Goal: Task Accomplishment & Management: Manage account settings

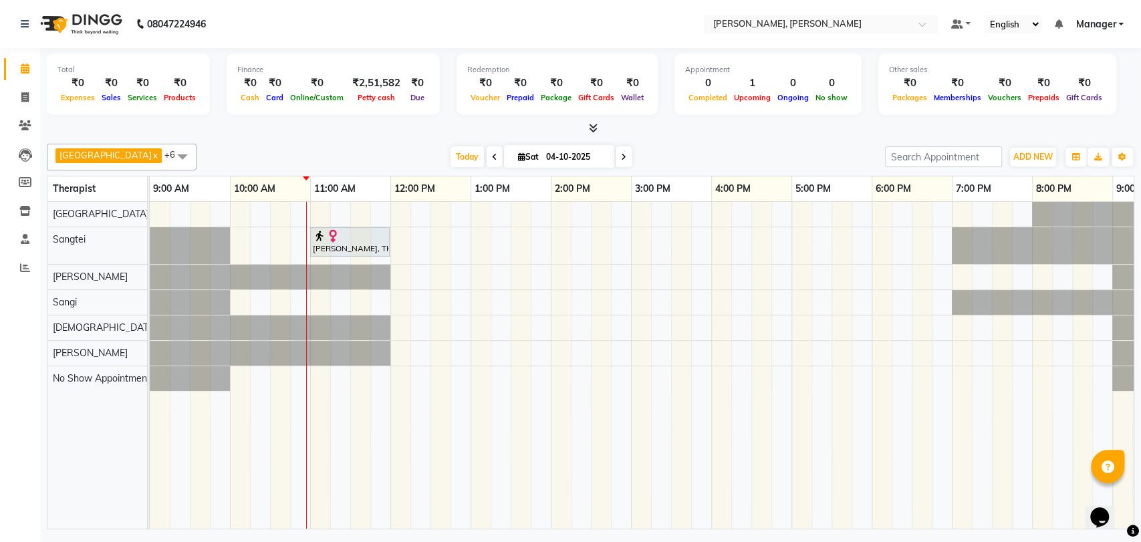
click at [334, 237] on img at bounding box center [332, 235] width 13 height 13
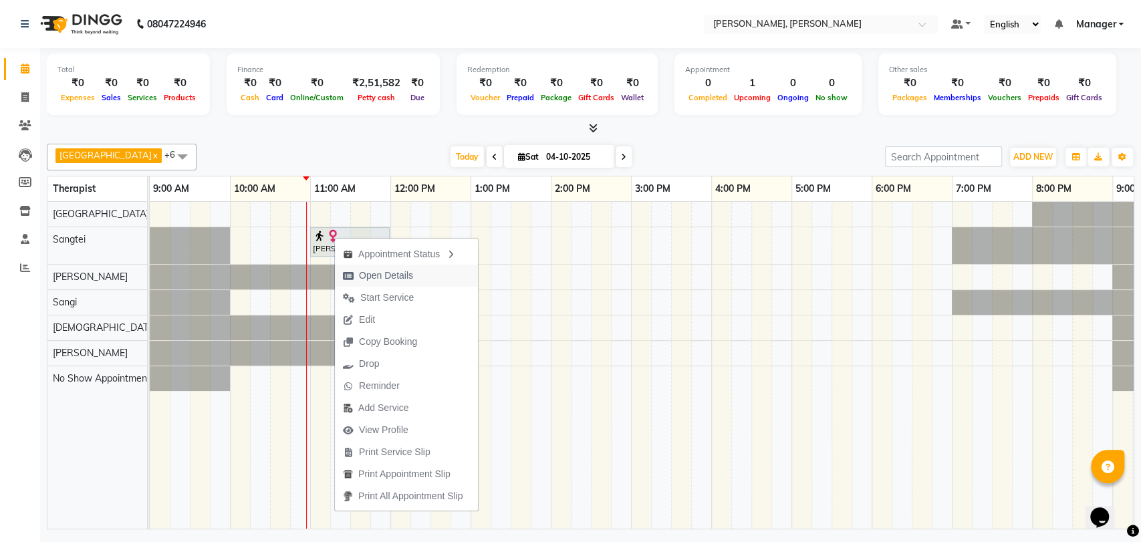
click at [412, 271] on span "Open Details" at bounding box center [386, 276] width 54 height 14
select select "7"
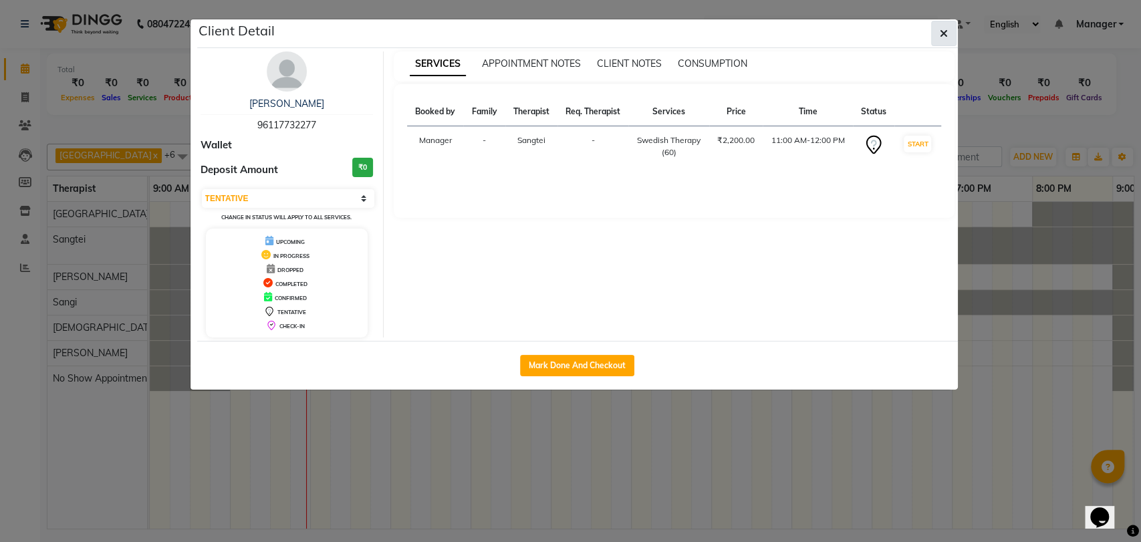
click at [943, 34] on icon "button" at bounding box center [944, 33] width 8 height 11
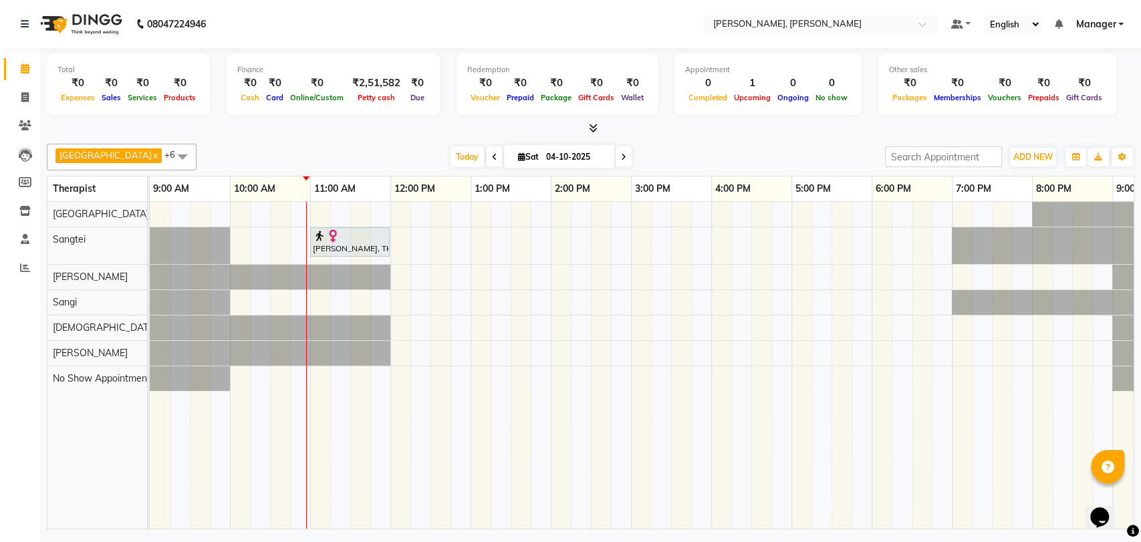
click at [492, 161] on icon at bounding box center [494, 157] width 5 height 8
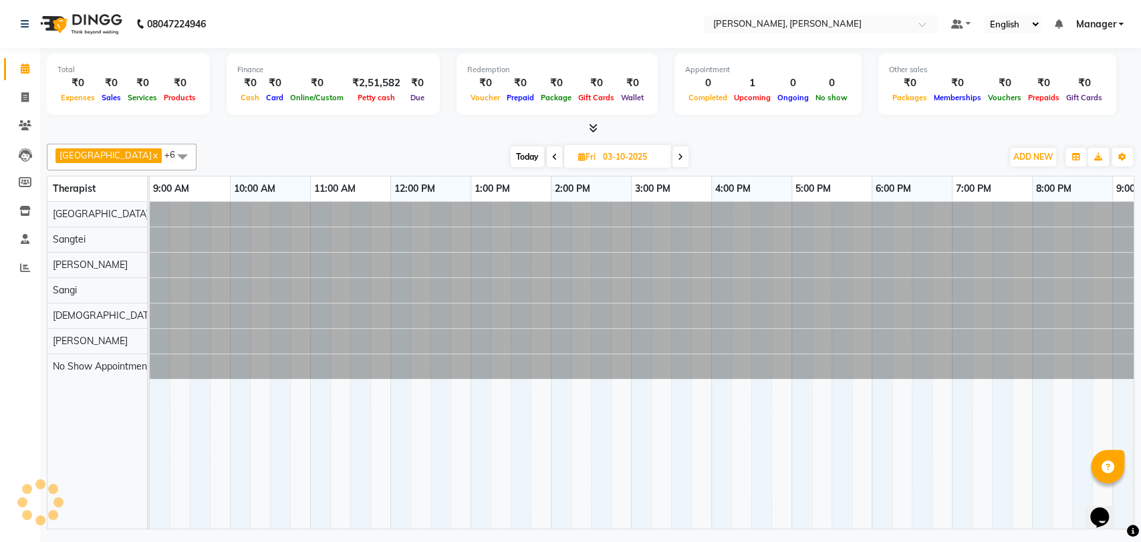
scroll to position [0, 59]
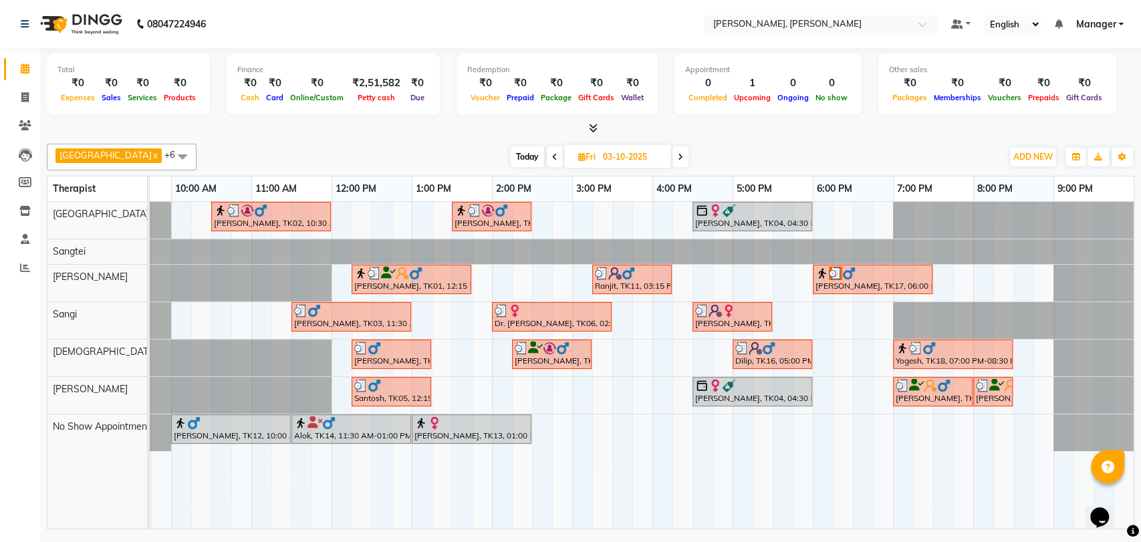
click at [678, 156] on icon at bounding box center [680, 157] width 5 height 8
type input "04-10-2025"
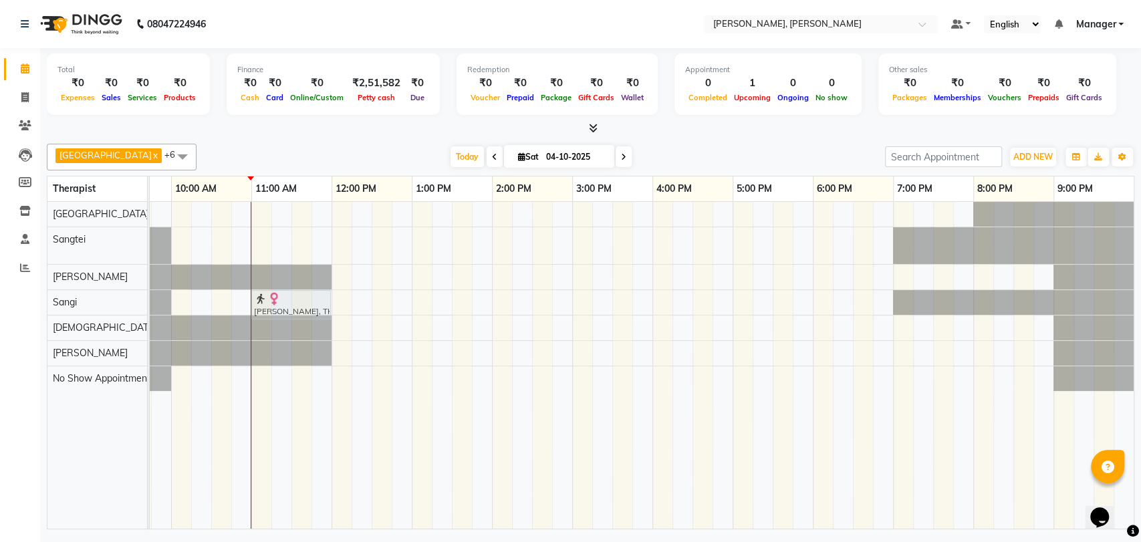
drag, startPoint x: 273, startPoint y: 241, endPoint x: 273, endPoint y: 294, distance: 52.8
click at [274, 297] on tbody "[PERSON_NAME], TK01, 11:00 AM-12:00 PM, Swedish Therapy (60) [PERSON_NAME], TK0…" at bounding box center [612, 296] width 1043 height 189
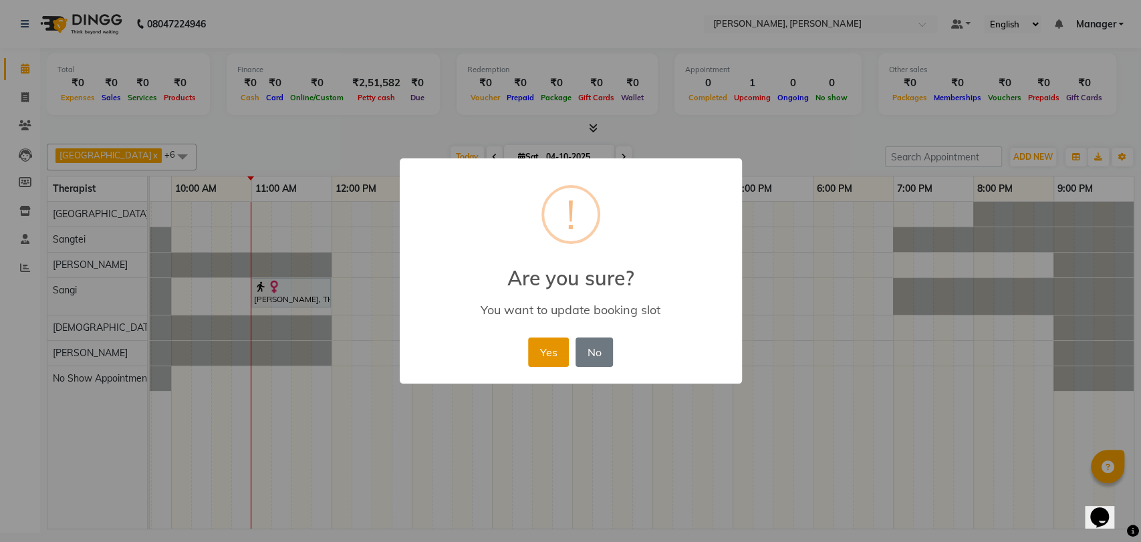
click at [556, 355] on button "Yes" at bounding box center [548, 352] width 41 height 29
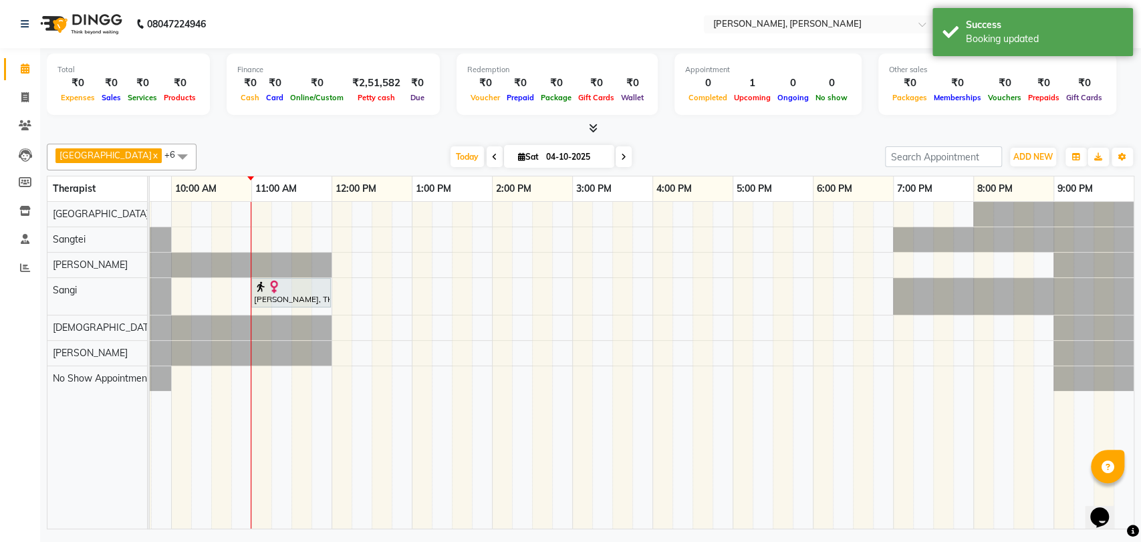
click at [253, 233] on div "[PERSON_NAME], TK01, 11:00 AM-12:00 PM, Swedish Therapy (60)" at bounding box center [612, 365] width 1043 height 327
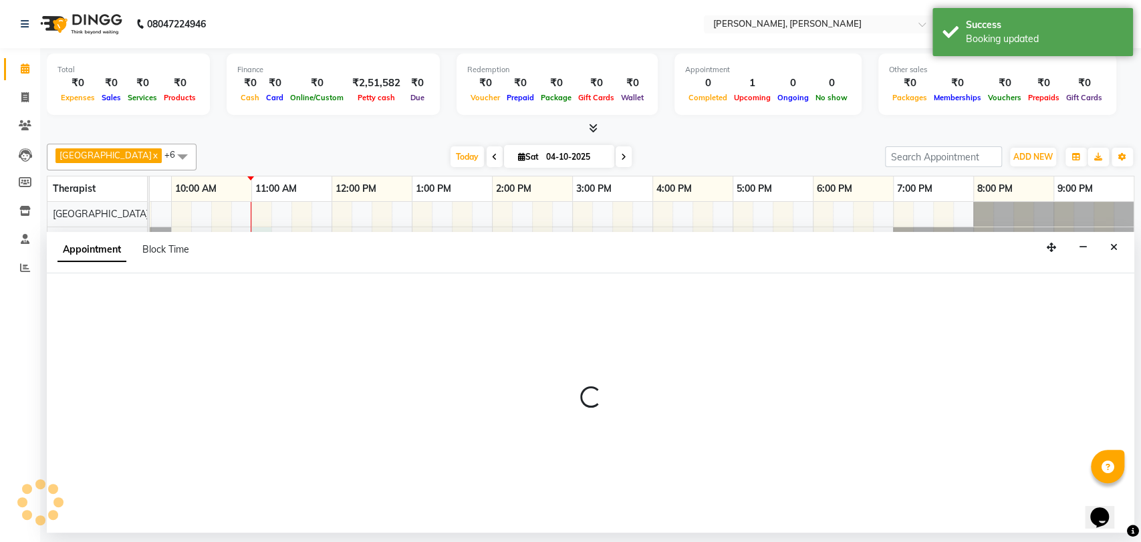
select select "63890"
select select "660"
select select "tentative"
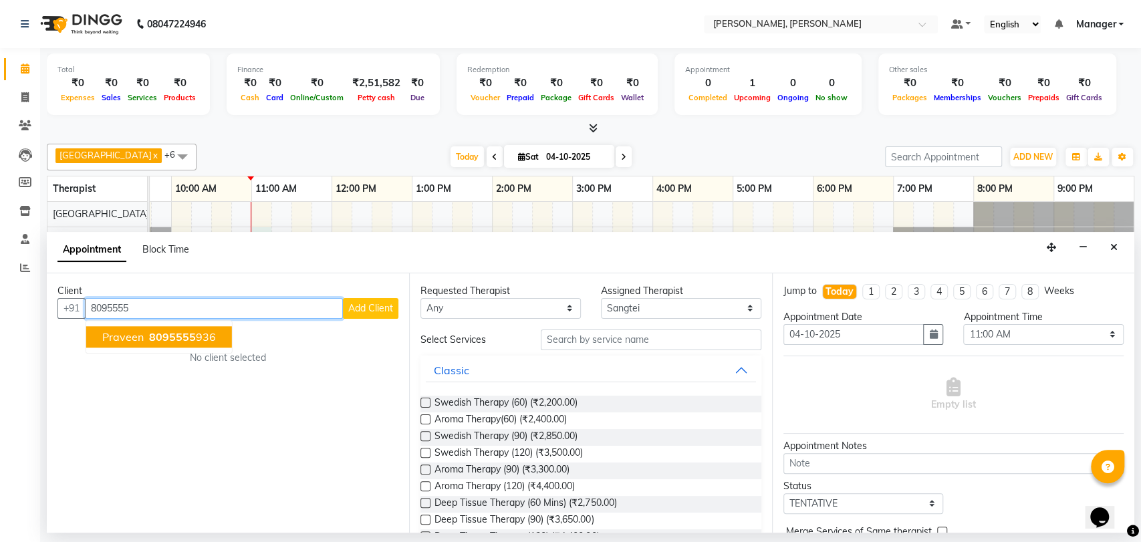
click at [149, 342] on span "8095555" at bounding box center [172, 336] width 47 height 13
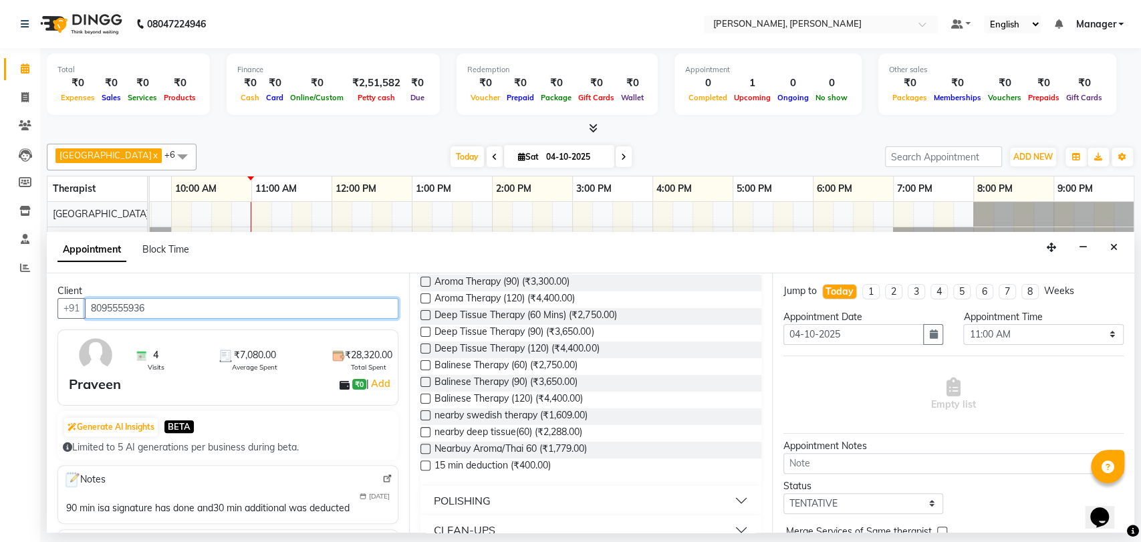
scroll to position [223, 0]
type input "8095555936"
click at [425, 375] on label at bounding box center [426, 379] width 10 height 10
click at [425, 376] on input "checkbox" at bounding box center [425, 380] width 9 height 9
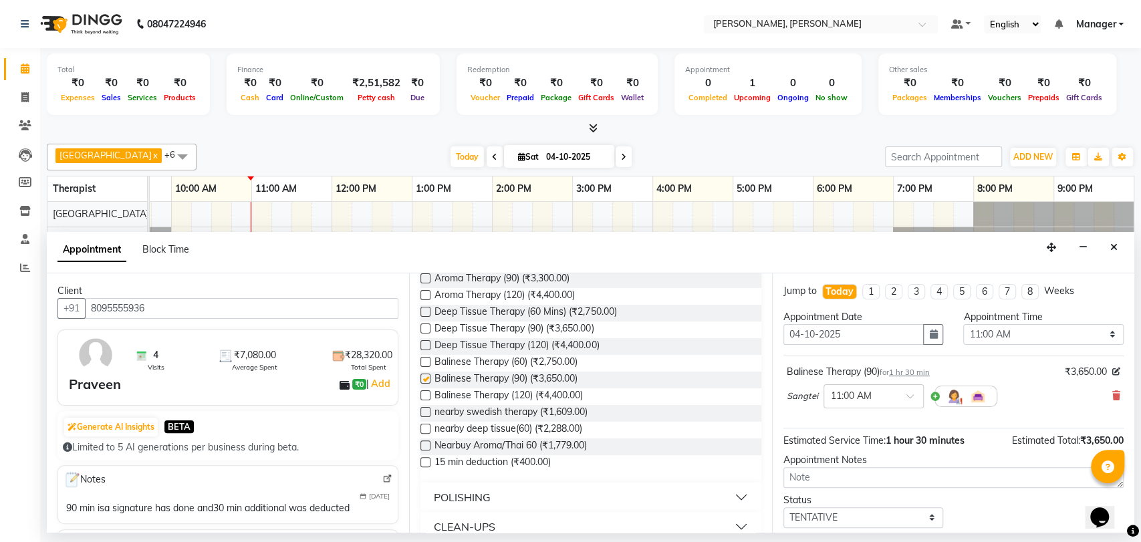
checkbox input "false"
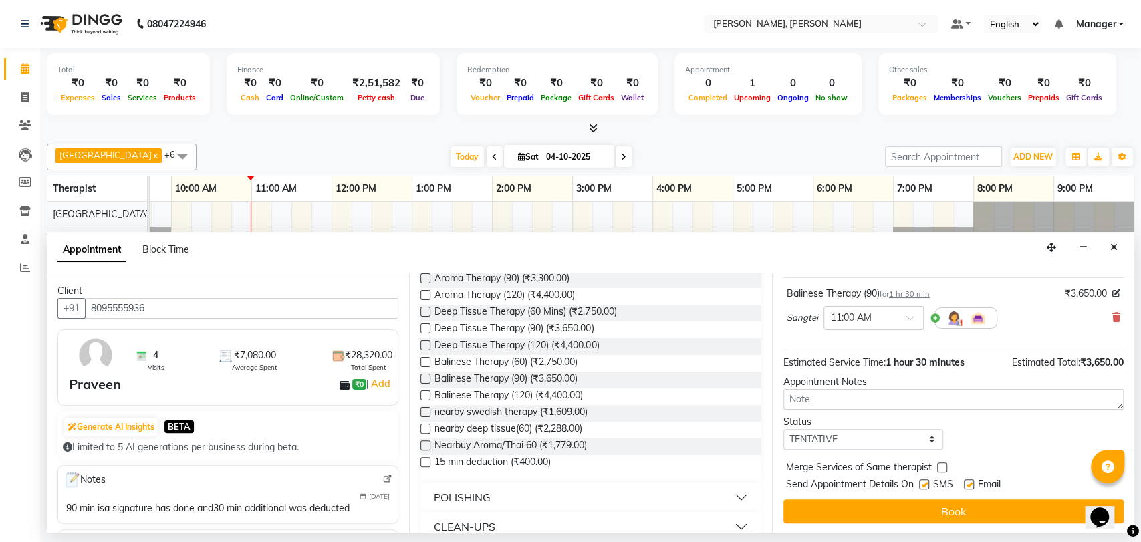
scroll to position [79, 0]
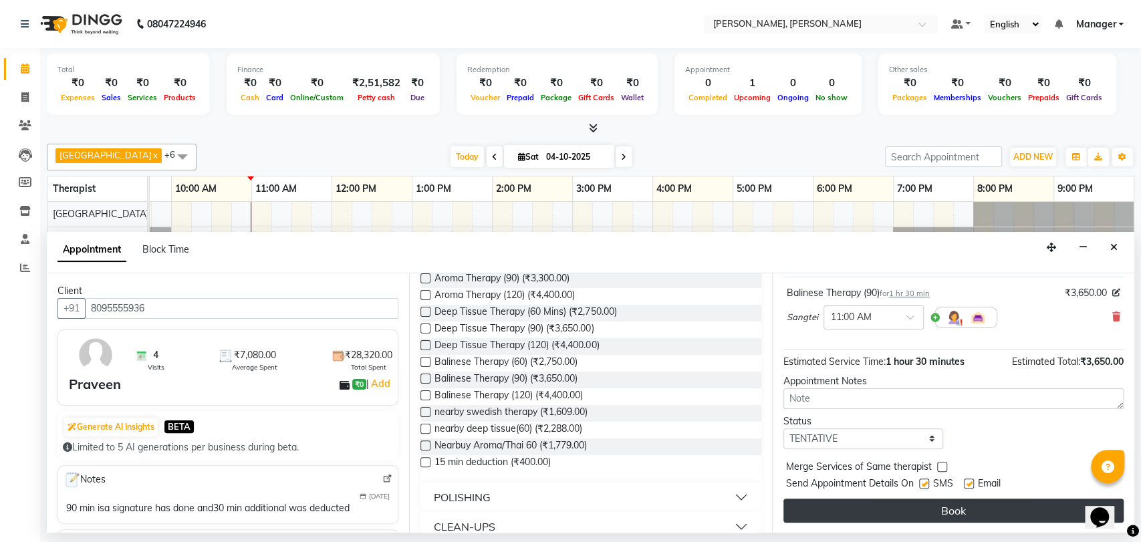
click at [979, 506] on button "Book" at bounding box center [954, 511] width 340 height 24
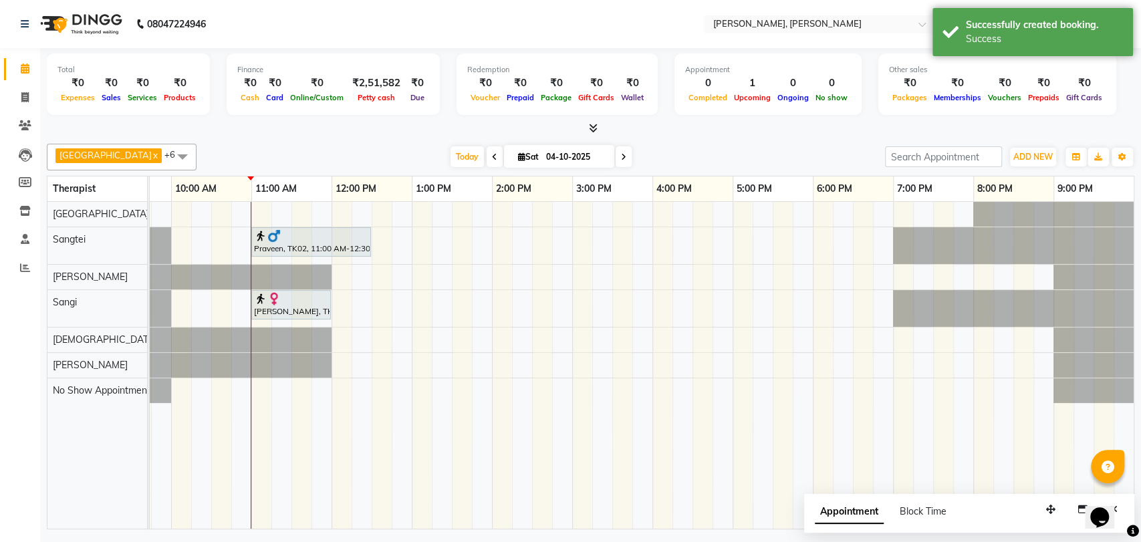
click at [268, 241] on div "Praveen, TK02, 11:00 AM-12:30 PM, Balinese Therapy (90)" at bounding box center [311, 241] width 117 height 25
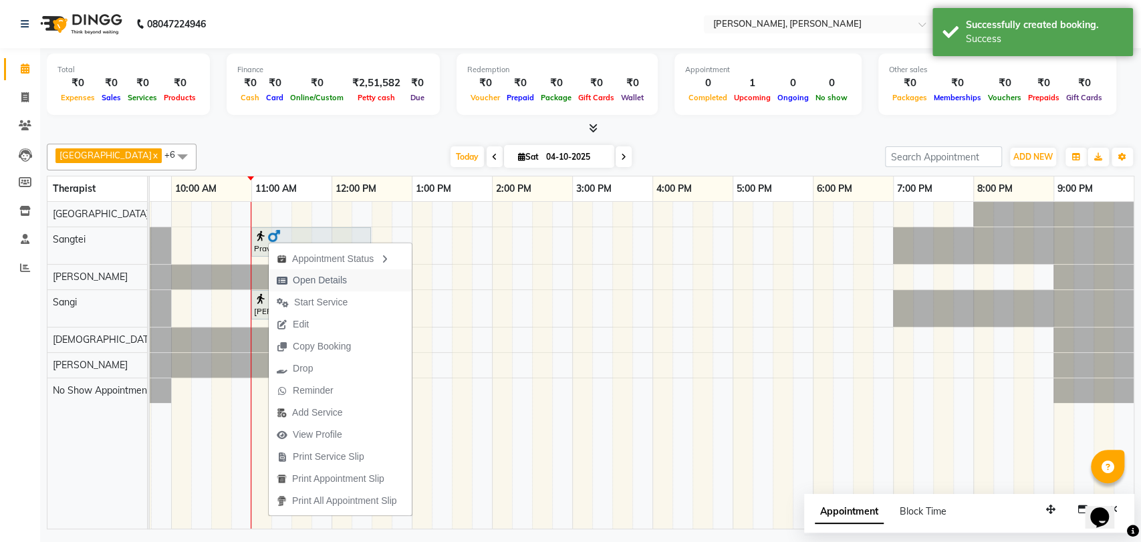
click at [302, 282] on span "Open Details" at bounding box center [320, 280] width 54 height 14
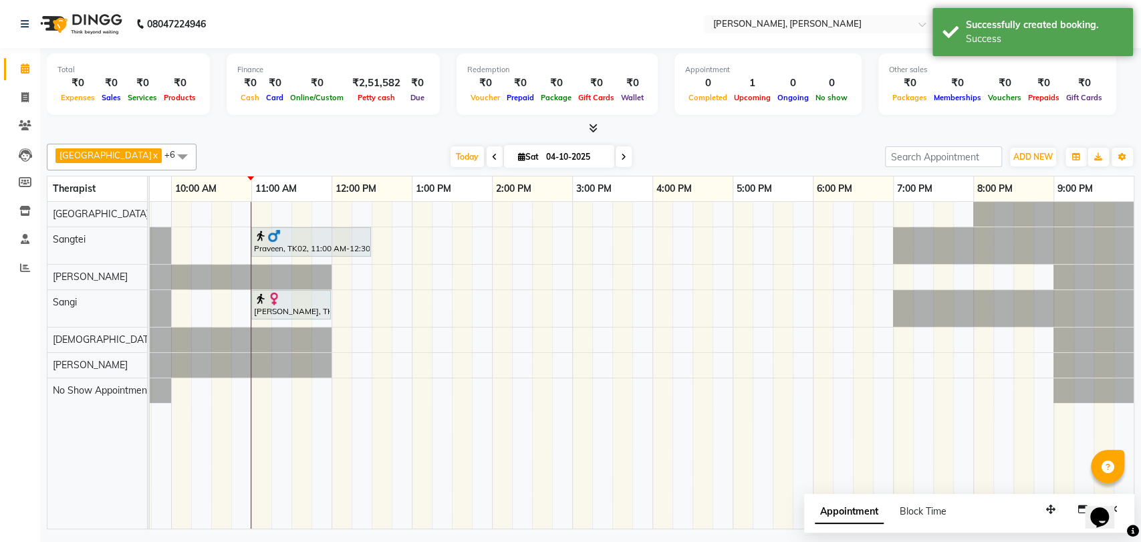
click at [279, 239] on img at bounding box center [273, 235] width 13 height 13
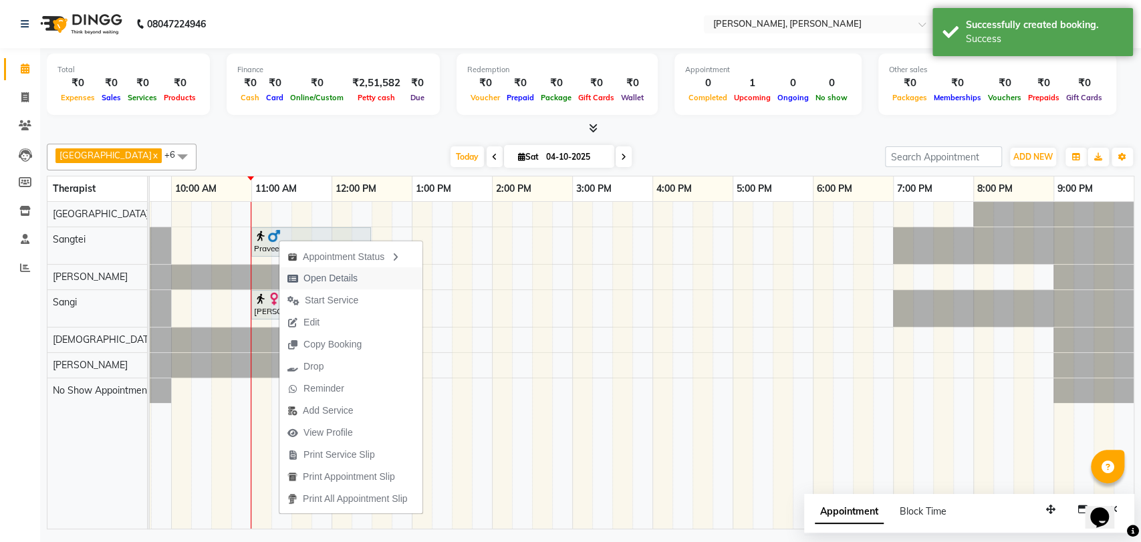
click at [326, 278] on span "Open Details" at bounding box center [331, 278] width 54 height 14
select select "7"
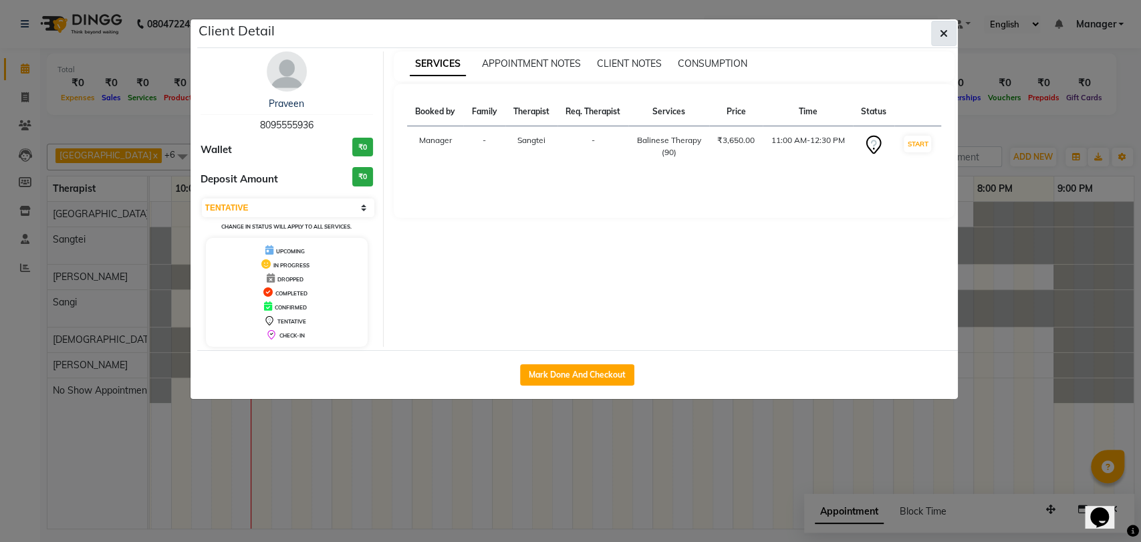
click at [951, 38] on button "button" at bounding box center [943, 33] width 25 height 25
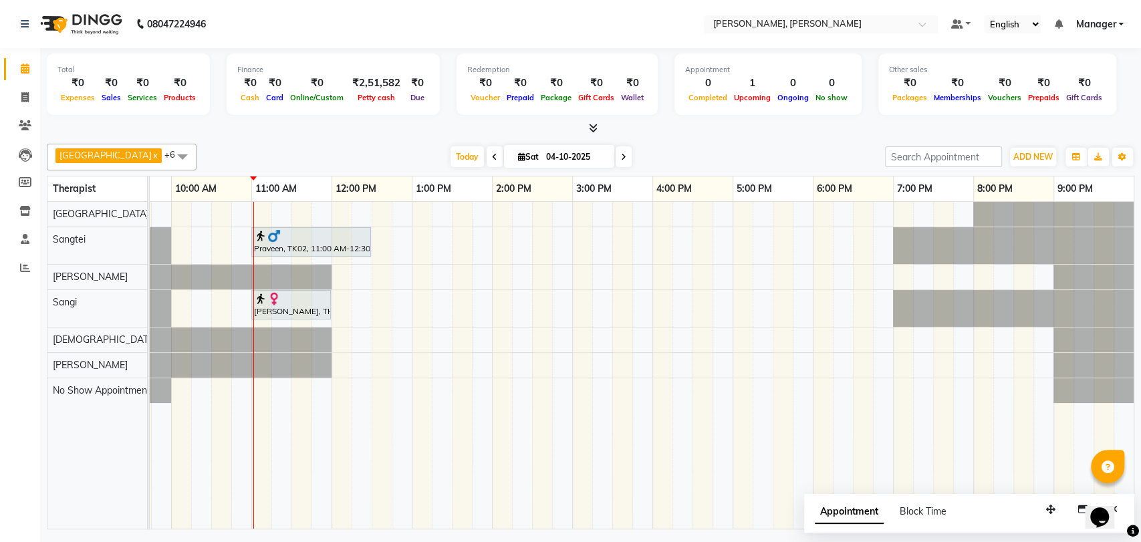
click at [259, 237] on img at bounding box center [260, 235] width 13 height 13
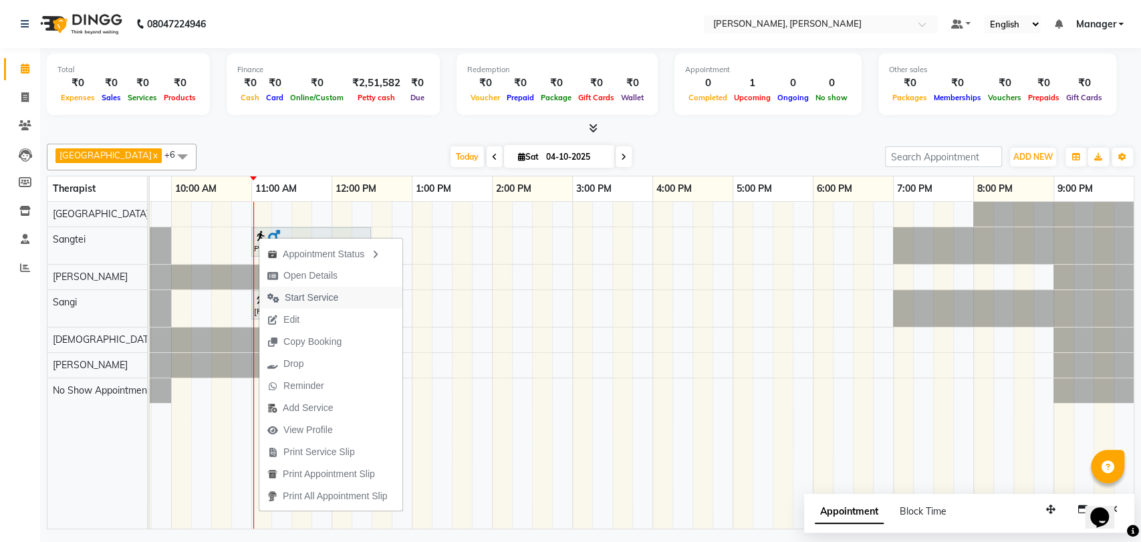
click at [288, 300] on span "Start Service" at bounding box center [311, 298] width 53 height 14
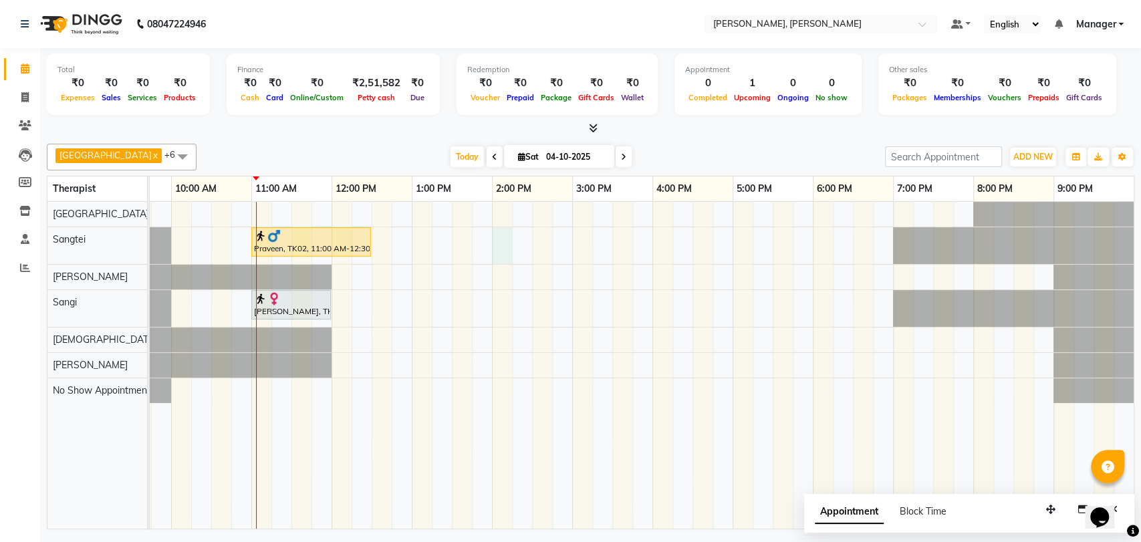
click at [495, 231] on div "Praveen, TK02, 11:00 AM-12:30 PM, Balinese Therapy (90) [PERSON_NAME], TK01, 11…" at bounding box center [612, 365] width 1043 height 327
select select "63890"
select select "tentative"
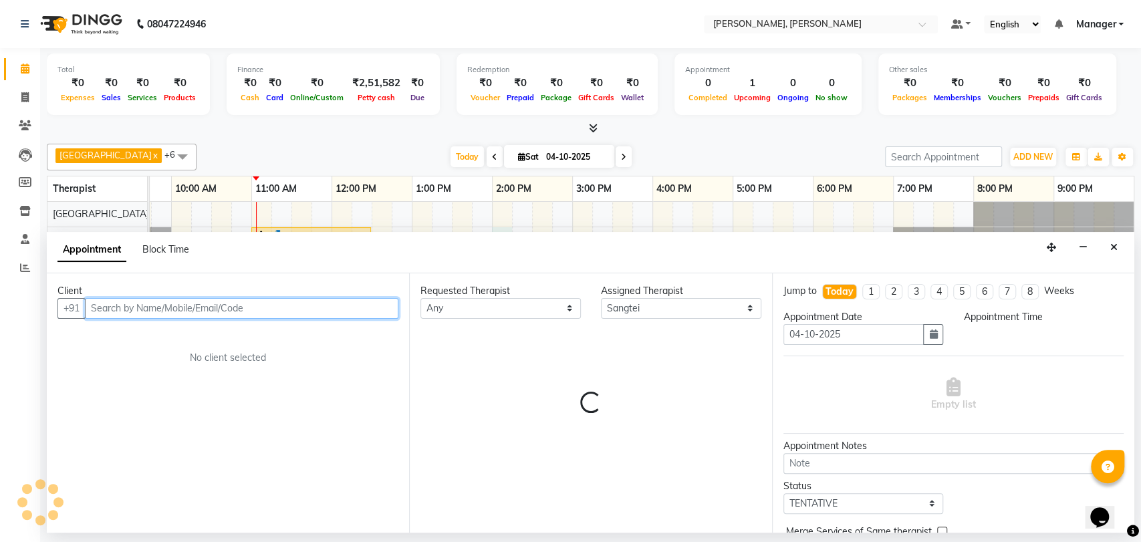
select select "840"
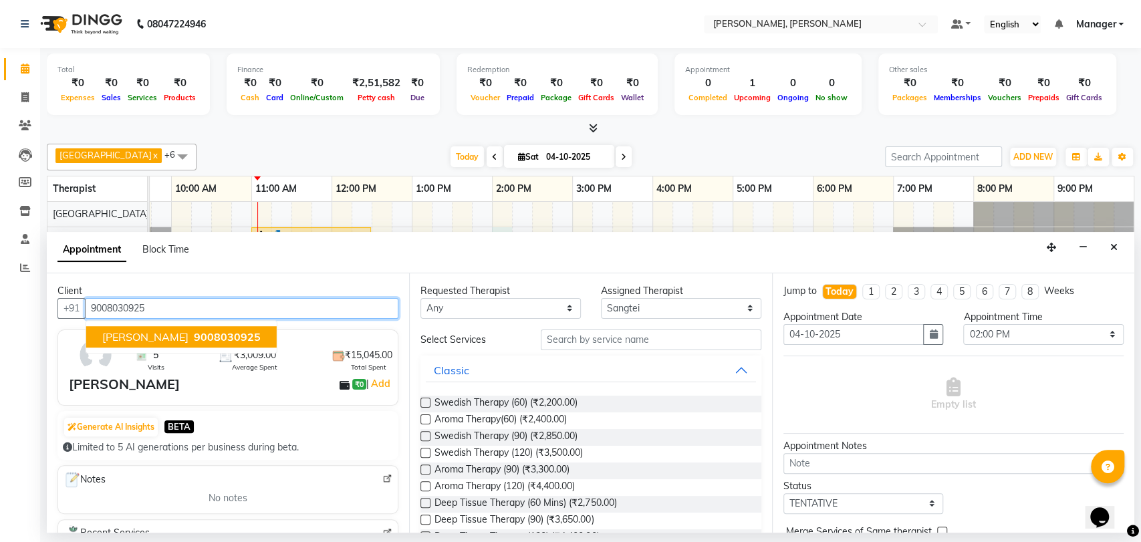
click at [194, 334] on span "9008030925" at bounding box center [227, 336] width 67 height 13
type input "9008030925"
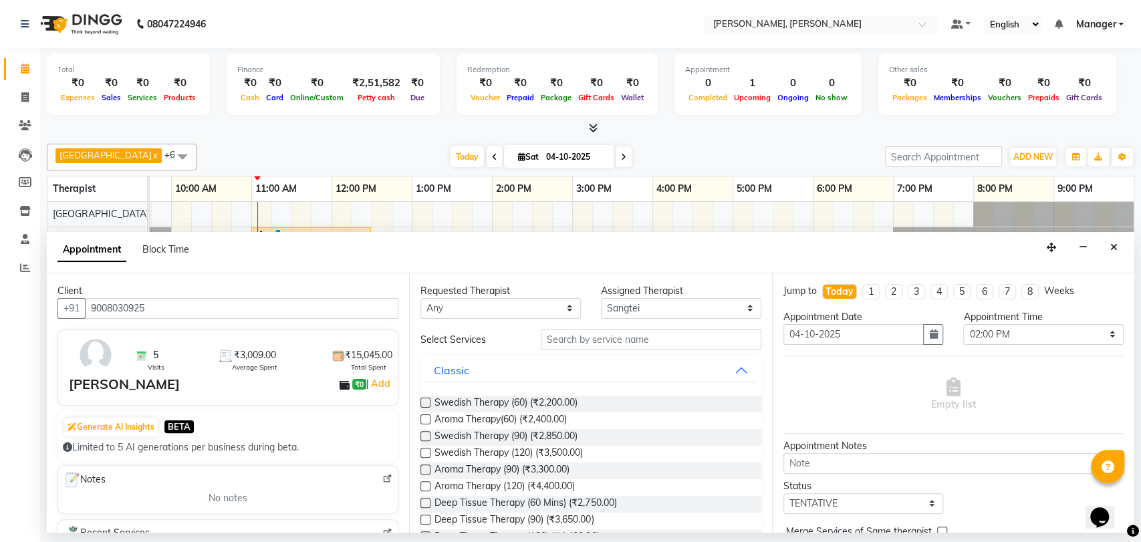
click at [425, 439] on label at bounding box center [426, 436] width 10 height 10
click at [425, 439] on input "checkbox" at bounding box center [425, 437] width 9 height 9
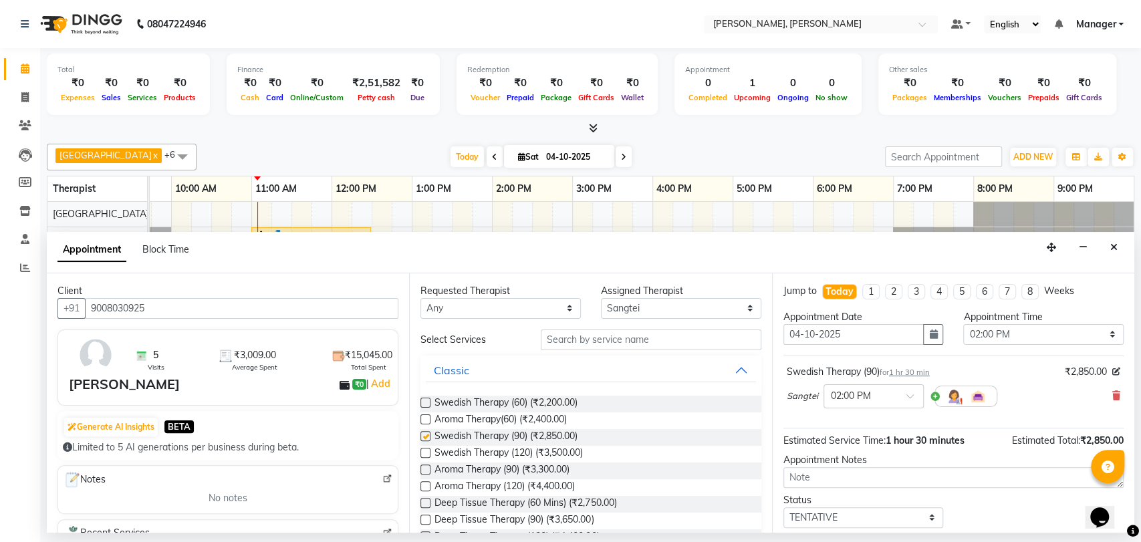
checkbox input "false"
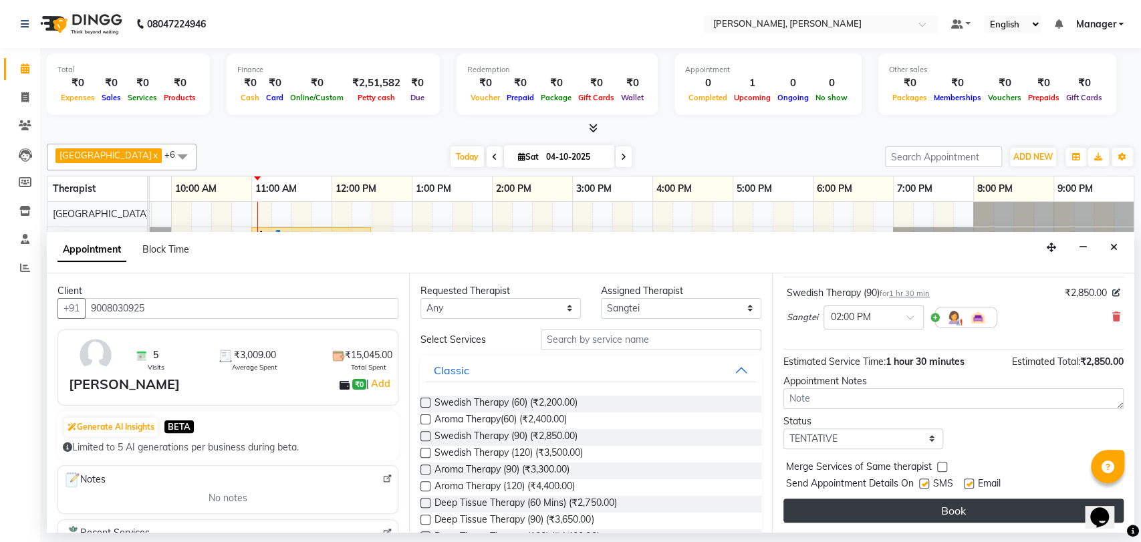
click at [924, 504] on button "Book" at bounding box center [954, 511] width 340 height 24
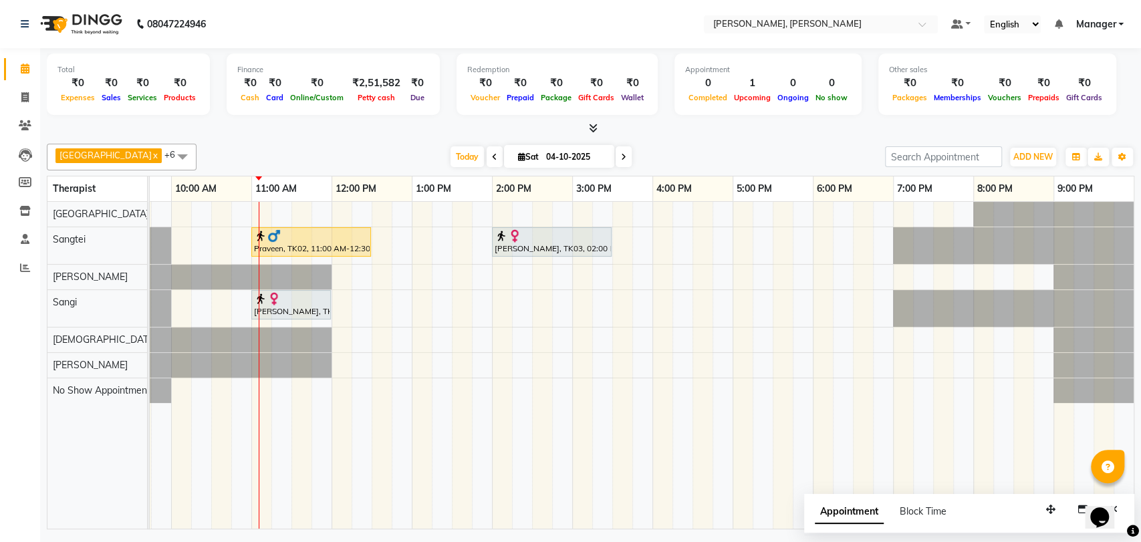
click at [366, 277] on div "Praveen, TK02, 11:00 AM-12:30 PM, Balinese Therapy (90) [PERSON_NAME], TK03, 02…" at bounding box center [612, 365] width 1043 height 327
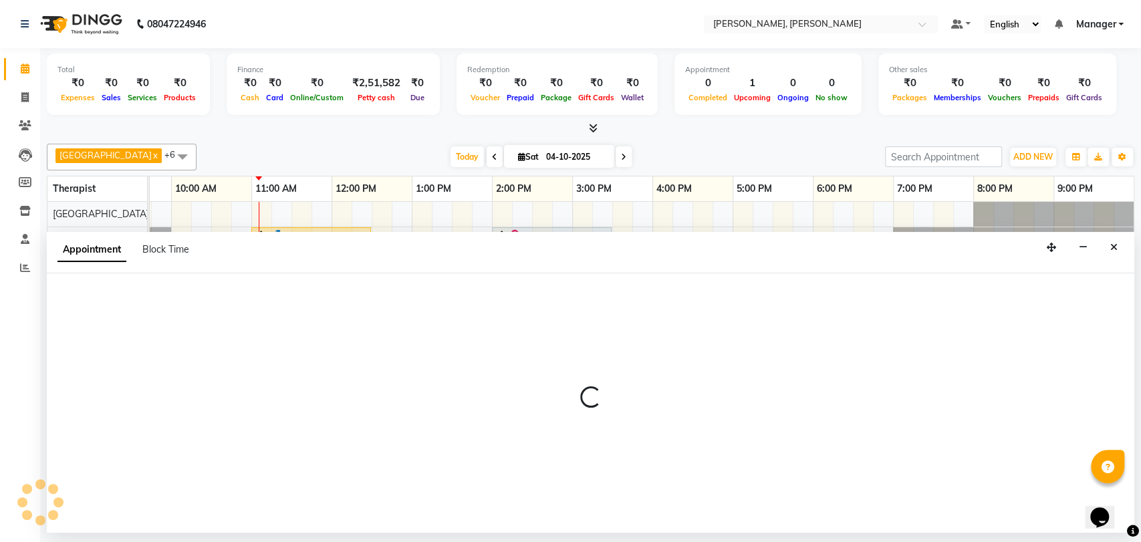
select select "63067"
select select "tentative"
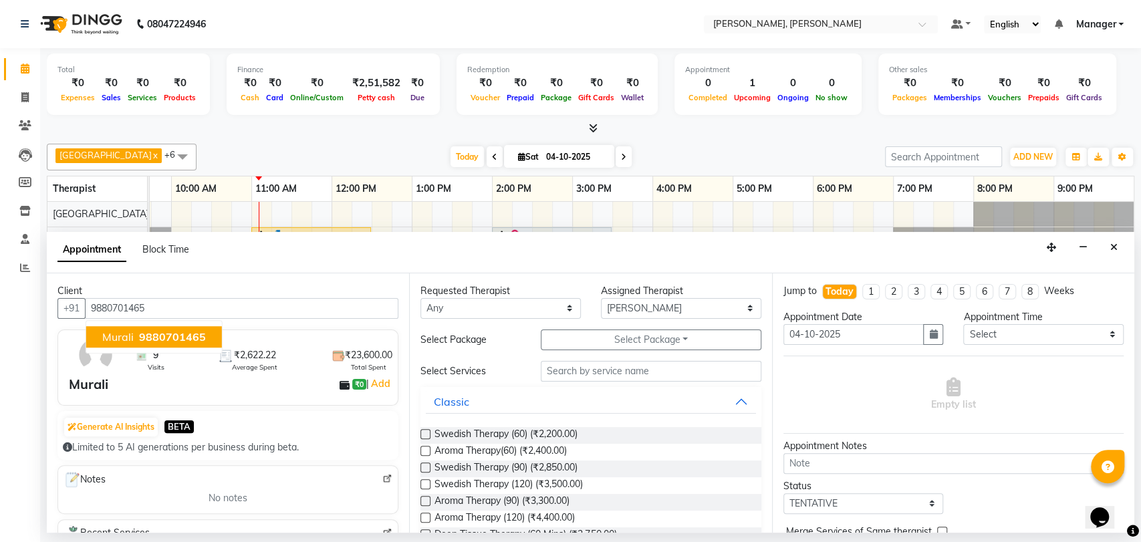
click at [112, 340] on span "Murali" at bounding box center [117, 336] width 31 height 13
type input "9880701465"
click at [467, 308] on select "Any Cicilia [PERSON_NAME] [DEMOGRAPHIC_DATA] No Show Appointment [PERSON_NAME] …" at bounding box center [501, 308] width 160 height 21
select select "63067"
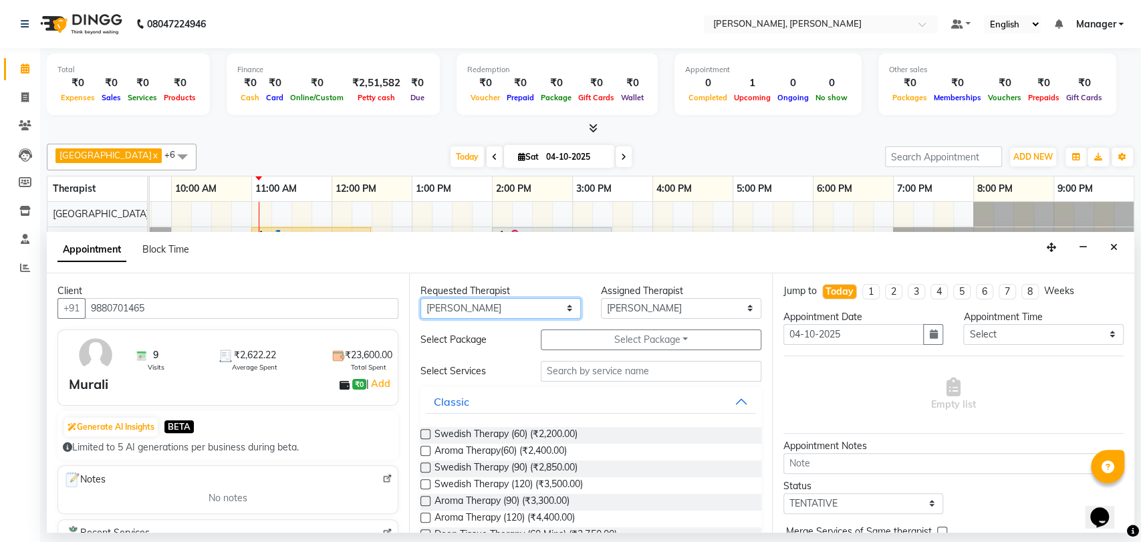
click at [421, 298] on select "Any Cicilia [PERSON_NAME] [DEMOGRAPHIC_DATA] No Show Appointment [PERSON_NAME] …" at bounding box center [501, 308] width 160 height 21
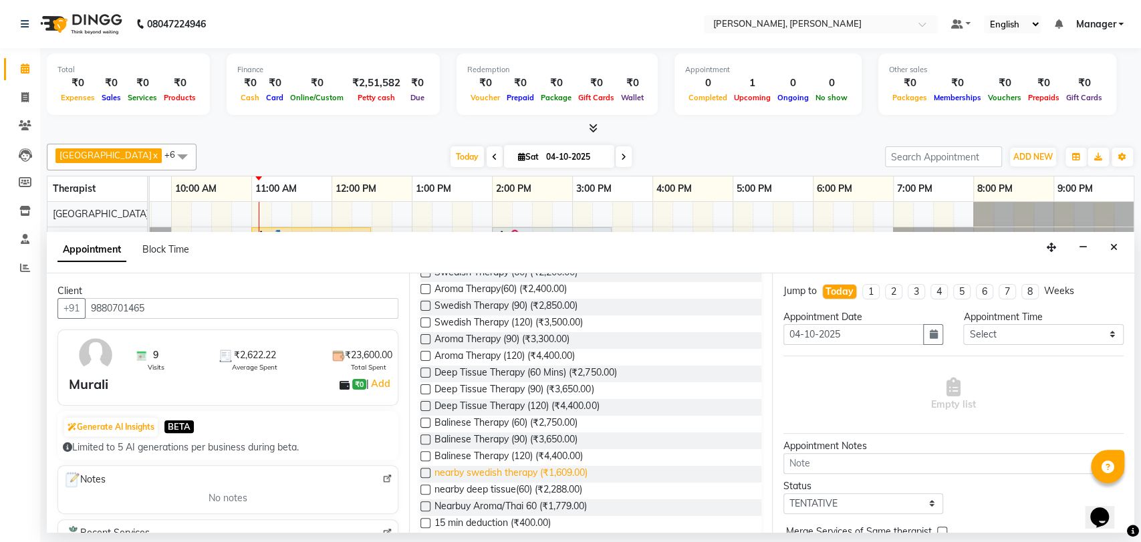
scroll to position [74, 0]
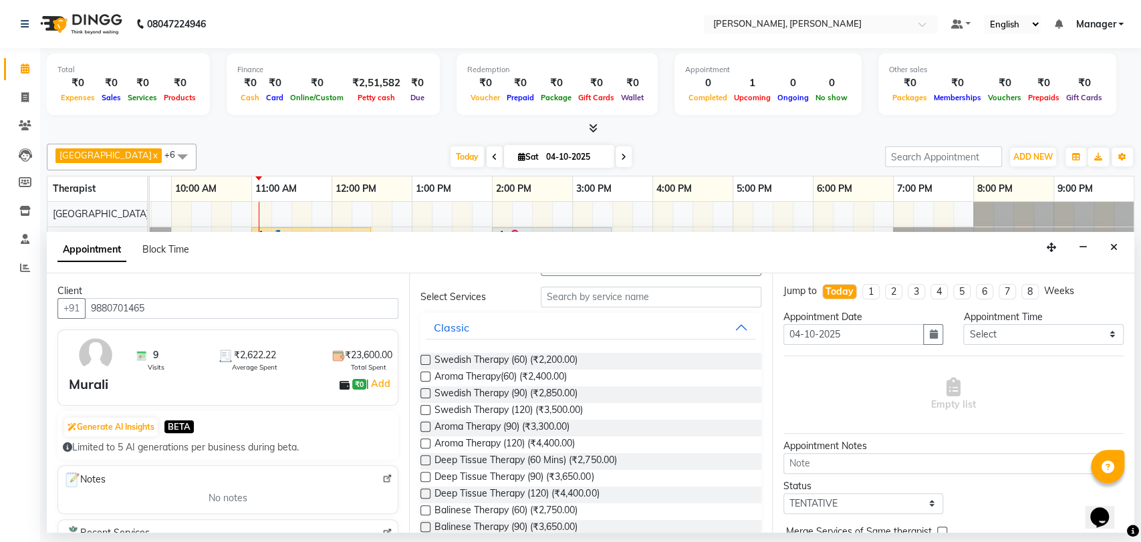
click at [423, 394] on label at bounding box center [426, 393] width 10 height 10
click at [423, 394] on input "checkbox" at bounding box center [425, 394] width 9 height 9
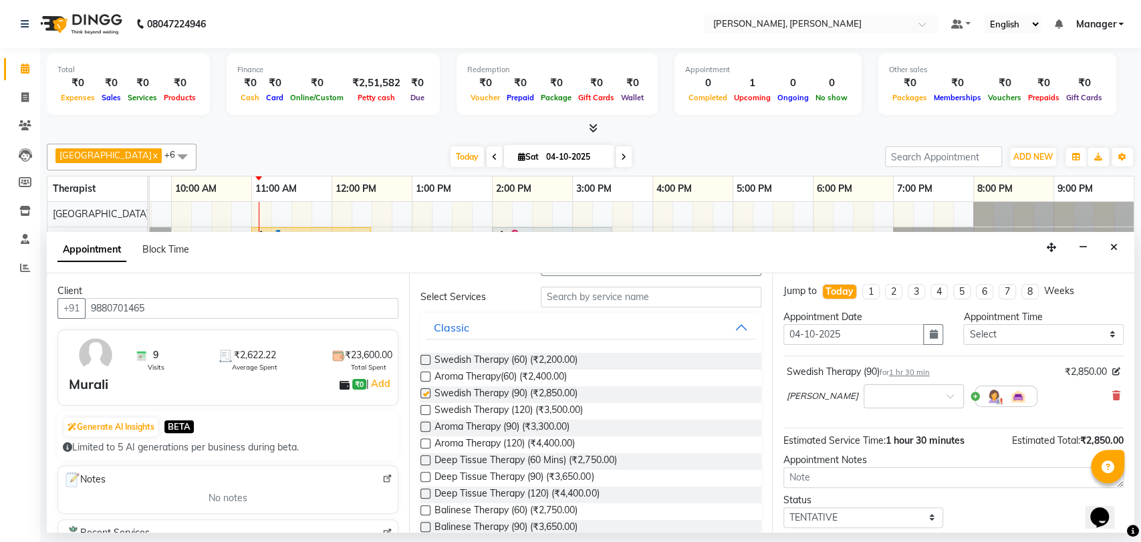
checkbox input "false"
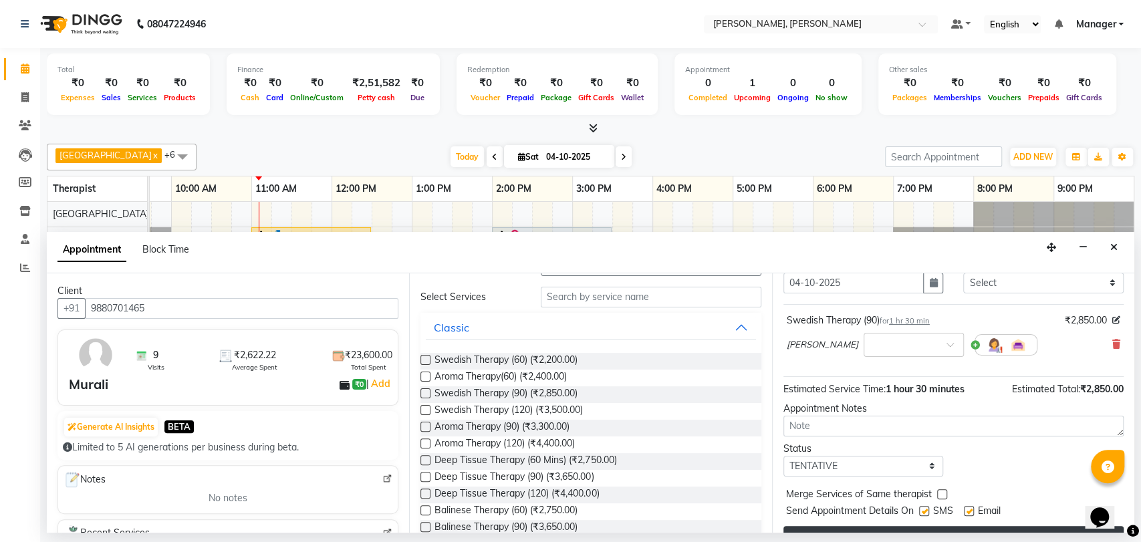
scroll to position [79, 0]
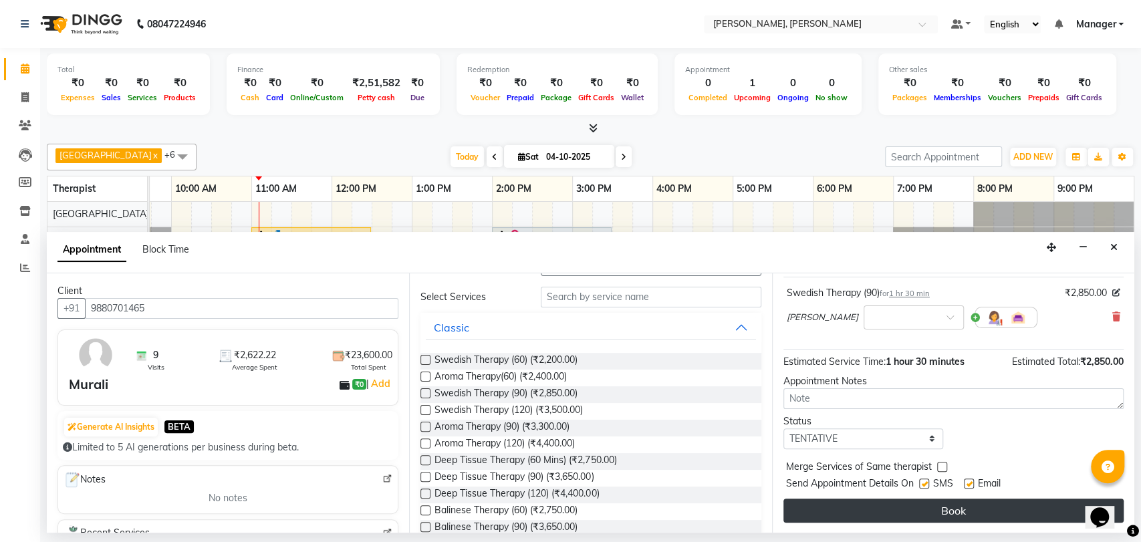
click at [868, 505] on button "Book" at bounding box center [954, 511] width 340 height 24
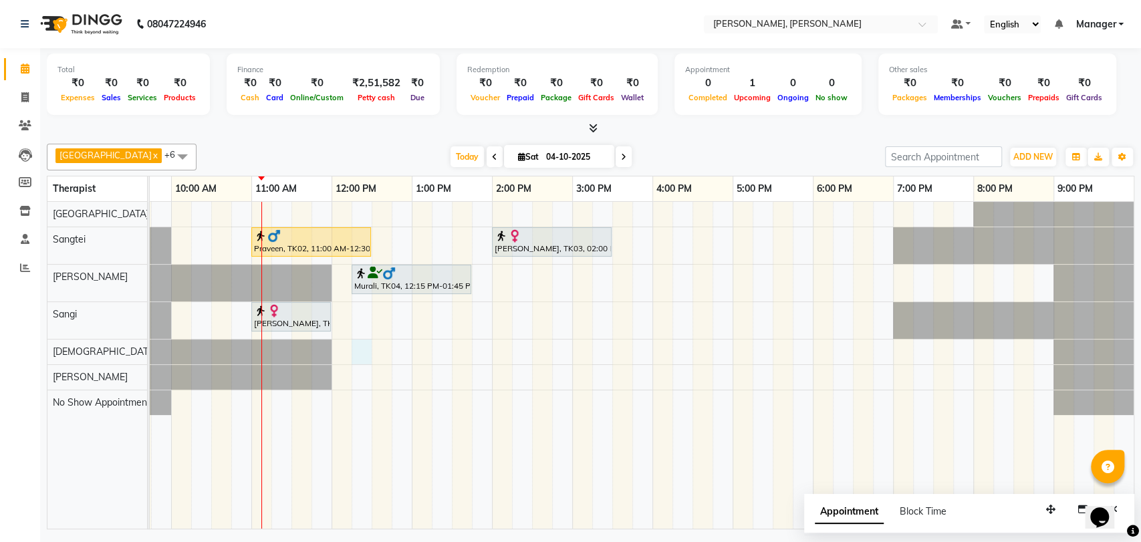
click at [358, 356] on div "Praveen, TK02, 11:00 AM-12:30 PM, Balinese Therapy (90) [PERSON_NAME], TK03, 02…" at bounding box center [612, 365] width 1043 height 327
select select "63054"
select select "tentative"
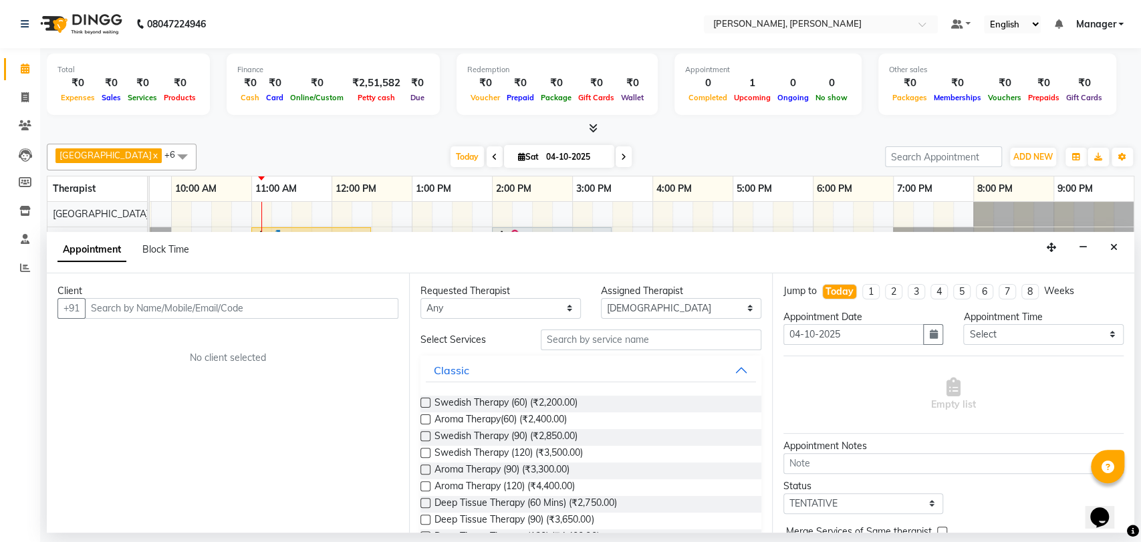
click at [115, 308] on input "text" at bounding box center [242, 308] width 314 height 21
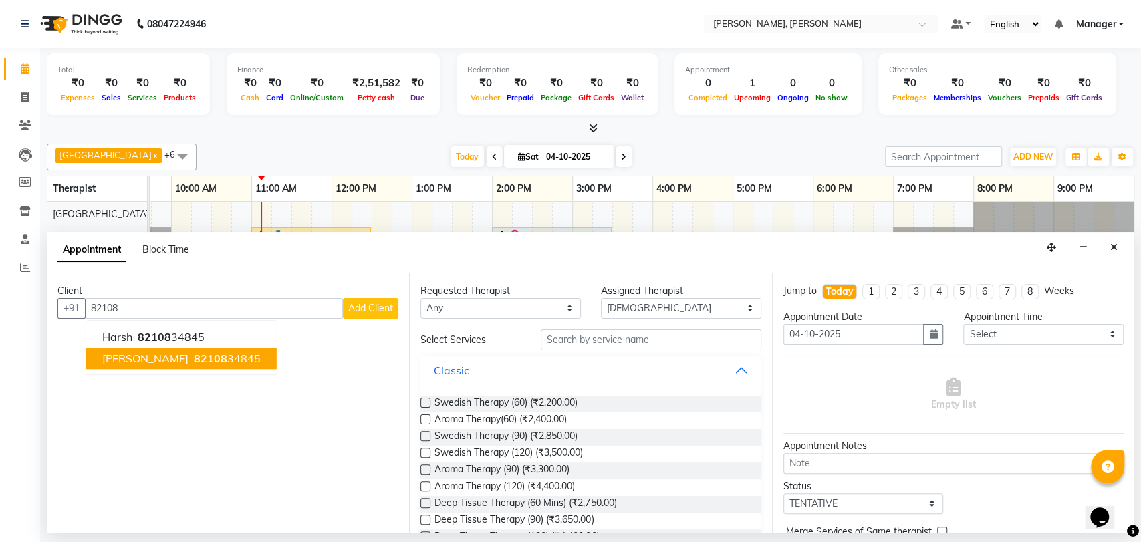
click at [147, 350] on button "[PERSON_NAME] 82108 34845" at bounding box center [181, 358] width 191 height 21
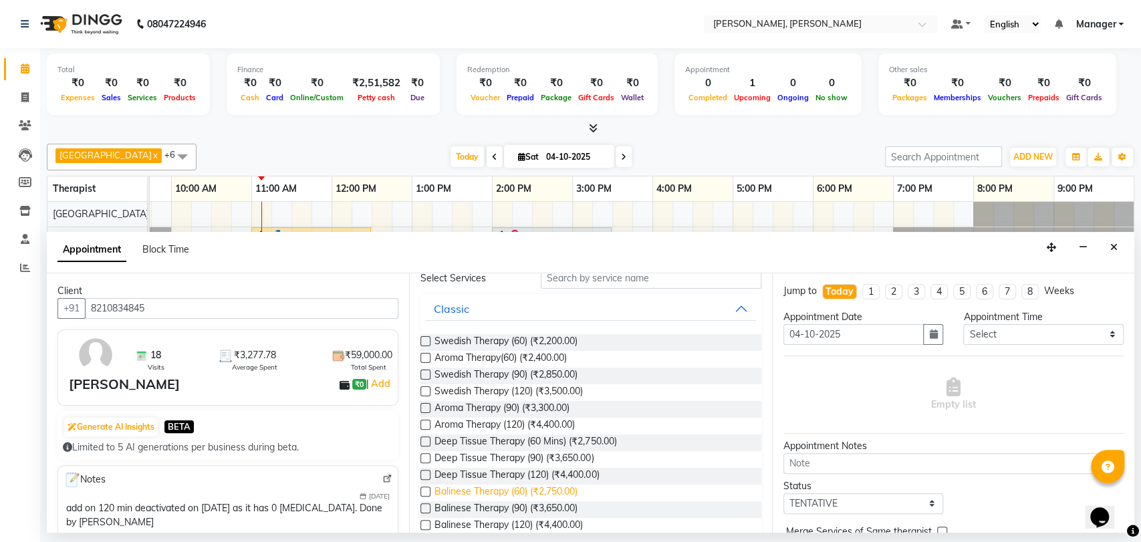
scroll to position [148, 0]
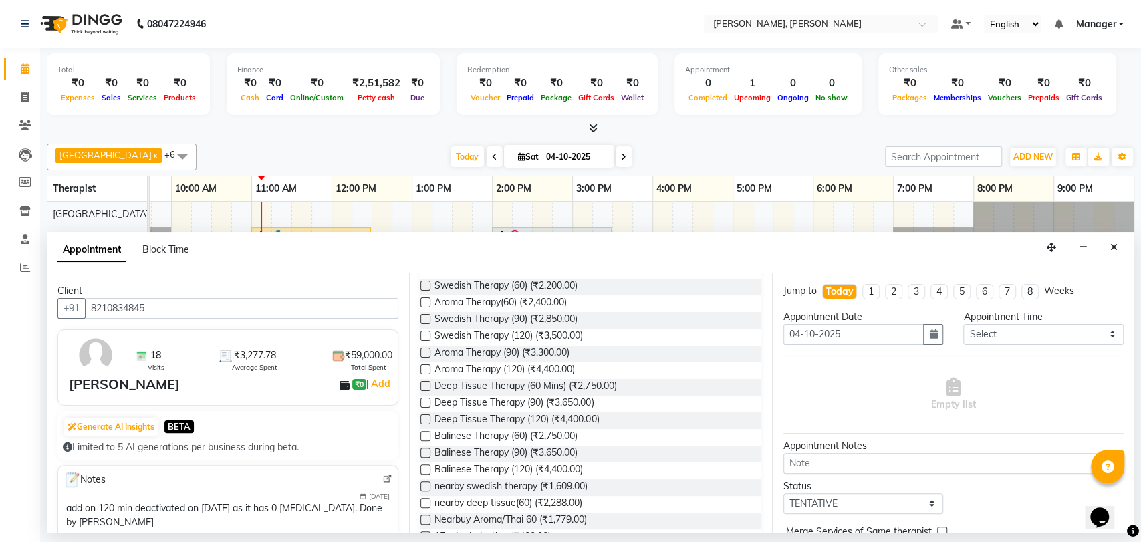
type input "8210834845"
click at [428, 469] on label at bounding box center [426, 470] width 10 height 10
click at [428, 469] on input "checkbox" at bounding box center [425, 471] width 9 height 9
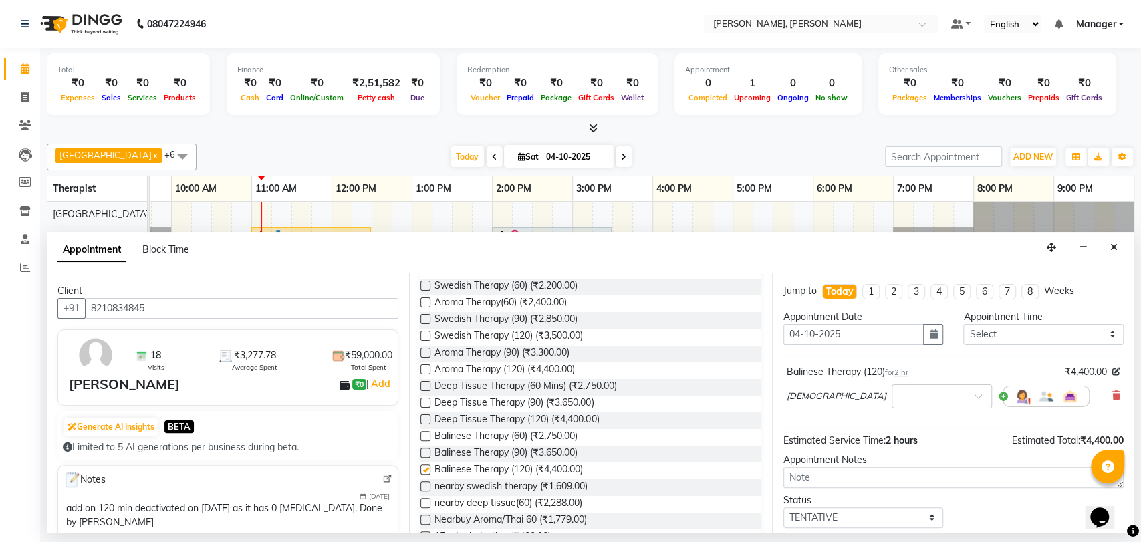
checkbox input "false"
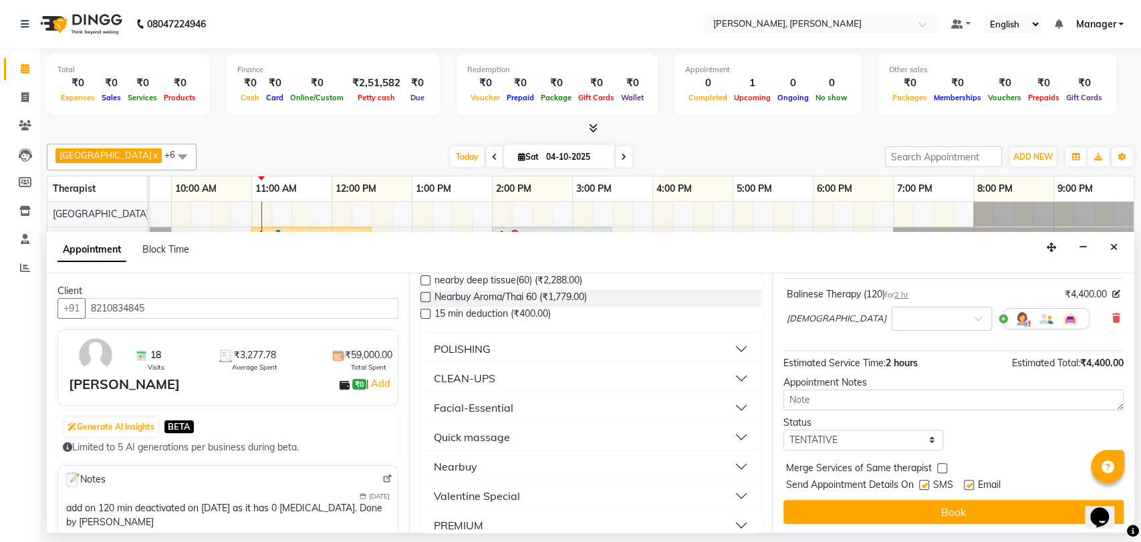
scroll to position [79, 0]
click at [851, 510] on button "Book" at bounding box center [954, 511] width 340 height 24
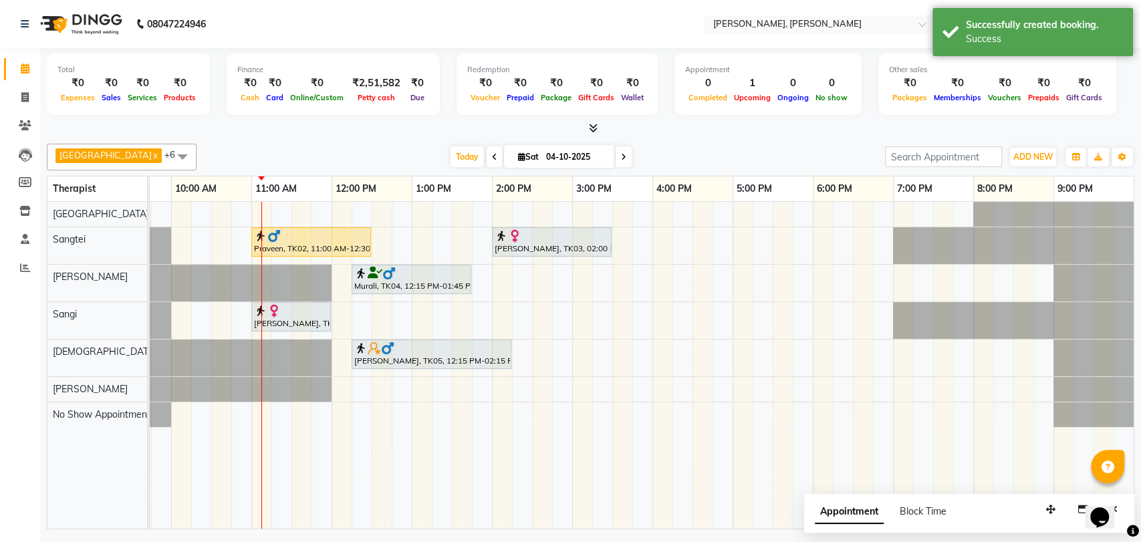
click at [376, 355] on div "[PERSON_NAME], TK05, 12:15 PM-02:15 PM, Balinese Therapy (120)" at bounding box center [431, 354] width 157 height 25
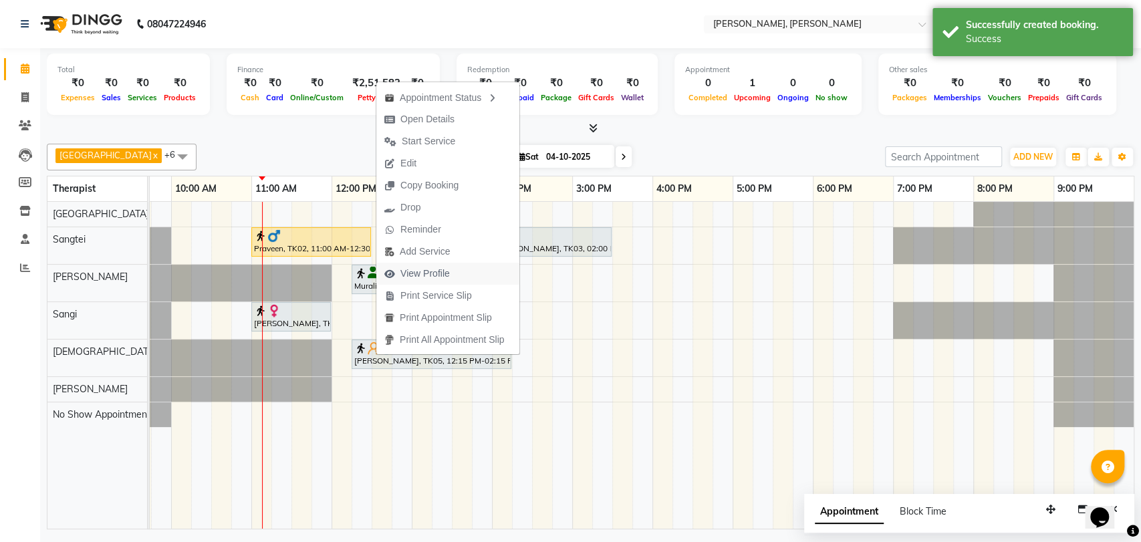
click at [435, 271] on span "View Profile" at bounding box center [424, 274] width 49 height 14
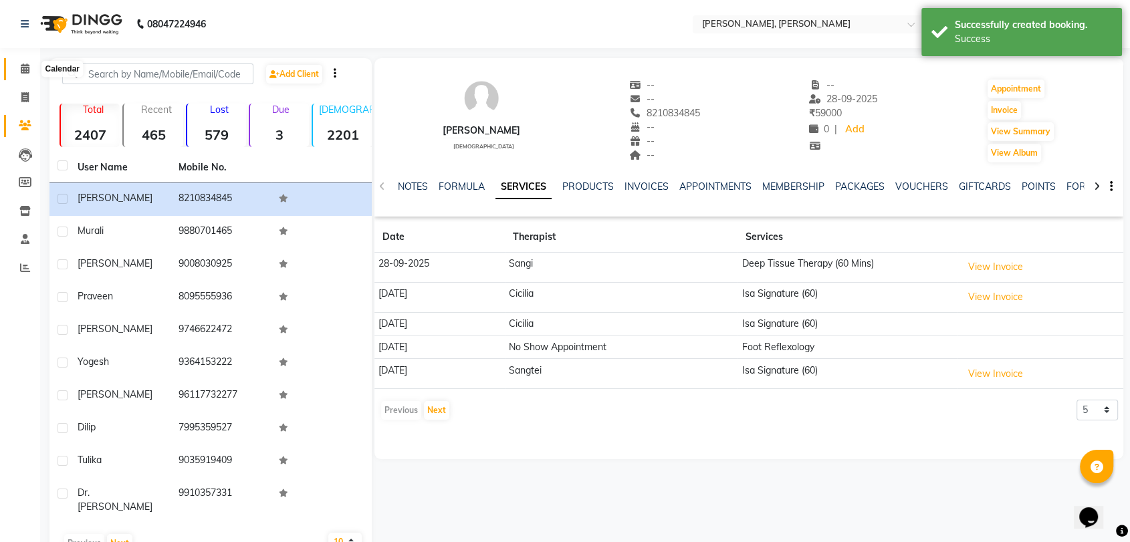
click at [21, 71] on icon at bounding box center [25, 69] width 9 height 10
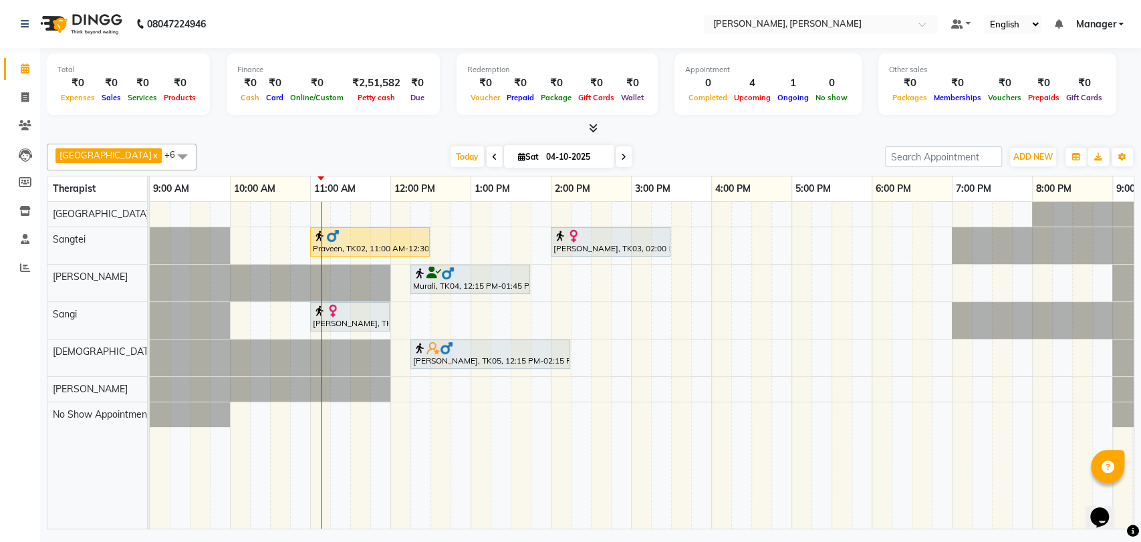
click at [365, 320] on div "[PERSON_NAME], TK01, 11:00 AM-12:00 PM, Swedish Therapy (60)" at bounding box center [350, 316] width 77 height 25
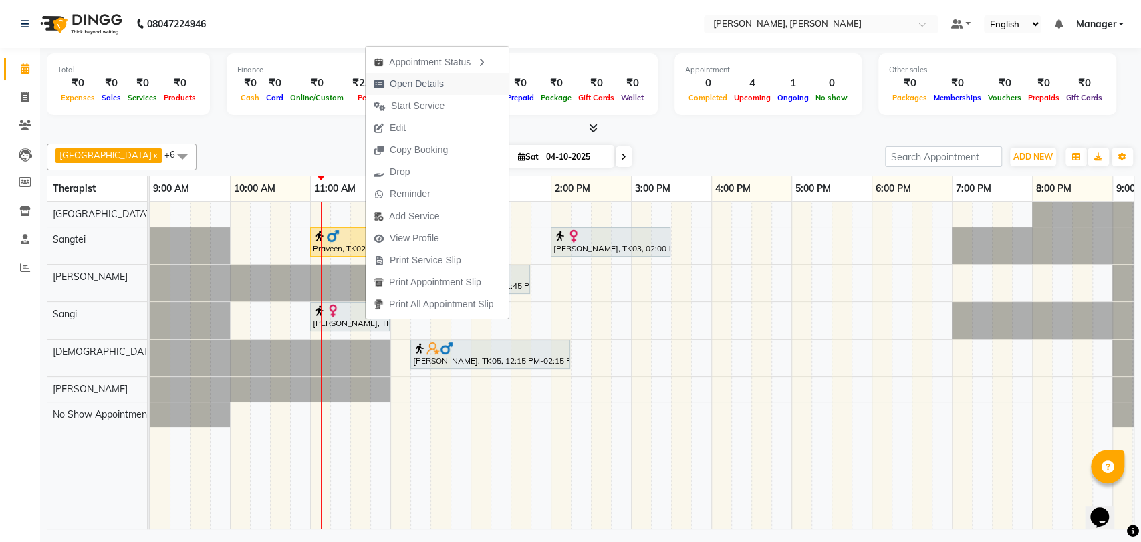
click at [463, 73] on button "Open Details" at bounding box center [437, 84] width 143 height 22
select select "7"
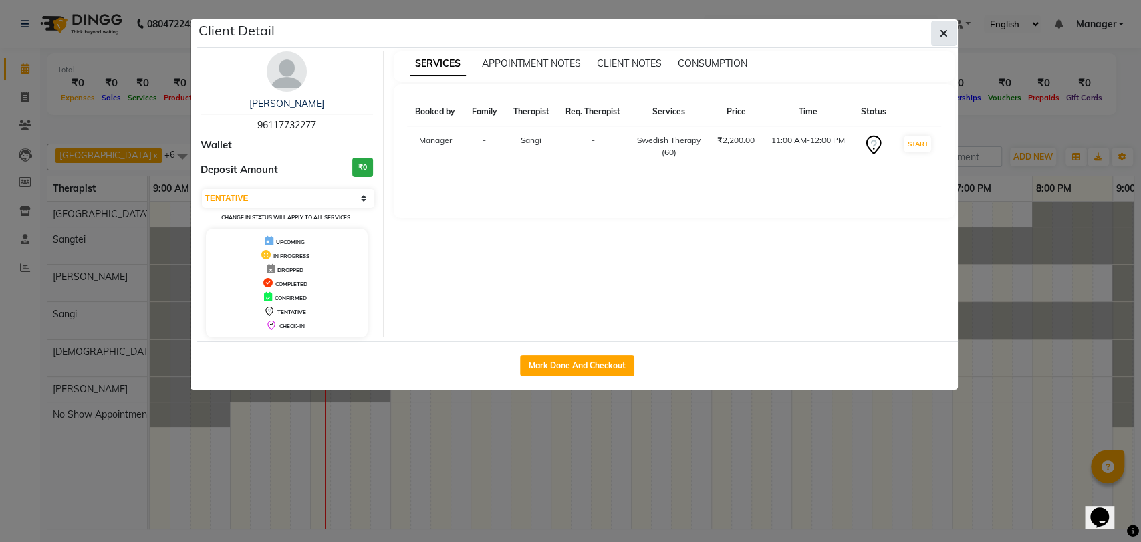
click at [945, 28] on icon "button" at bounding box center [944, 33] width 8 height 11
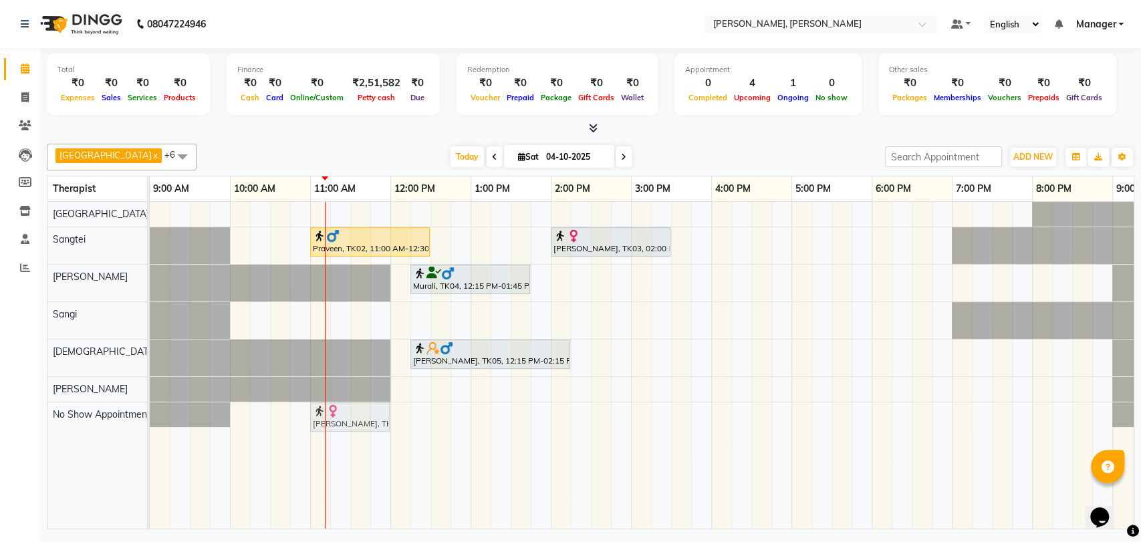
drag, startPoint x: 350, startPoint y: 320, endPoint x: 351, endPoint y: 407, distance: 86.9
click at [351, 427] on tbody "Praveen, TK02, 11:00 AM-12:30 PM, Balinese Therapy (90) [PERSON_NAME], TK03, 02…" at bounding box center [671, 314] width 1043 height 225
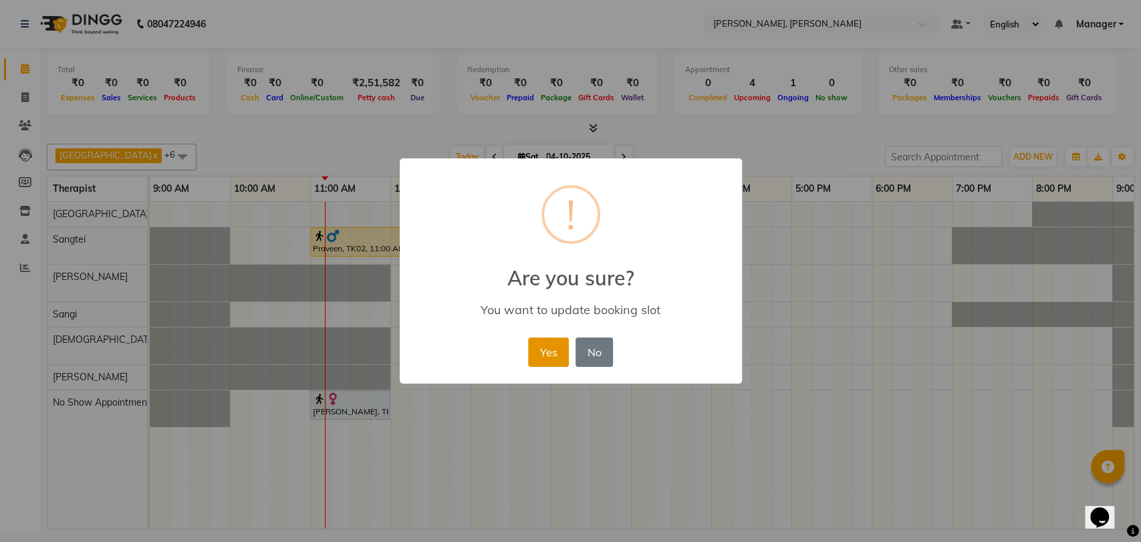
click at [555, 354] on button "Yes" at bounding box center [548, 352] width 41 height 29
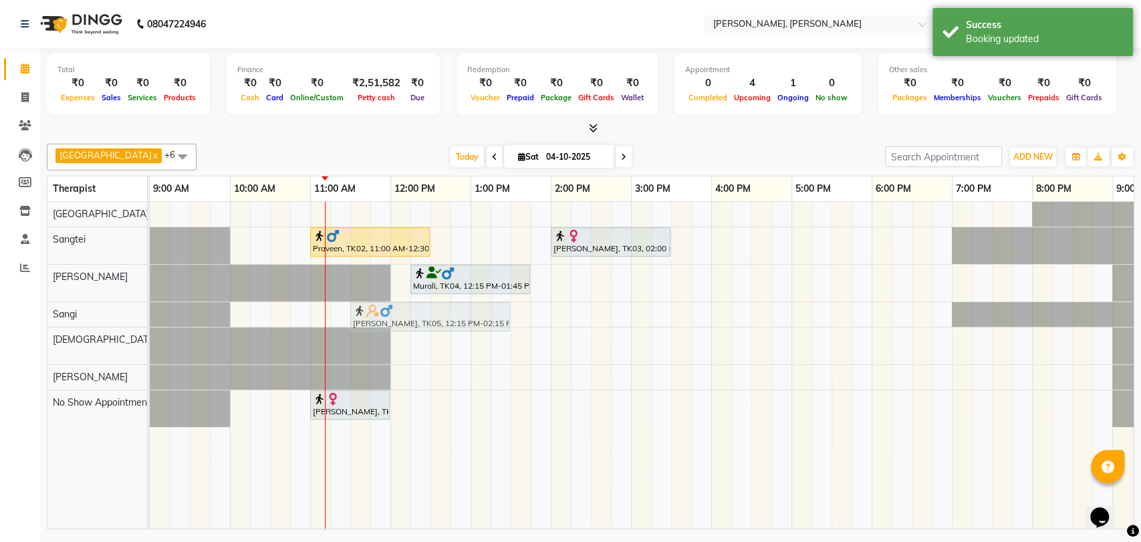
drag, startPoint x: 439, startPoint y: 340, endPoint x: 378, endPoint y: 312, distance: 67.0
click at [378, 312] on tbody "Praveen, TK02, 11:00 AM-12:30 PM, Balinese Therapy (90) [PERSON_NAME], TK03, 02…" at bounding box center [671, 314] width 1043 height 225
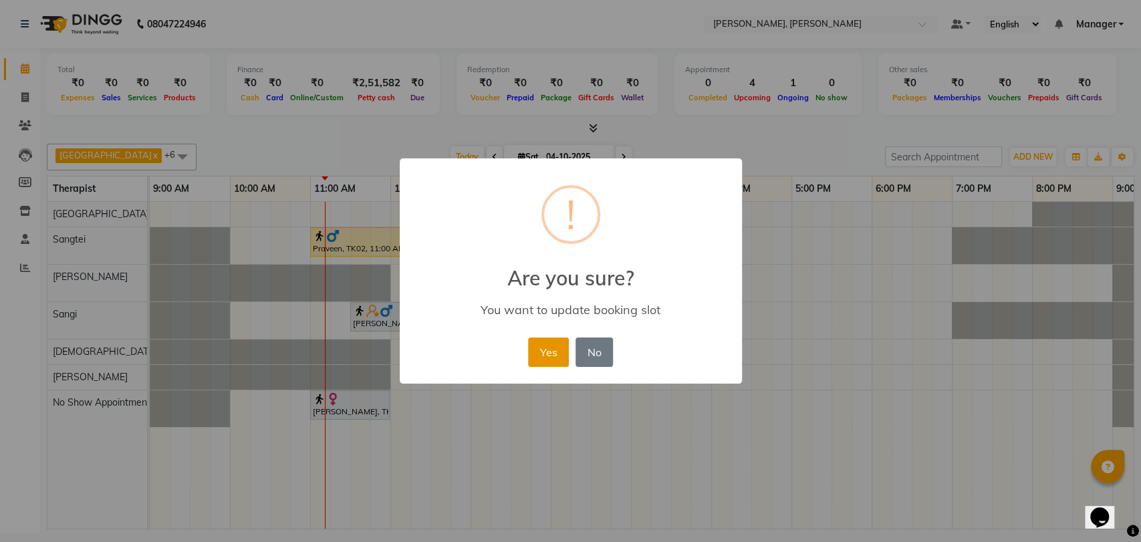
click at [544, 348] on button "Yes" at bounding box center [548, 352] width 41 height 29
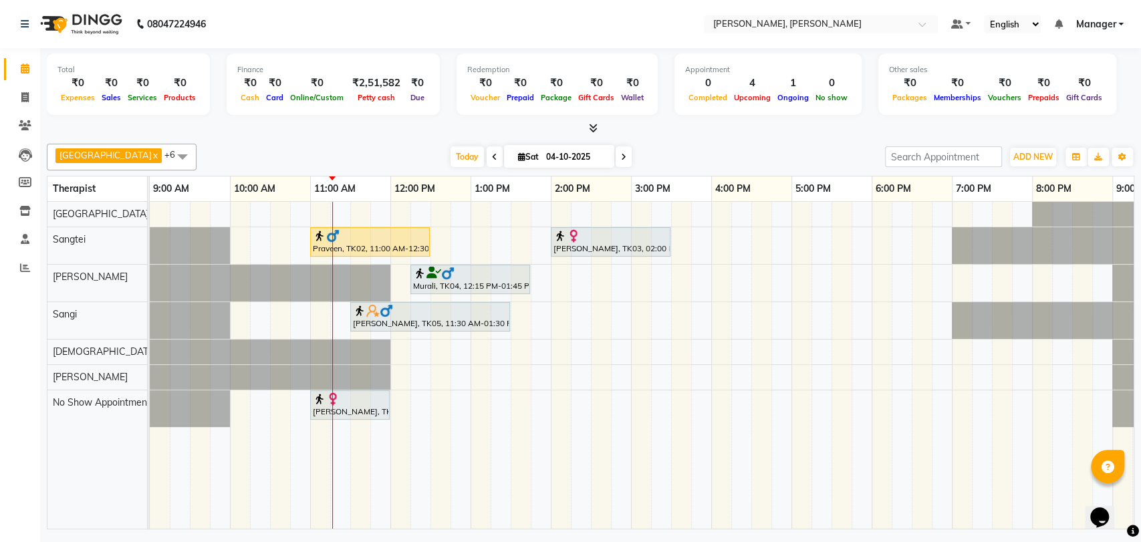
click at [346, 399] on div at bounding box center [350, 398] width 74 height 13
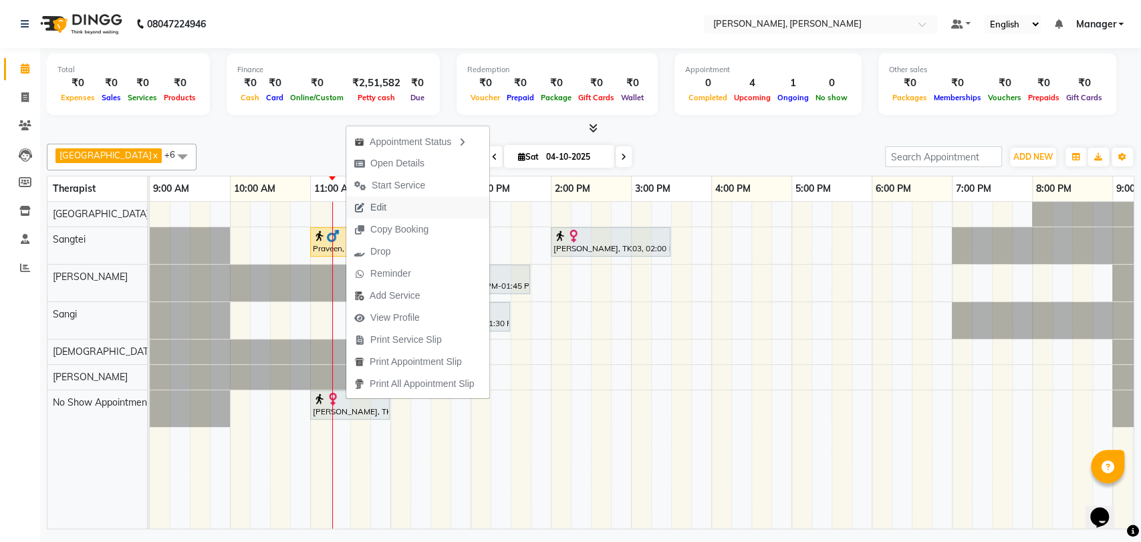
click at [408, 201] on button "Edit" at bounding box center [417, 208] width 143 height 22
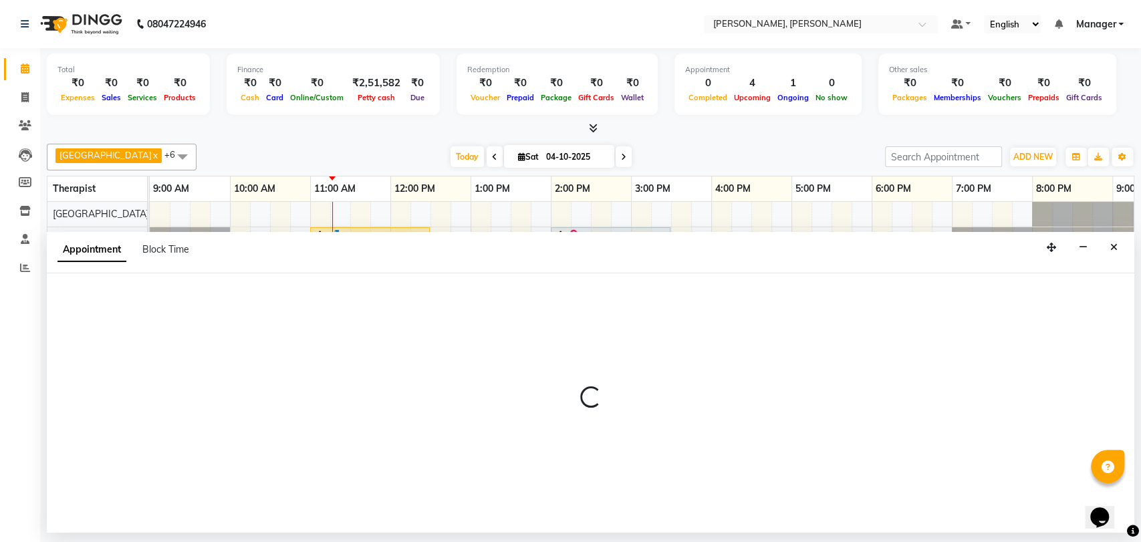
select select "660"
select select "tentative"
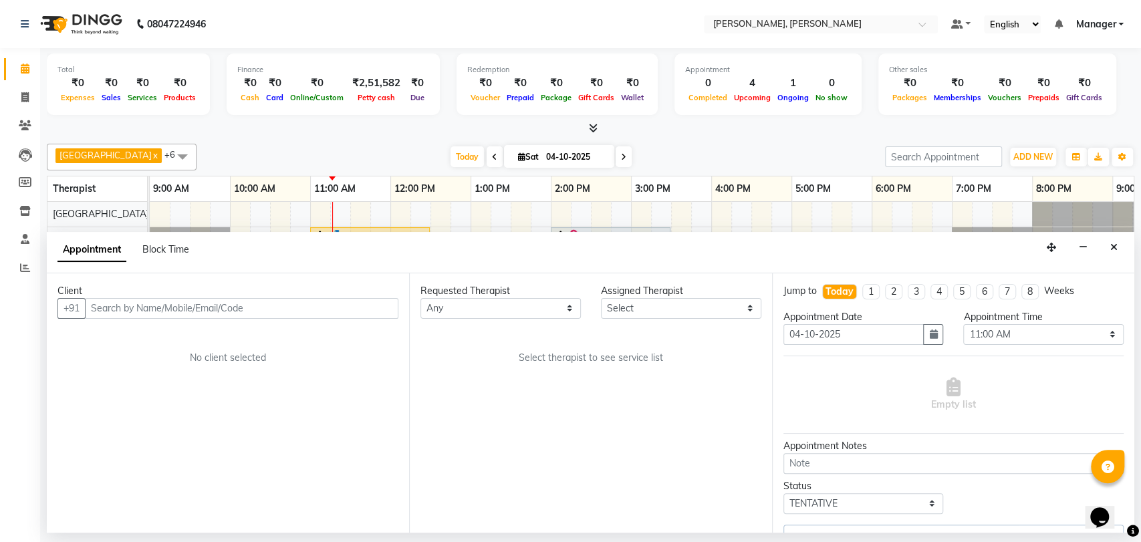
select select "86059"
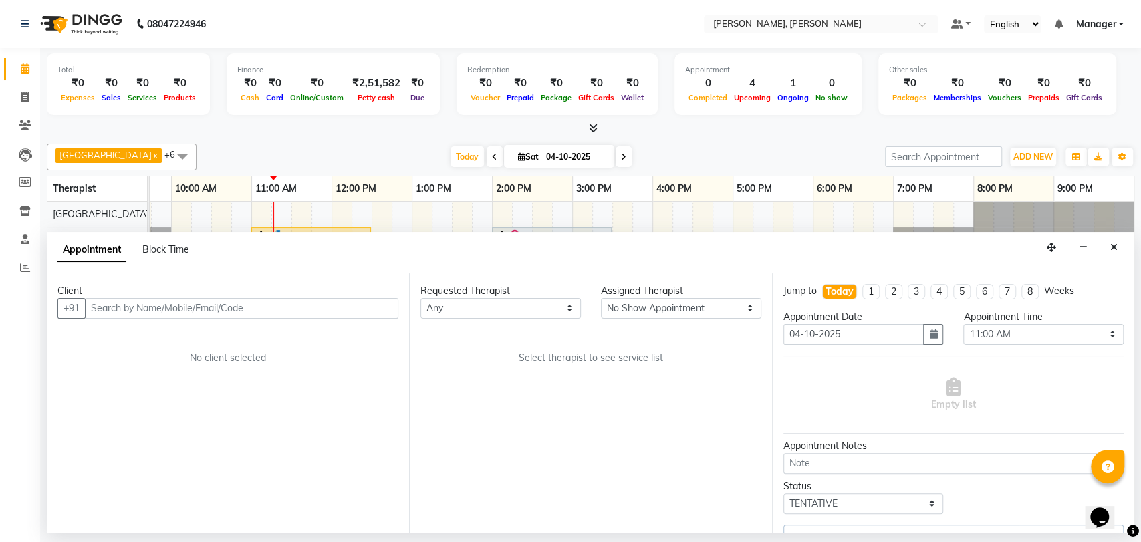
select select "3743"
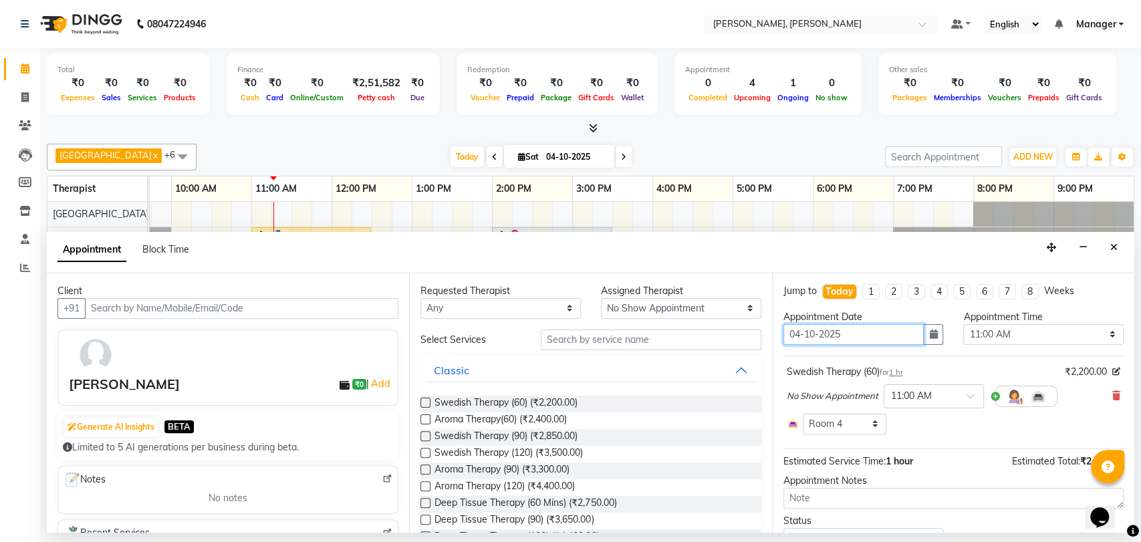
click at [844, 329] on input "04-10-2025" at bounding box center [854, 334] width 141 height 21
click at [923, 334] on button "button" at bounding box center [933, 334] width 20 height 21
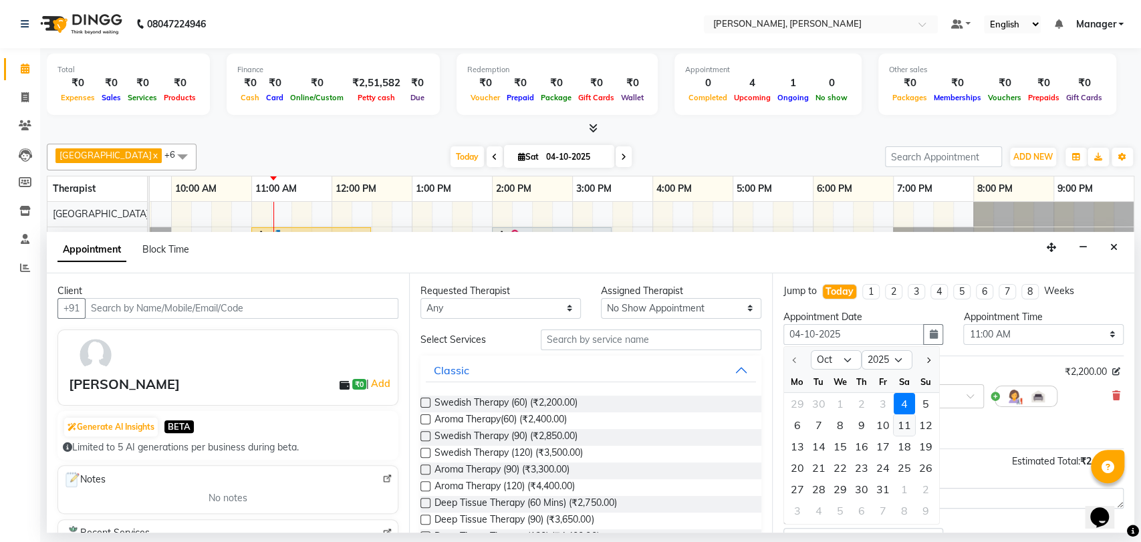
click at [907, 425] on div "11" at bounding box center [904, 424] width 21 height 21
type input "[DATE]"
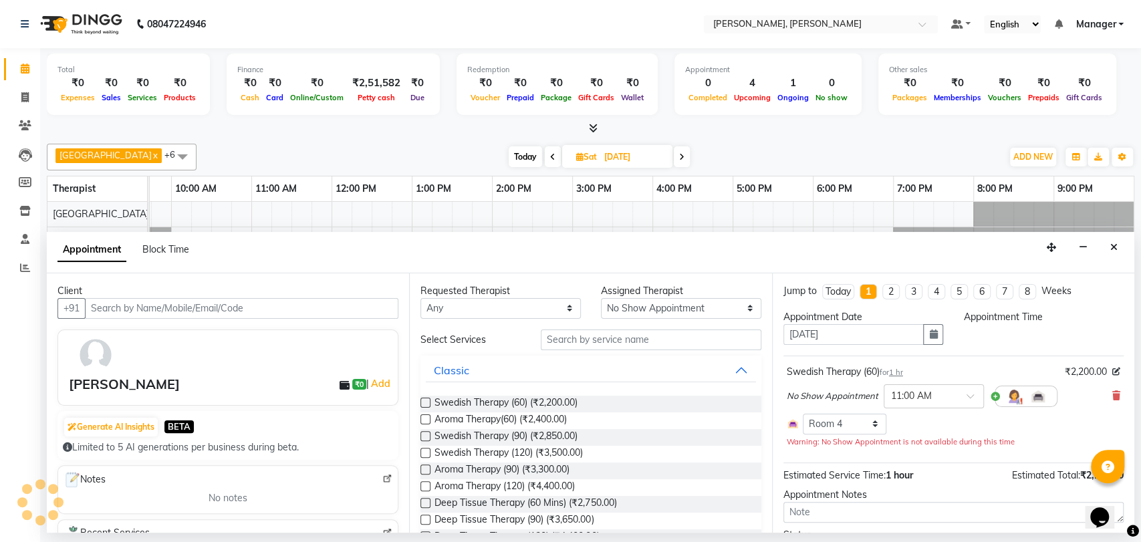
select select "660"
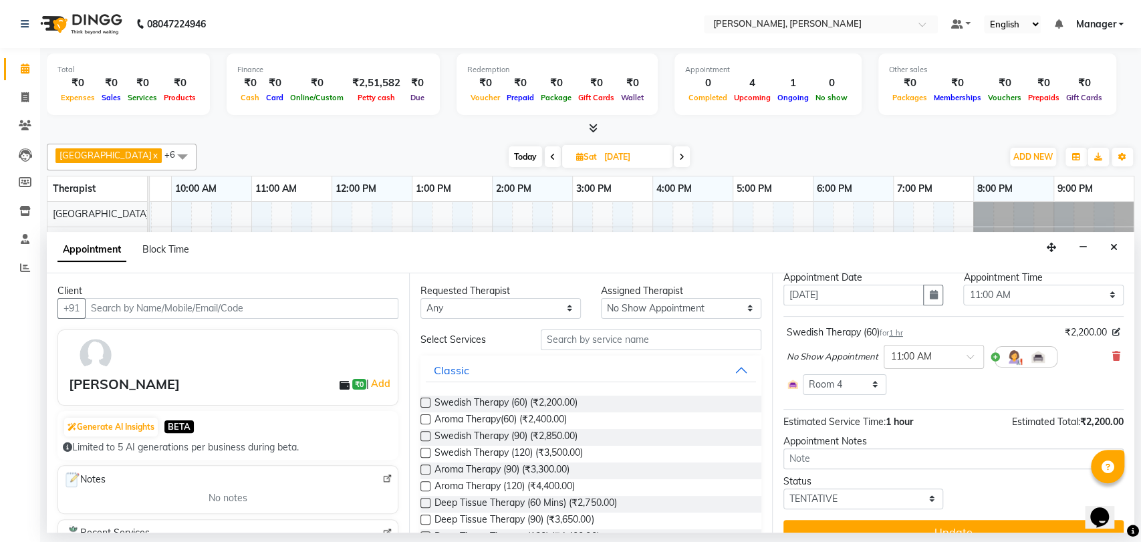
scroll to position [60, 0]
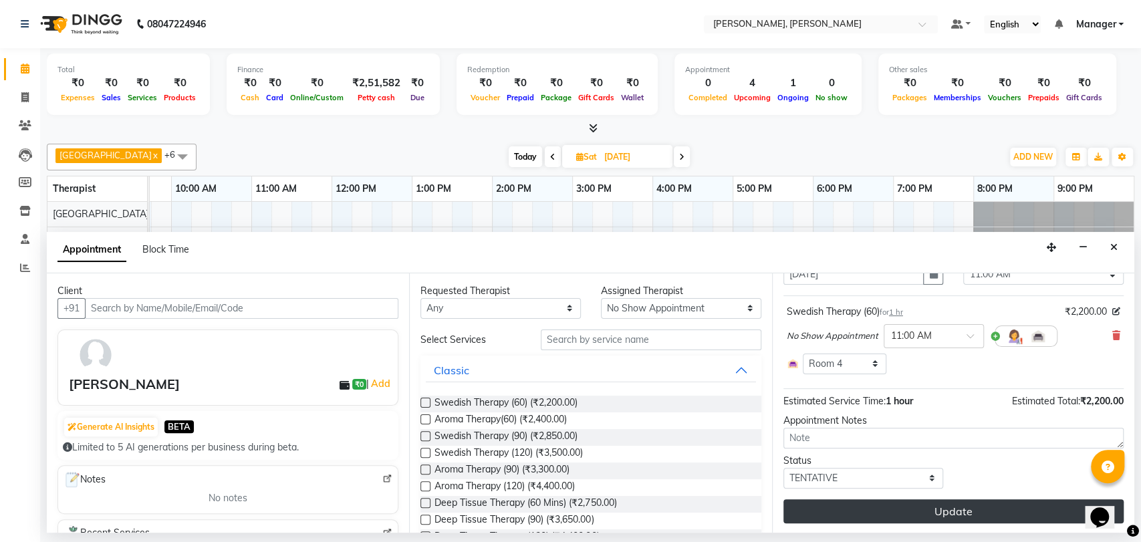
click at [959, 502] on button "Update" at bounding box center [954, 511] width 340 height 24
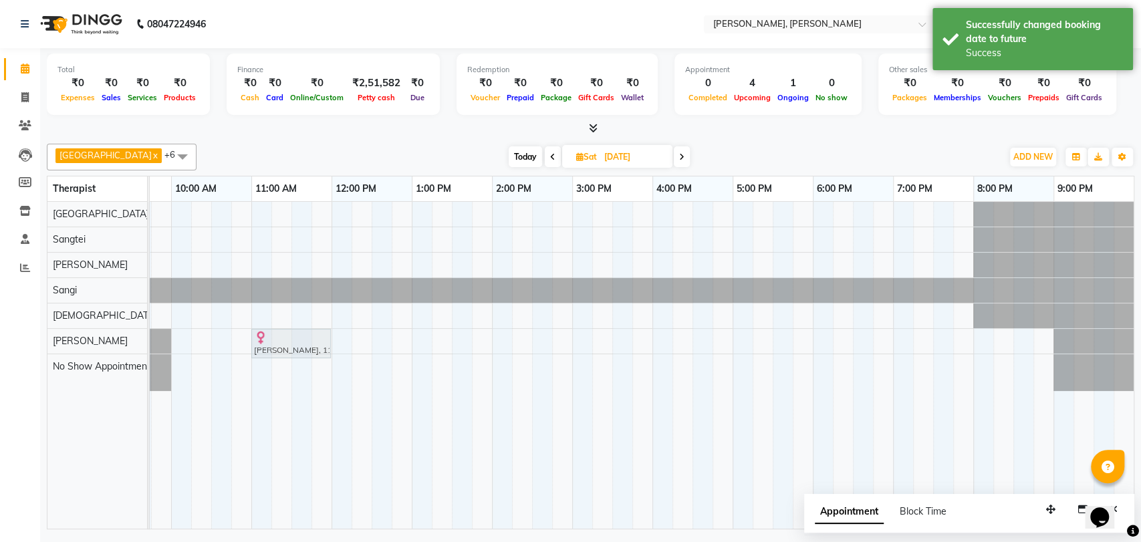
drag, startPoint x: 287, startPoint y: 382, endPoint x: 287, endPoint y: 361, distance: 20.7
click at [287, 361] on div "[PERSON_NAME], 11:00 AM-12:00 PM, Swedish Therapy (60) [PERSON_NAME], 11:00 AM-…" at bounding box center [612, 365] width 1043 height 327
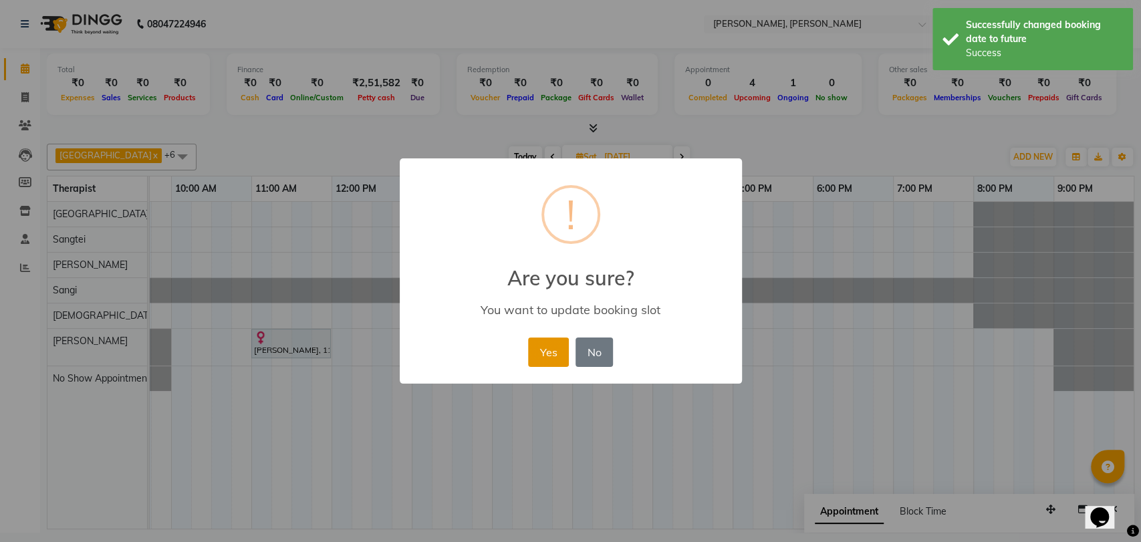
click at [544, 354] on button "Yes" at bounding box center [548, 352] width 41 height 29
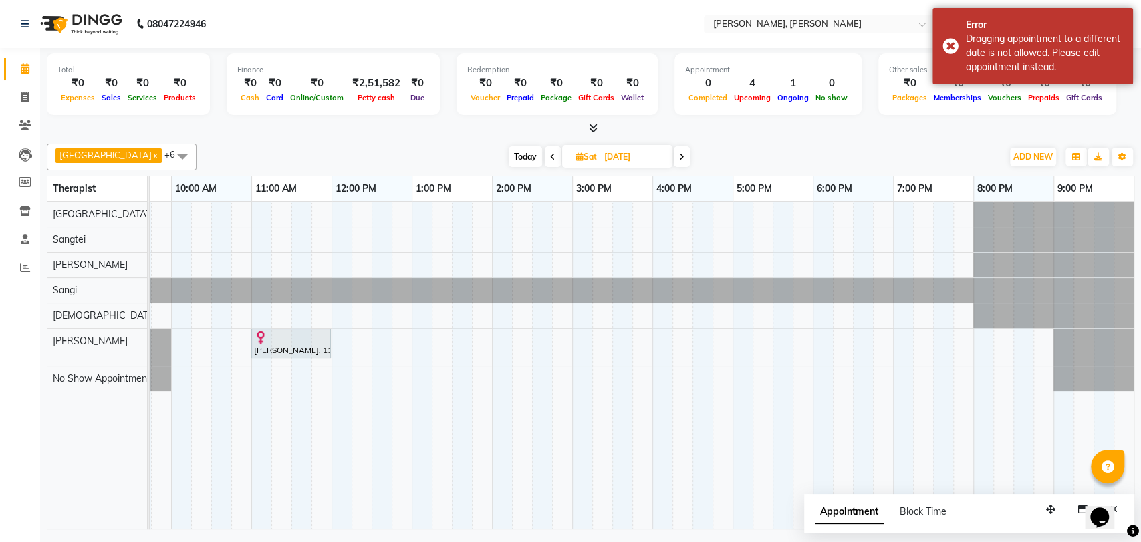
click at [600, 156] on input "[DATE]" at bounding box center [633, 157] width 67 height 20
select select "10"
select select "2025"
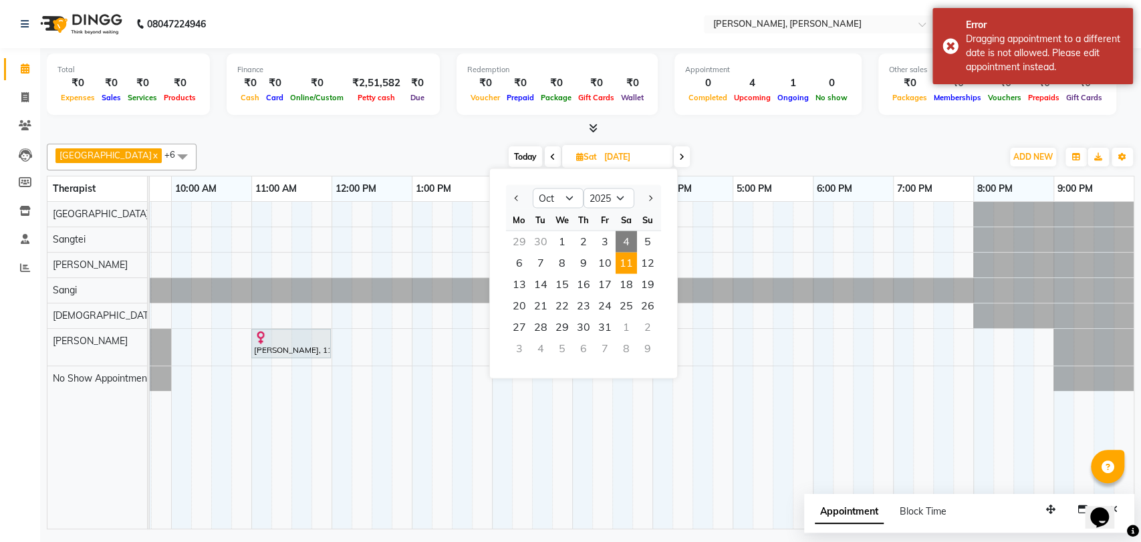
click at [632, 242] on span "4" at bounding box center [626, 241] width 21 height 21
type input "04-10-2025"
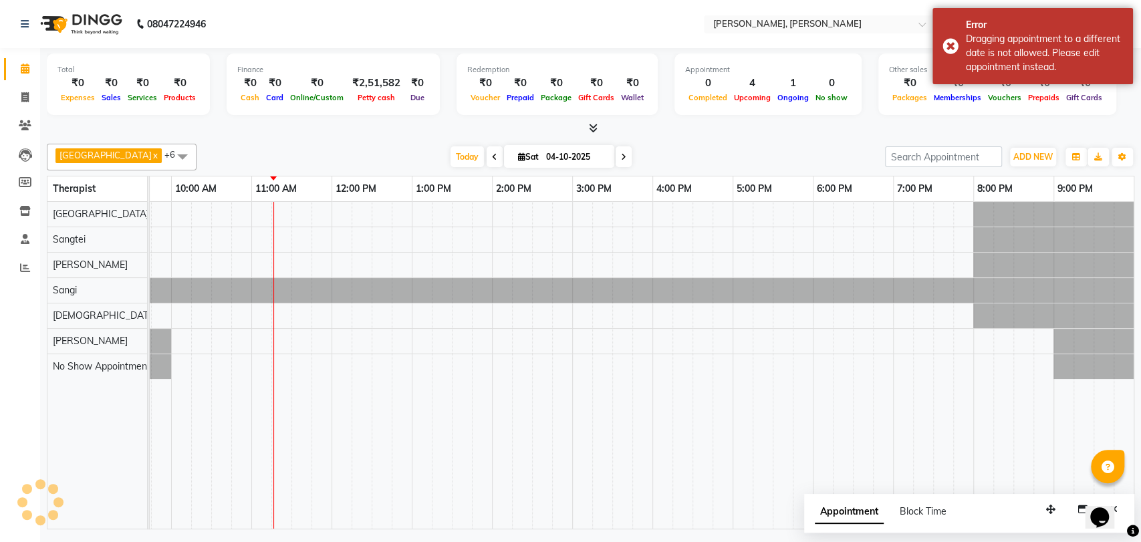
scroll to position [0, 59]
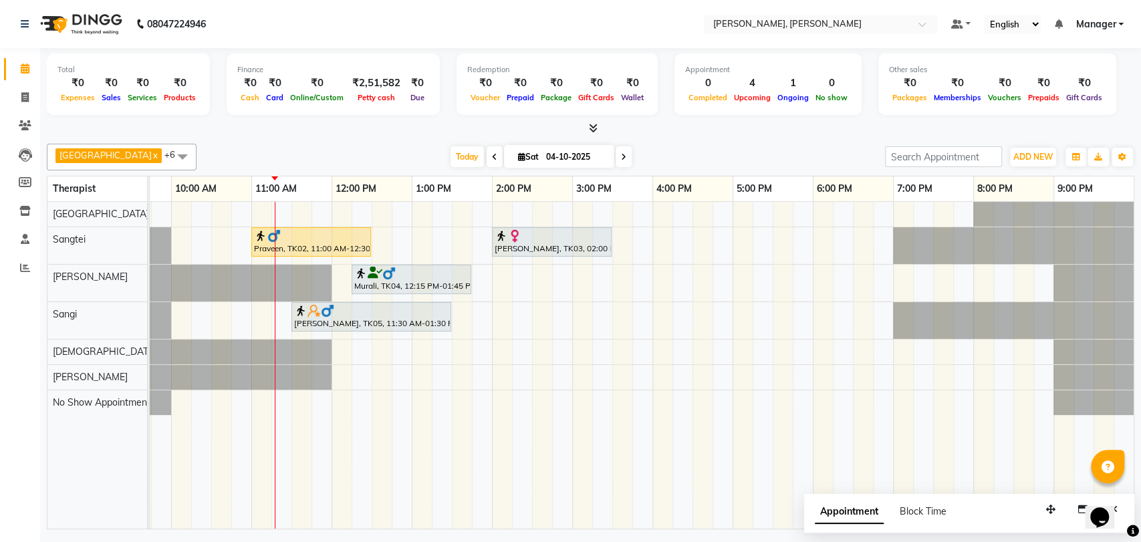
click at [302, 247] on div "Praveen, TK02, 11:00 AM-12:30 PM, Balinese Therapy (90)" at bounding box center [311, 241] width 117 height 25
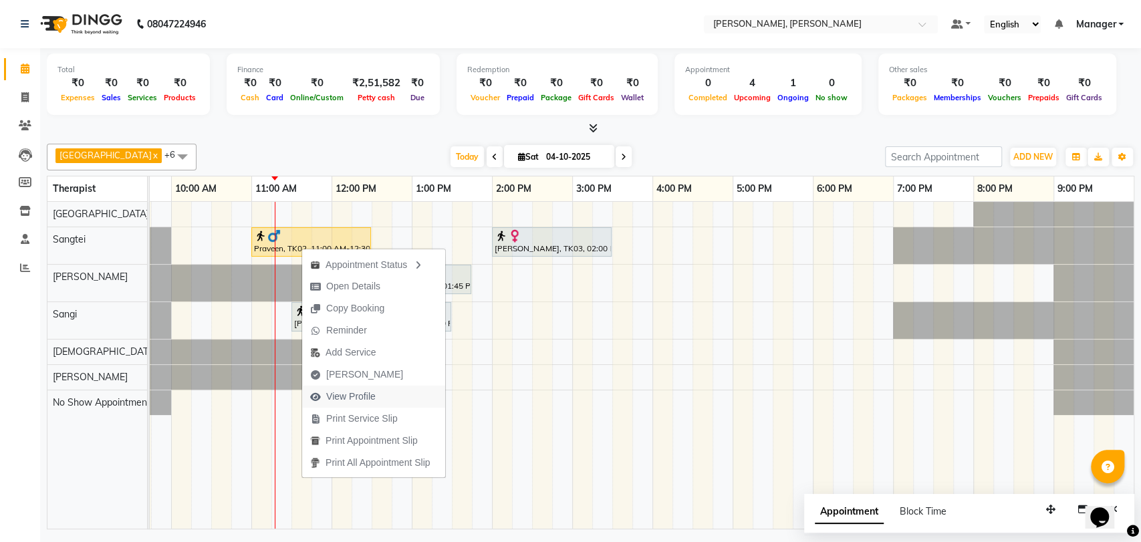
click at [350, 397] on span "View Profile" at bounding box center [350, 397] width 49 height 14
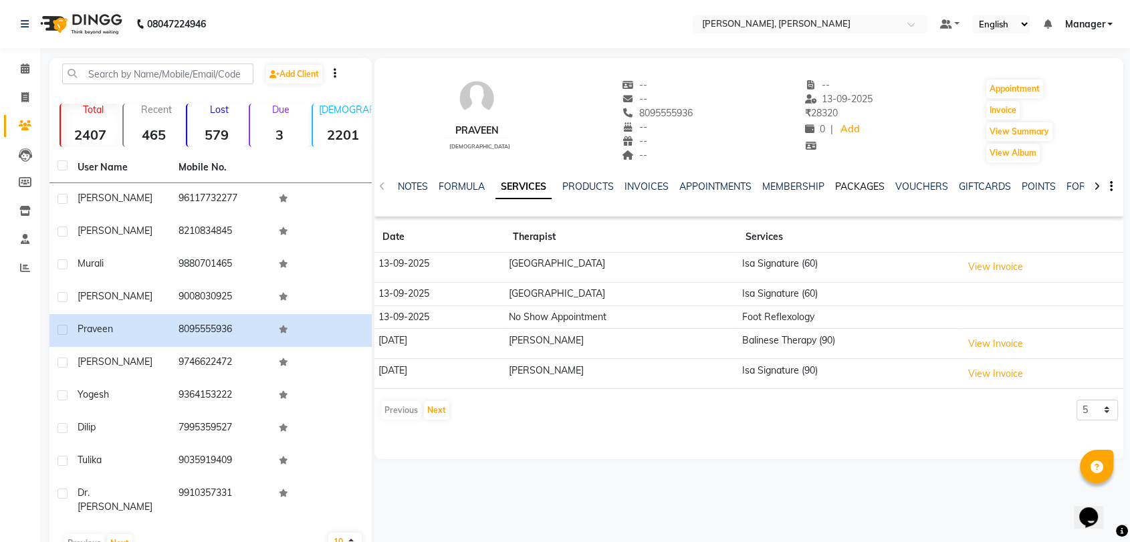
click at [861, 187] on link "PACKAGES" at bounding box center [859, 187] width 49 height 12
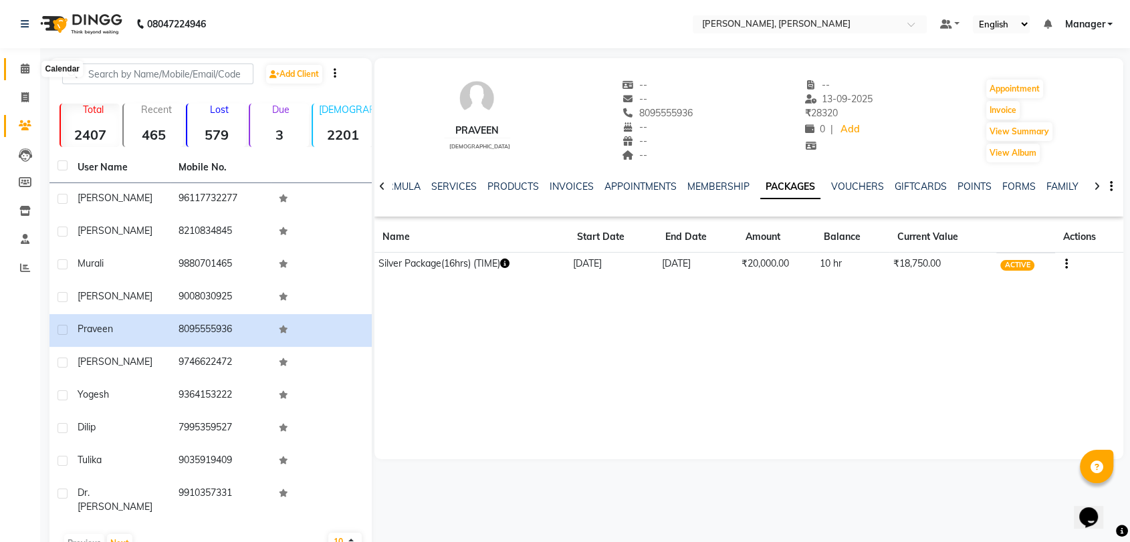
click at [29, 72] on span at bounding box center [24, 69] width 23 height 15
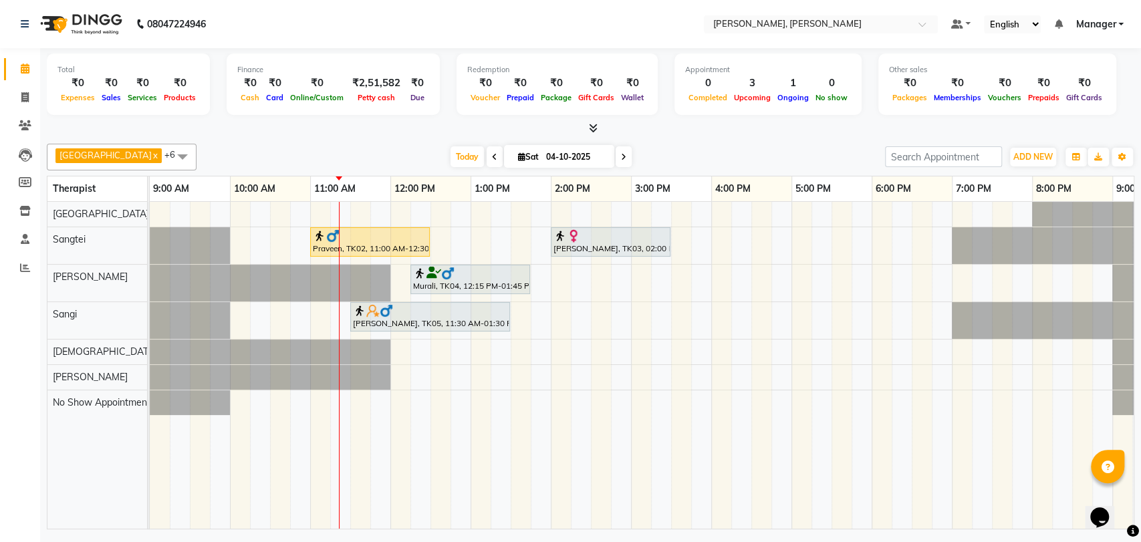
click at [366, 316] on img at bounding box center [372, 310] width 13 height 13
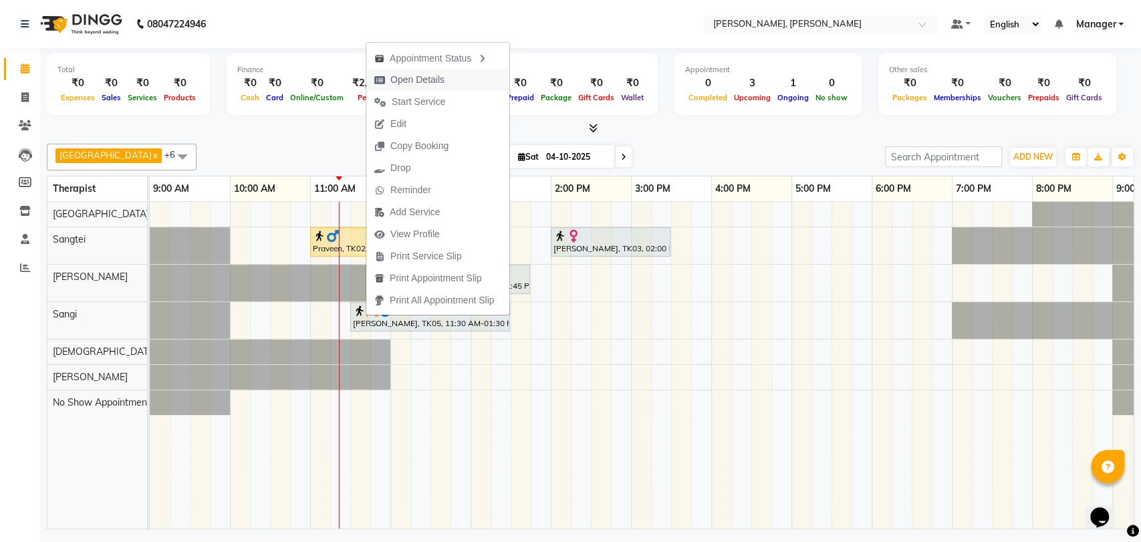
click at [398, 82] on span "Open Details" at bounding box center [417, 80] width 54 height 14
select select "7"
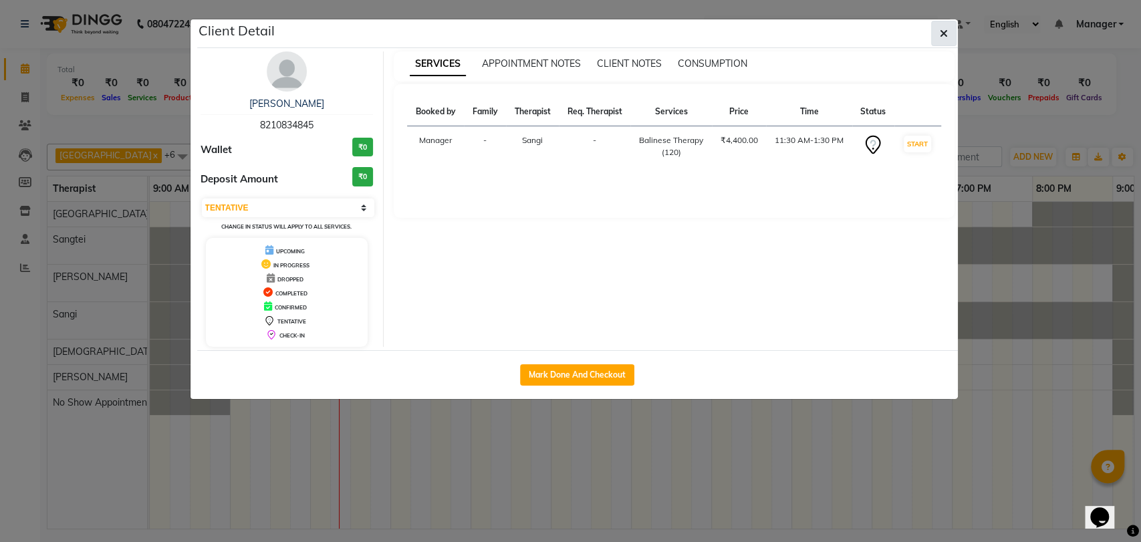
click at [943, 32] on icon "button" at bounding box center [944, 33] width 8 height 11
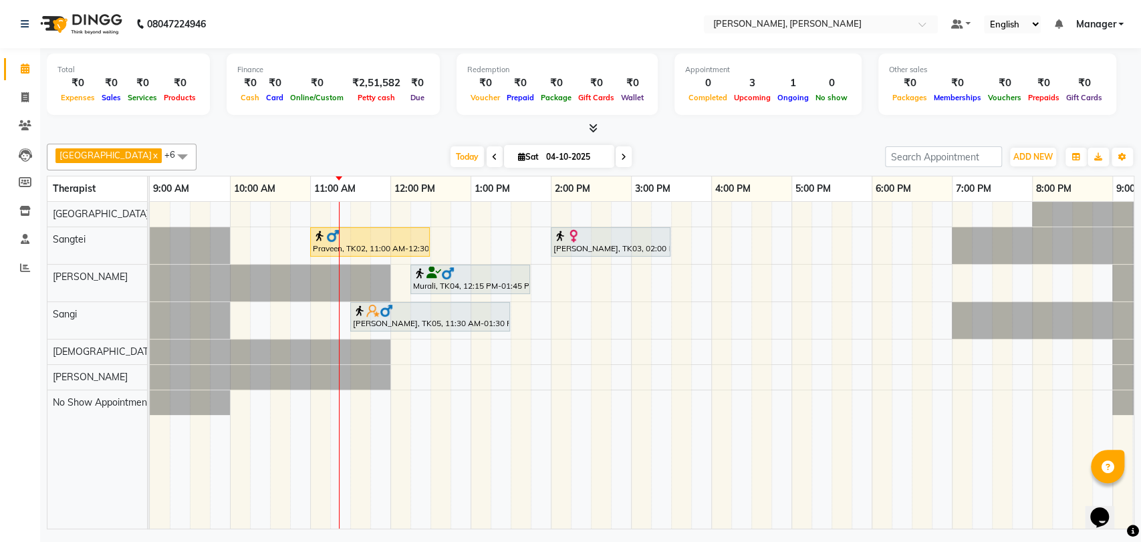
click at [364, 314] on img at bounding box center [359, 310] width 13 height 13
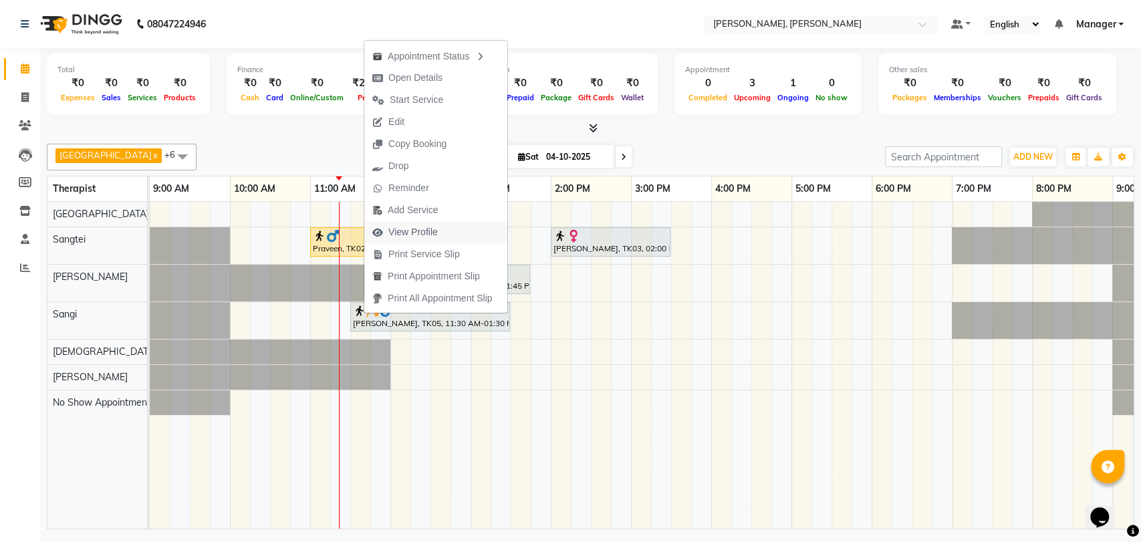
click at [410, 233] on span "View Profile" at bounding box center [412, 232] width 49 height 14
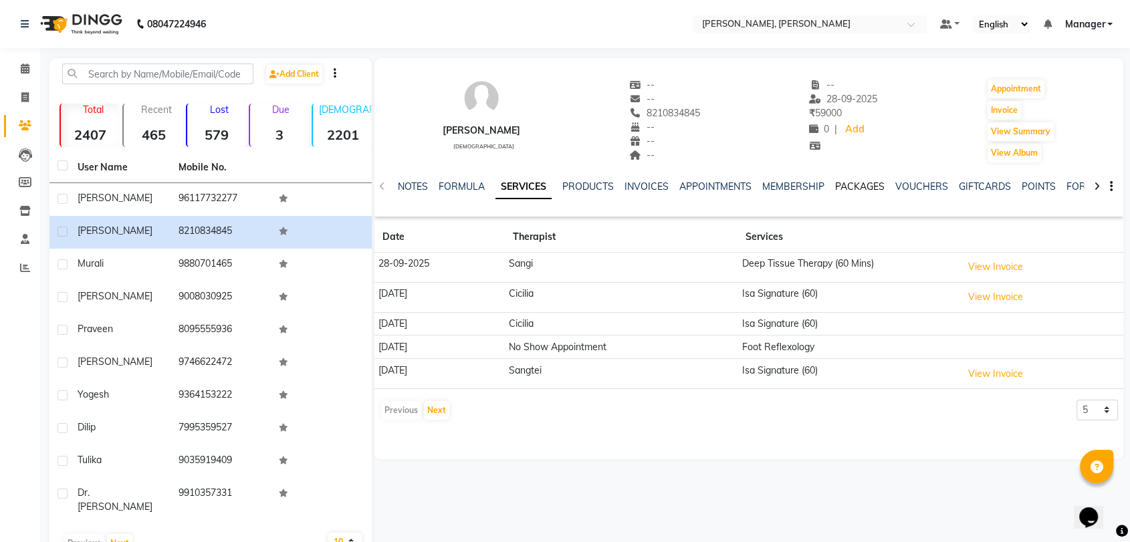
click at [852, 191] on link "PACKAGES" at bounding box center [859, 187] width 49 height 12
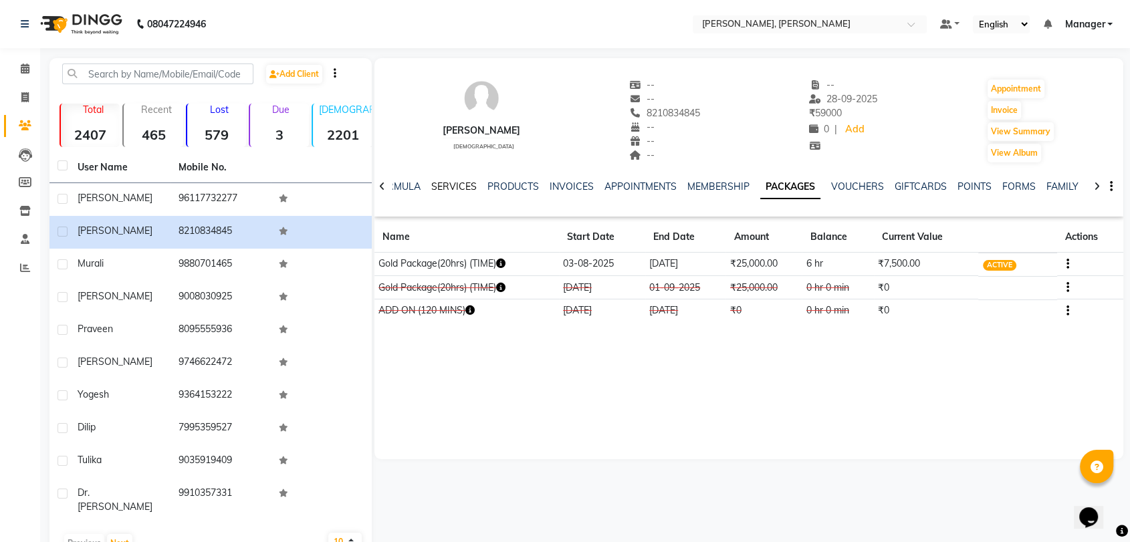
click at [437, 189] on link "SERVICES" at bounding box center [453, 187] width 45 height 12
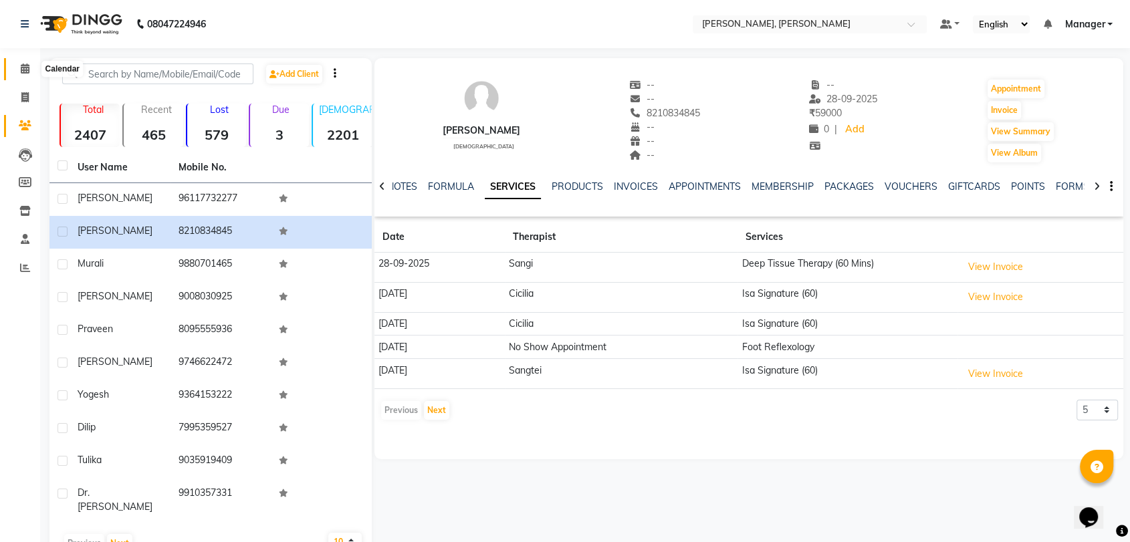
click at [25, 65] on icon at bounding box center [25, 69] width 9 height 10
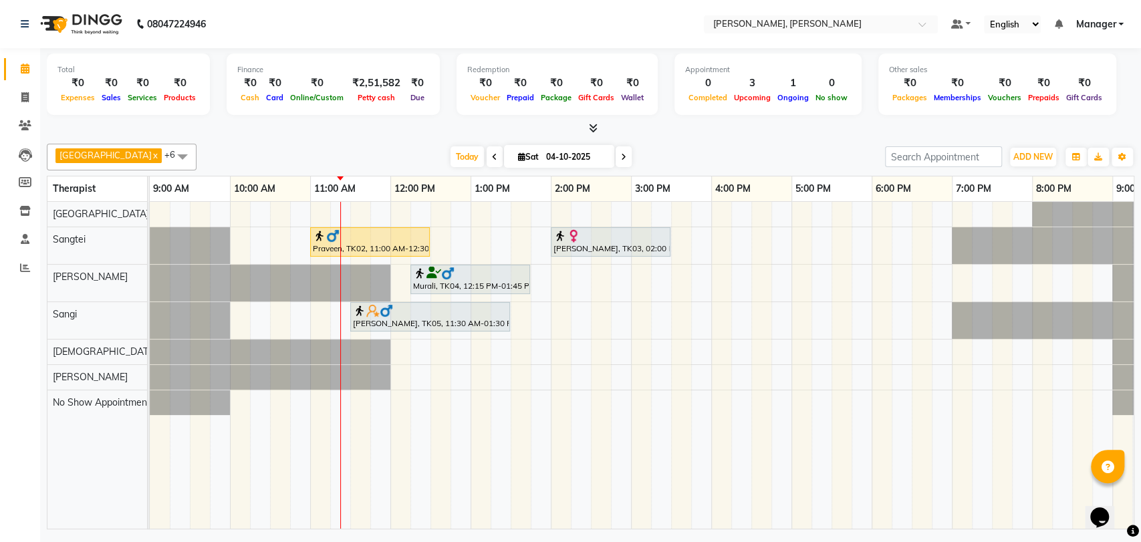
click at [366, 312] on img at bounding box center [372, 310] width 13 height 13
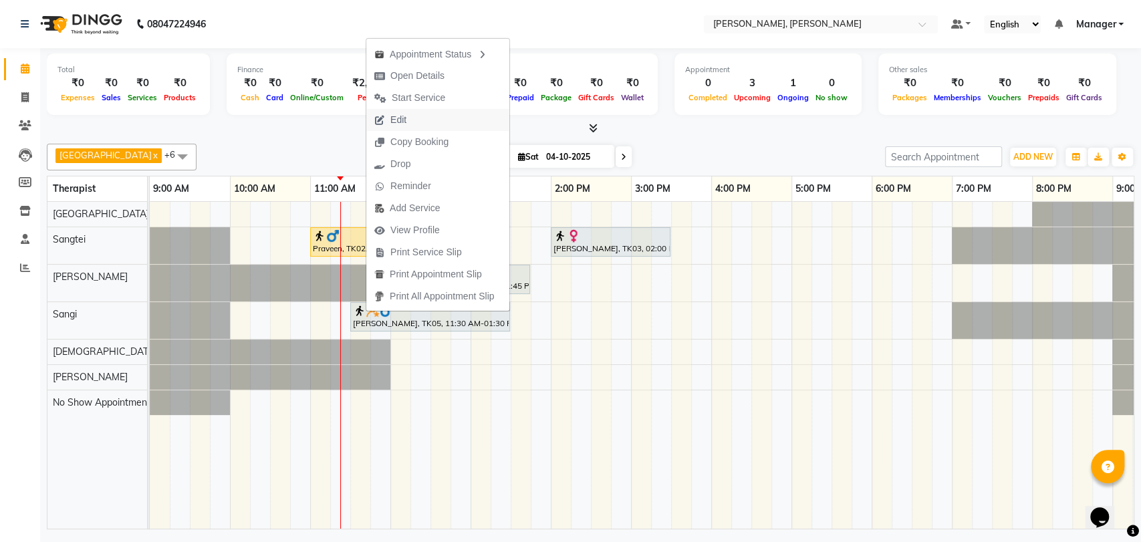
click at [401, 124] on span "Edit" at bounding box center [398, 120] width 16 height 14
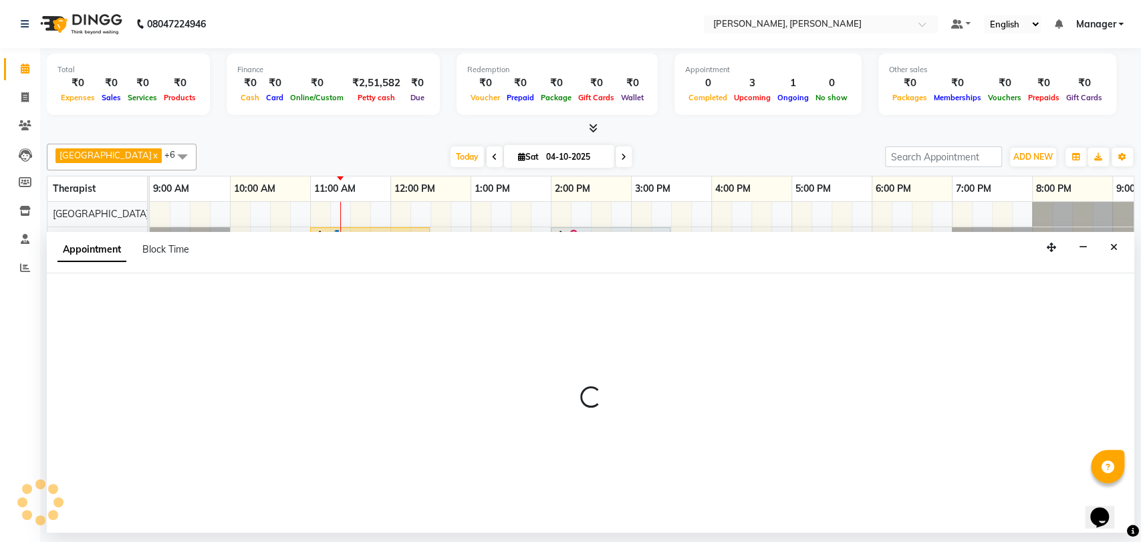
select select "tentative"
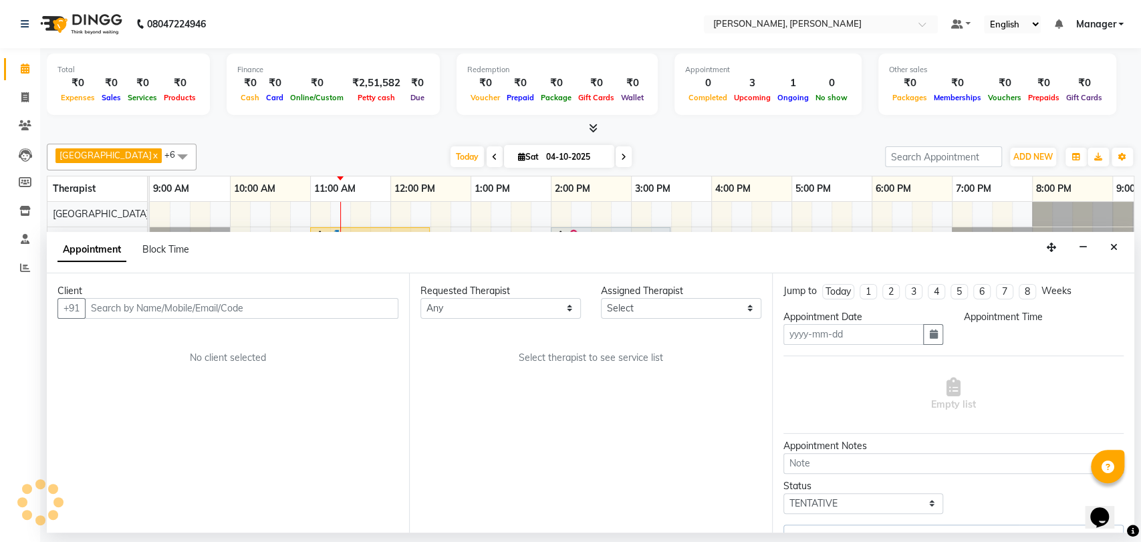
type input "04-10-2025"
select select "63891"
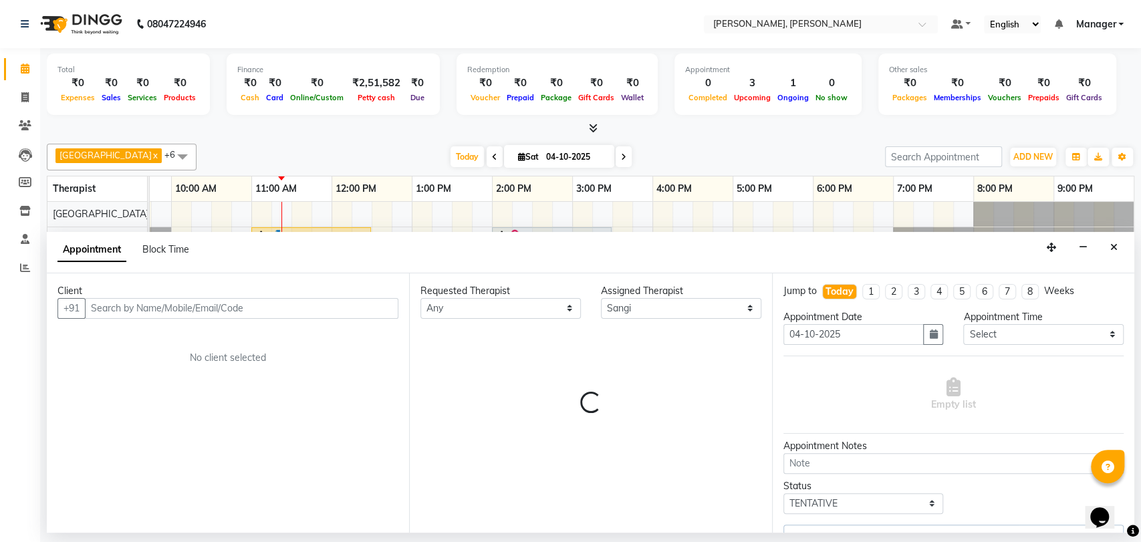
select select "3741"
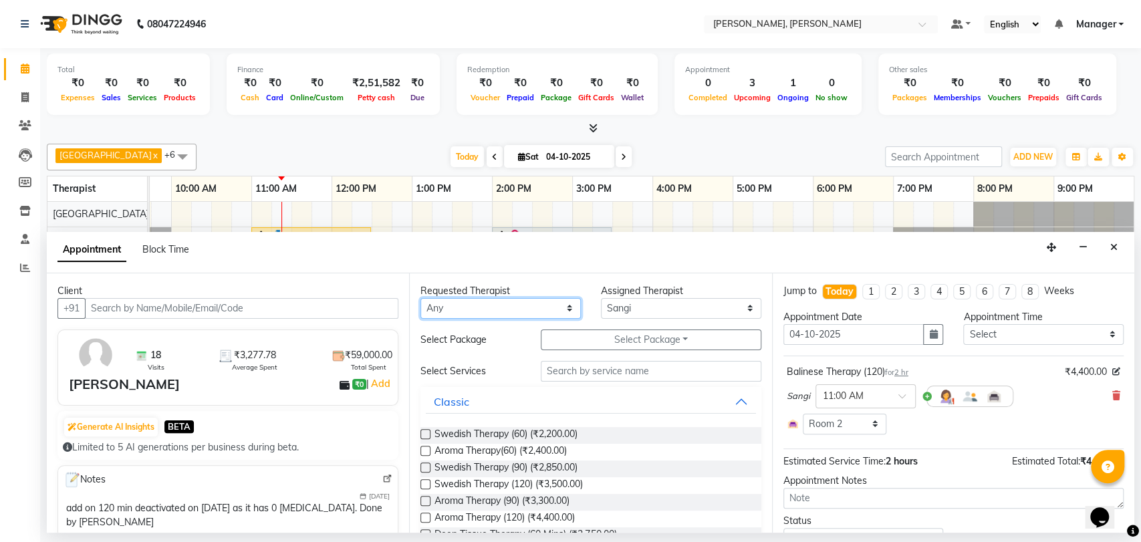
click at [562, 307] on select "Any Cicilia [PERSON_NAME] [DEMOGRAPHIC_DATA] No Show Appointment [PERSON_NAME] …" at bounding box center [501, 308] width 160 height 21
select select "63891"
click at [421, 298] on select "Any Cicilia [PERSON_NAME] [DEMOGRAPHIC_DATA] No Show Appointment [PERSON_NAME] …" at bounding box center [501, 308] width 160 height 21
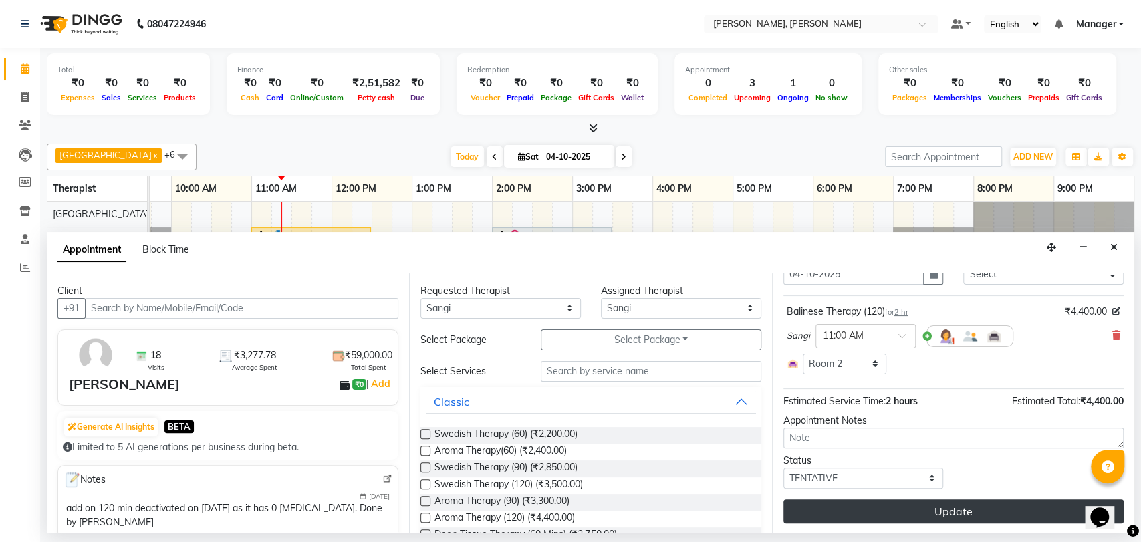
click at [866, 501] on button "Update" at bounding box center [954, 511] width 340 height 24
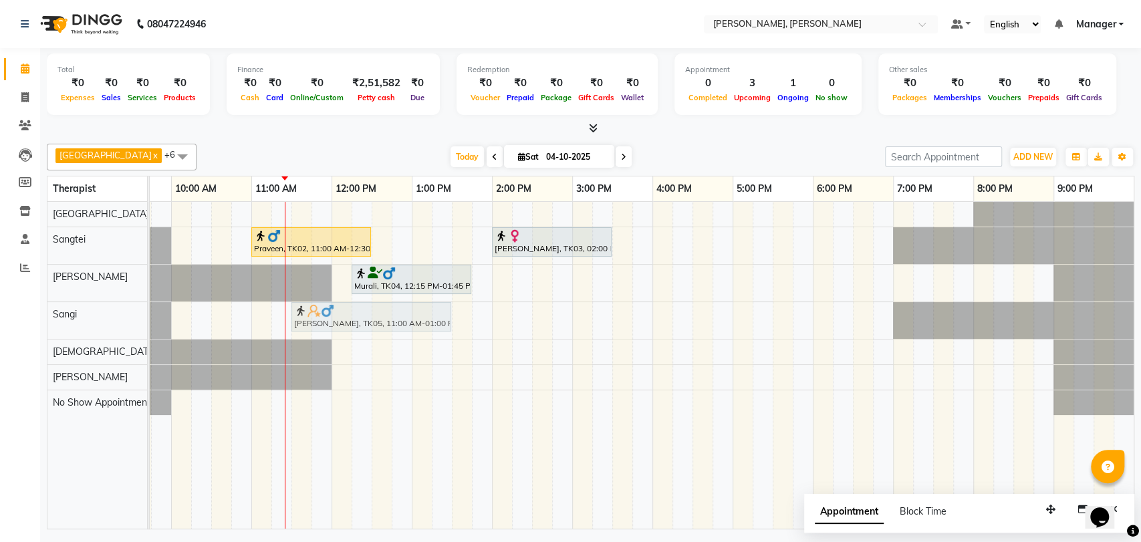
click at [91, 318] on div "[PERSON_NAME], TK05, 11:00 AM-01:00 PM, Balinese Therapy (120) [PERSON_NAME], T…" at bounding box center [91, 320] width 0 height 37
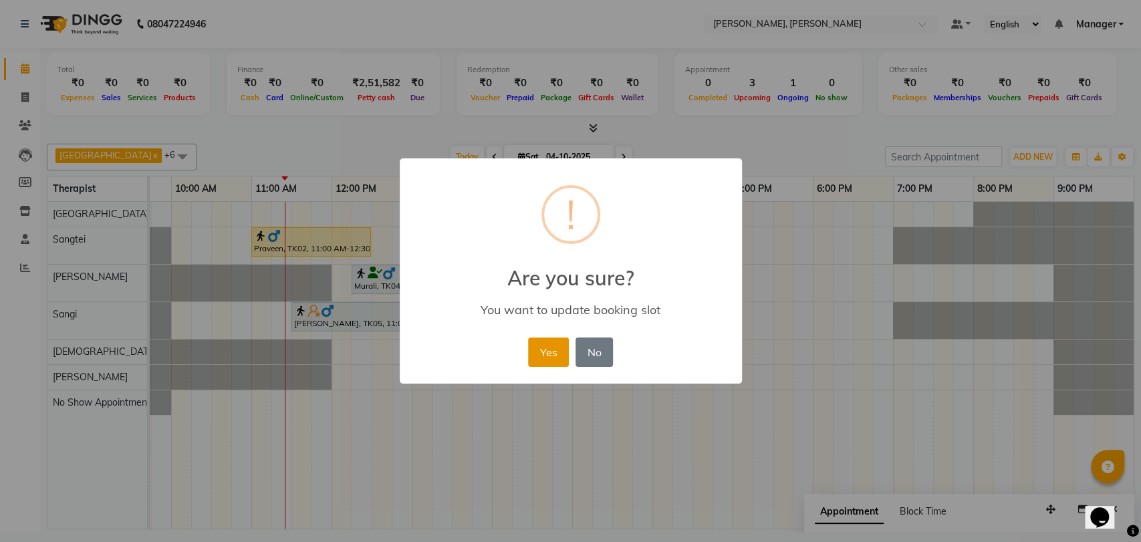
click at [554, 352] on button "Yes" at bounding box center [548, 352] width 41 height 29
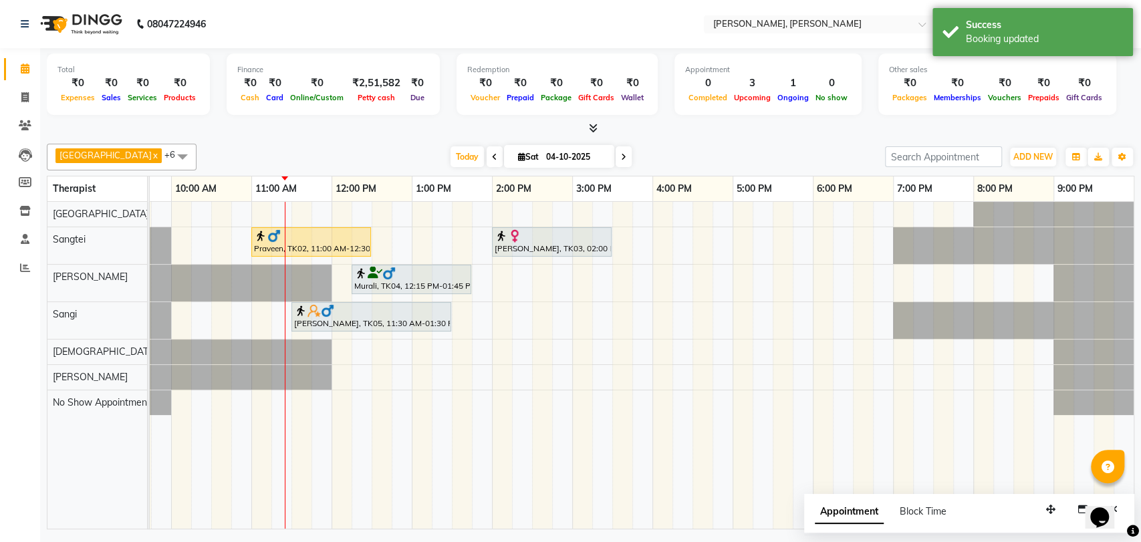
click at [380, 312] on div at bounding box center [371, 310] width 154 height 13
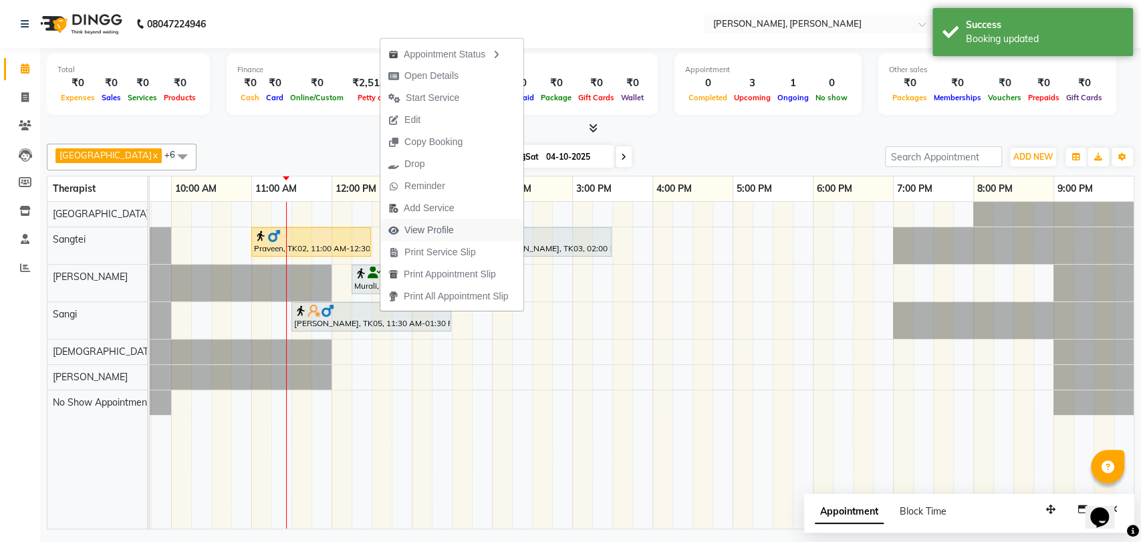
click at [453, 227] on span "View Profile" at bounding box center [428, 230] width 49 height 14
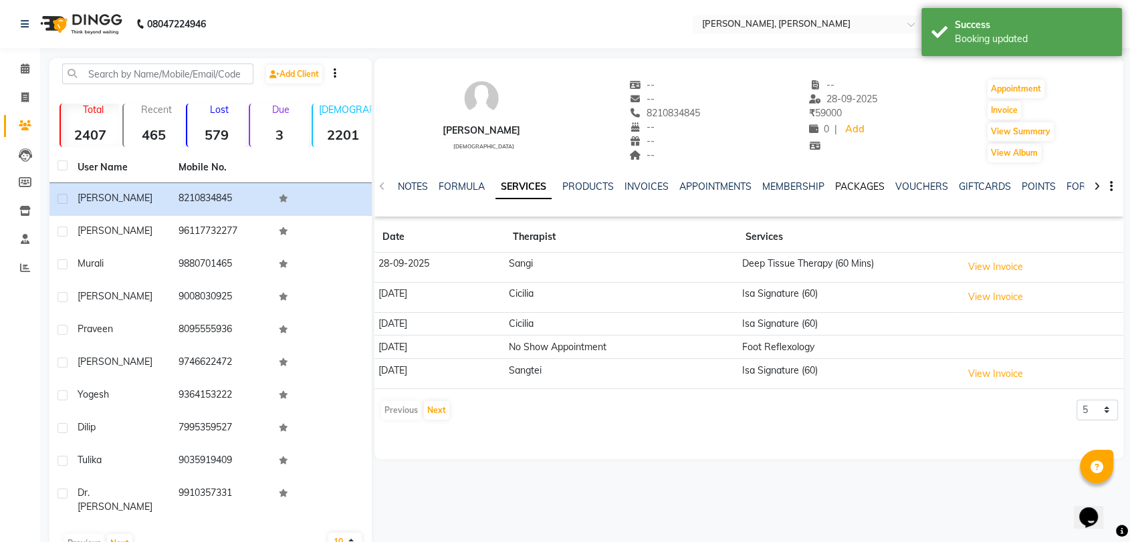
click at [870, 188] on link "PACKAGES" at bounding box center [859, 187] width 49 height 12
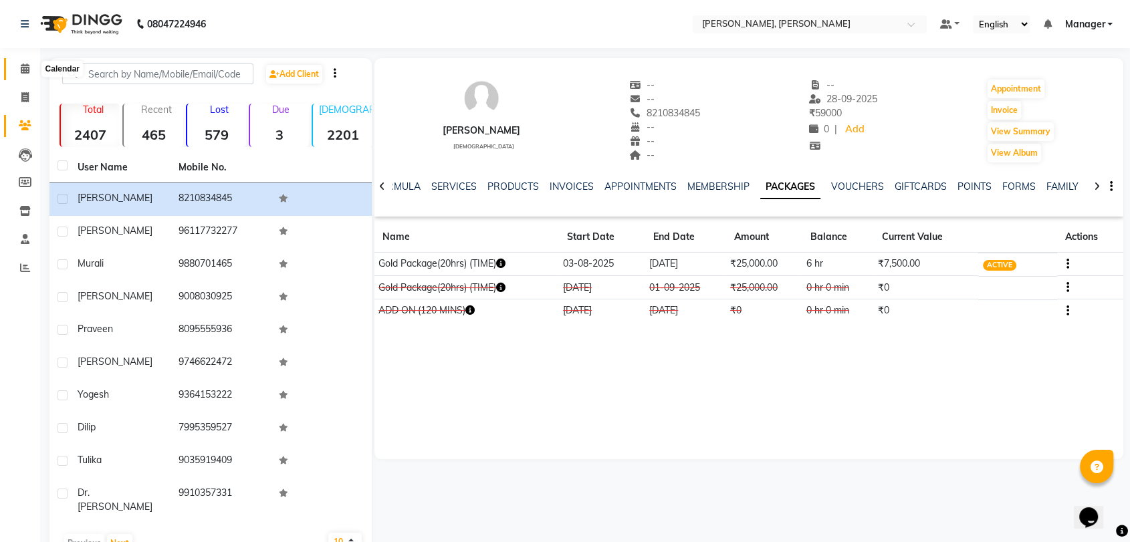
click at [19, 70] on span at bounding box center [24, 69] width 23 height 15
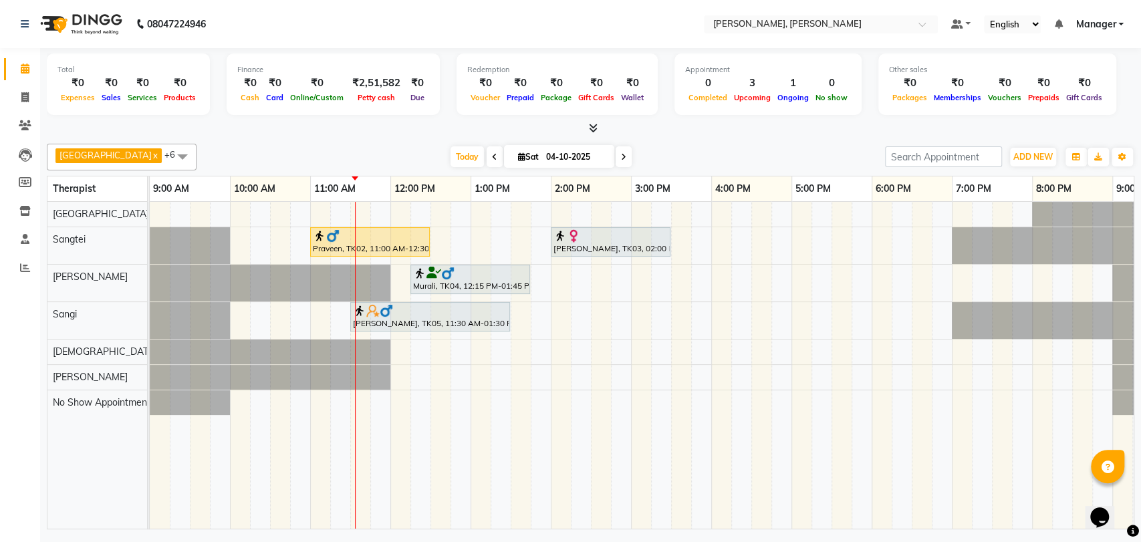
click at [417, 319] on div "[PERSON_NAME], TK05, 11:30 AM-01:30 PM, Balinese Therapy (120)" at bounding box center [430, 316] width 157 height 25
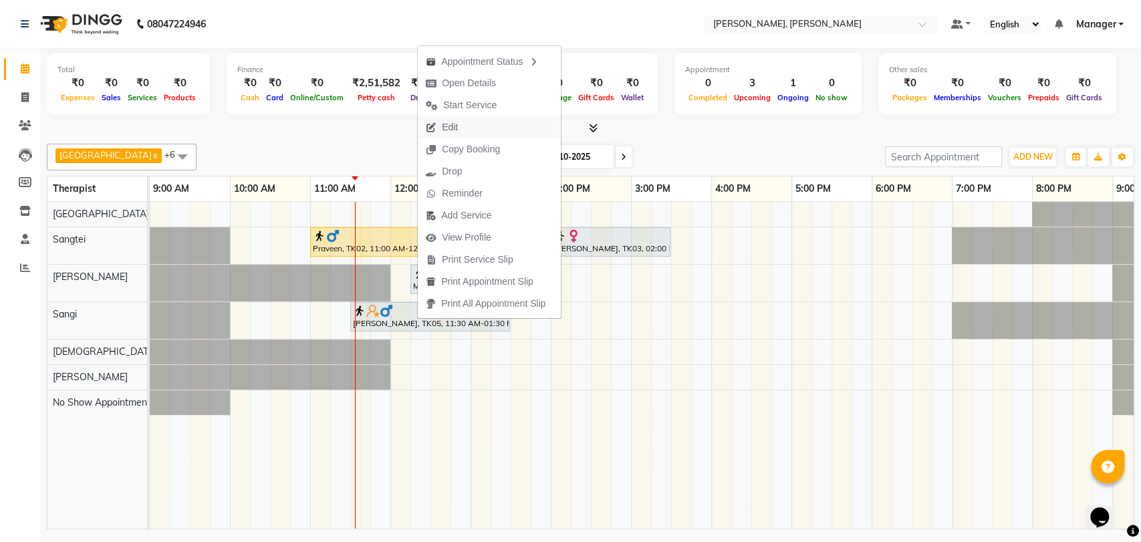
click at [479, 124] on button "Edit" at bounding box center [489, 127] width 143 height 22
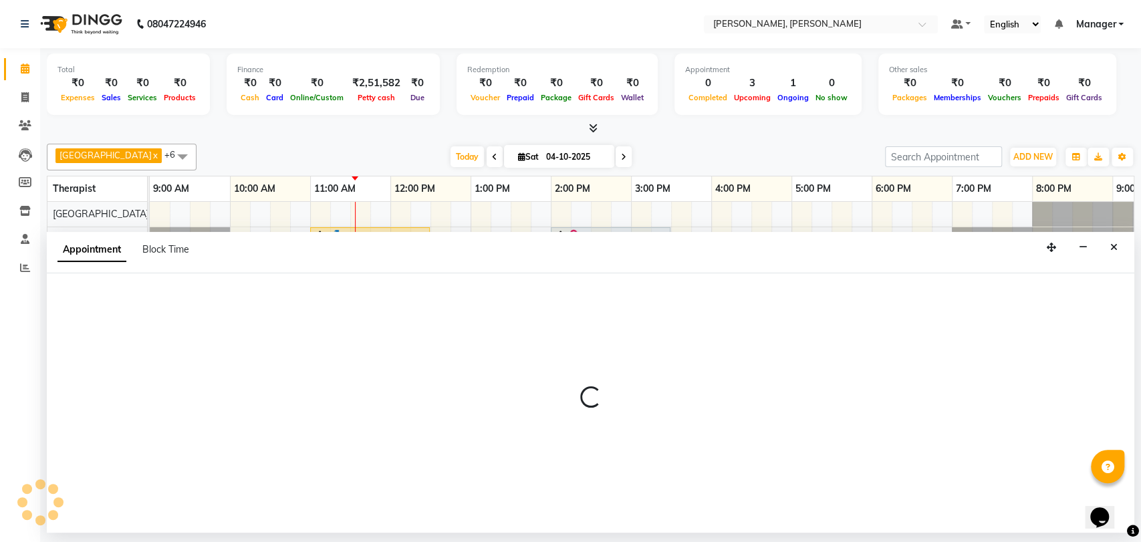
select select "tentative"
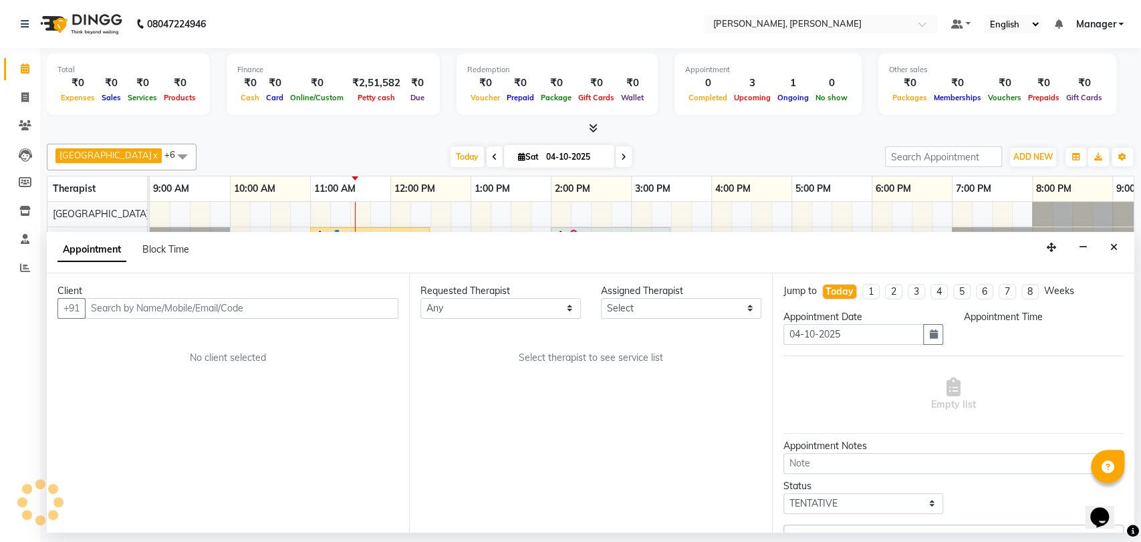
select select "63891"
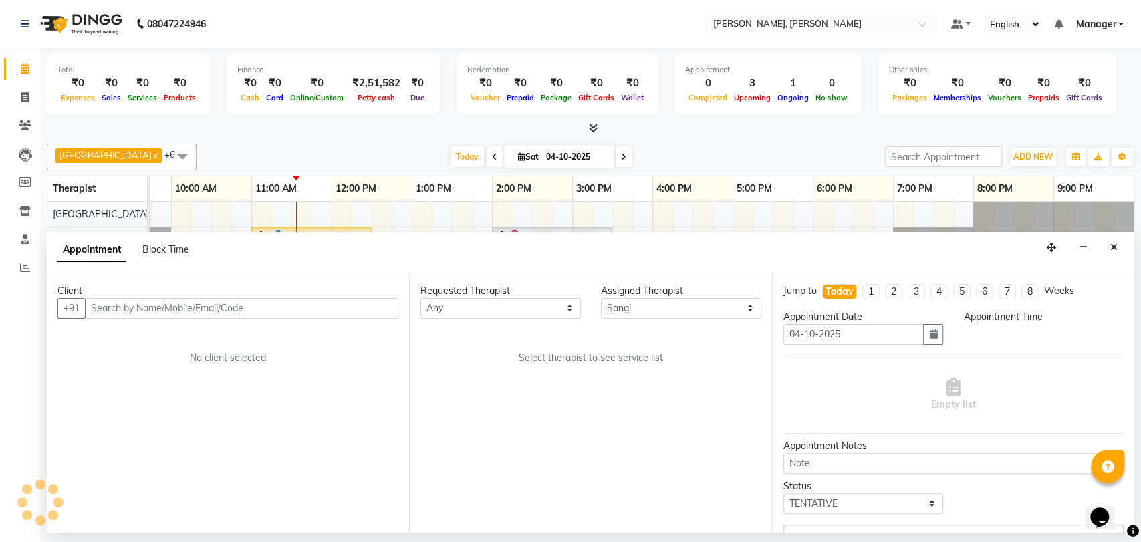
select select "3741"
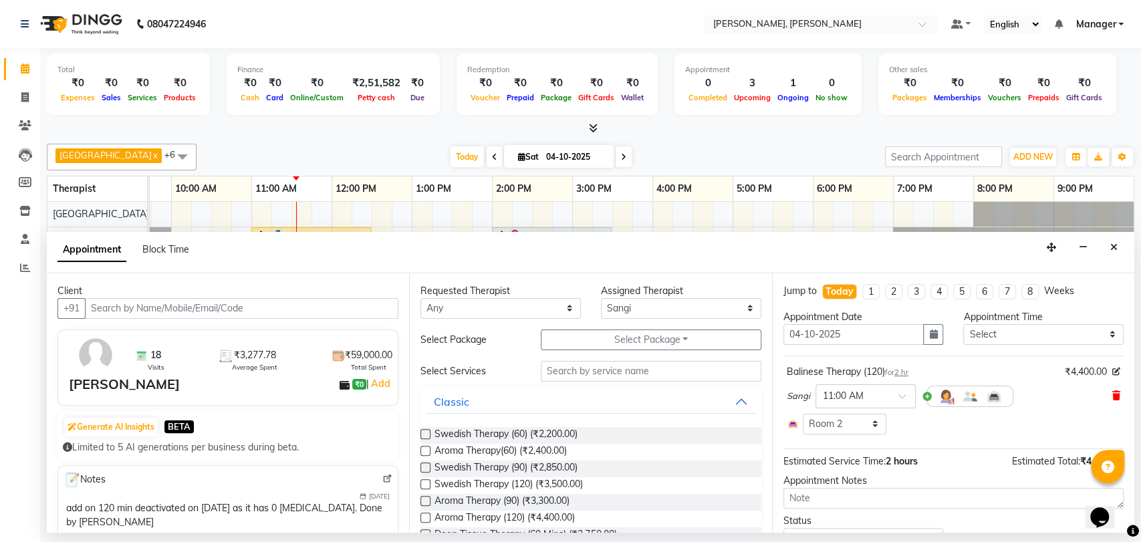
click at [1113, 396] on icon at bounding box center [1117, 395] width 8 height 9
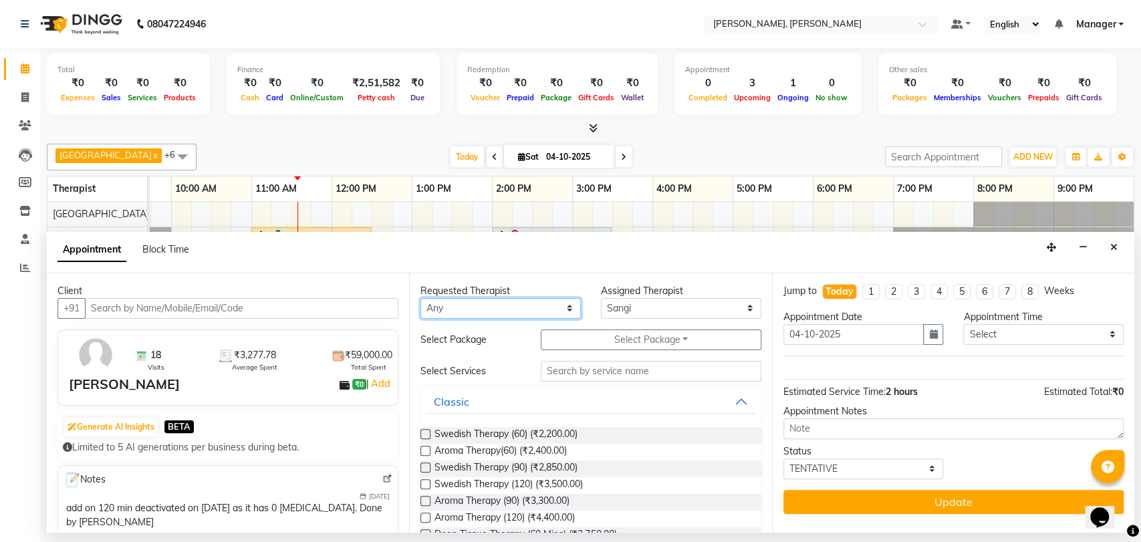
click at [500, 306] on select "Any Cicilia [PERSON_NAME] [DEMOGRAPHIC_DATA] No Show Appointment [PERSON_NAME] …" at bounding box center [501, 308] width 160 height 21
select select "63891"
click at [421, 298] on select "Any Cicilia [PERSON_NAME] [DEMOGRAPHIC_DATA] No Show Appointment [PERSON_NAME] …" at bounding box center [501, 308] width 160 height 21
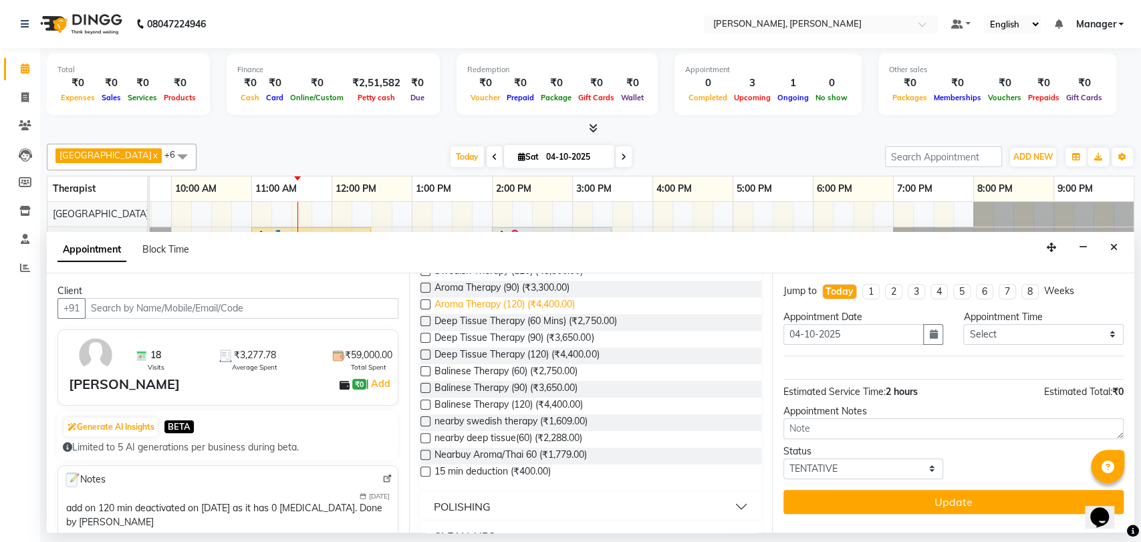
scroll to position [223, 0]
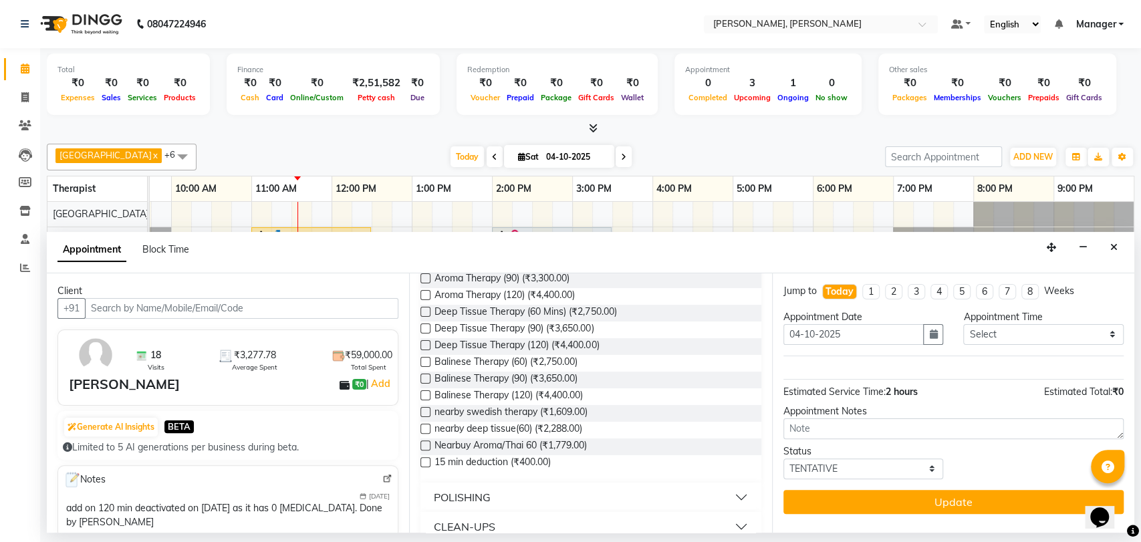
click at [425, 342] on label at bounding box center [426, 345] width 10 height 10
click at [425, 342] on input "checkbox" at bounding box center [425, 346] width 9 height 9
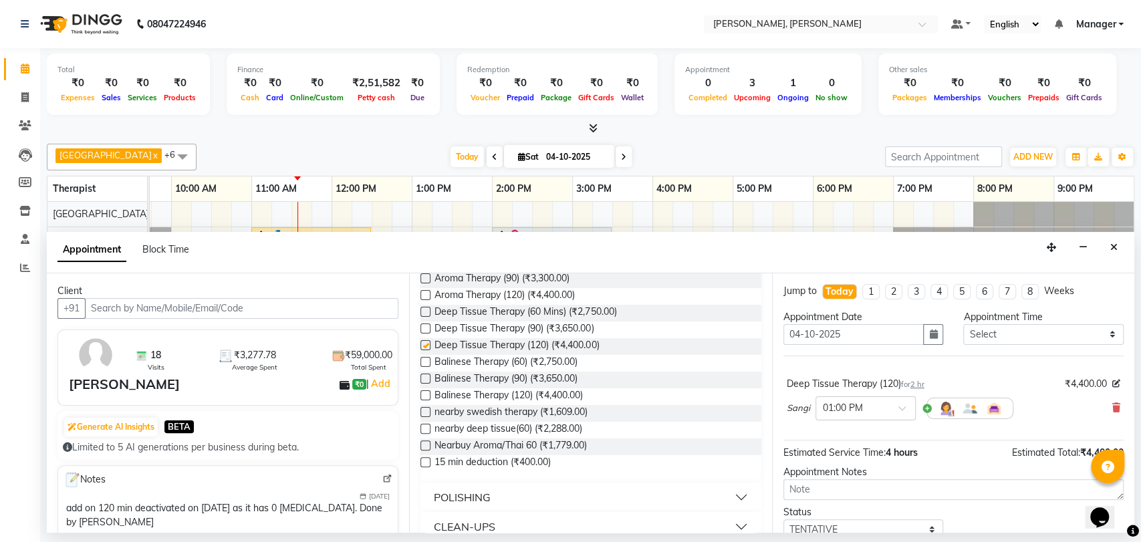
checkbox input "false"
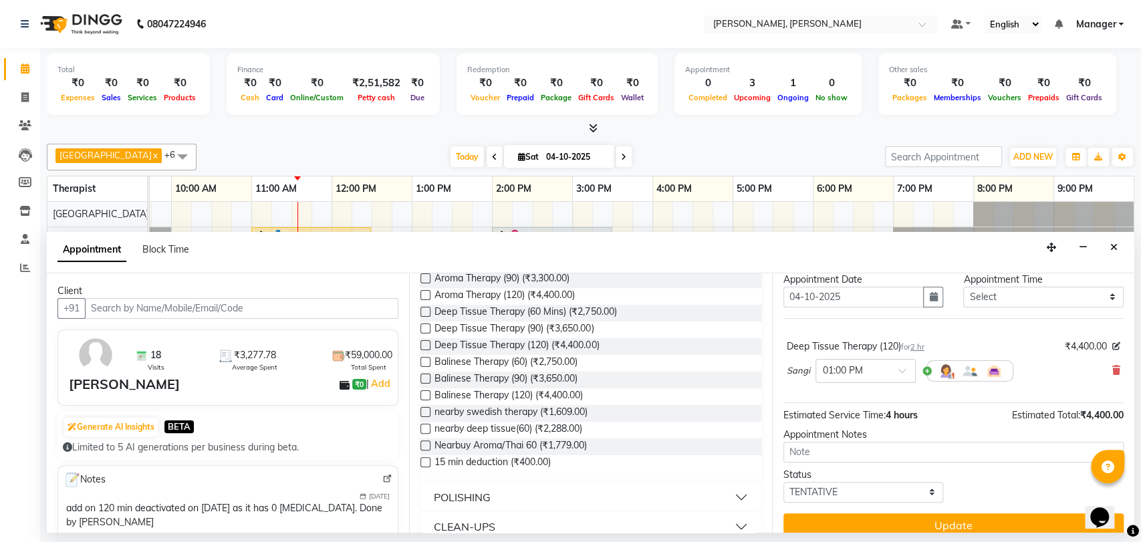
scroll to position [52, 0]
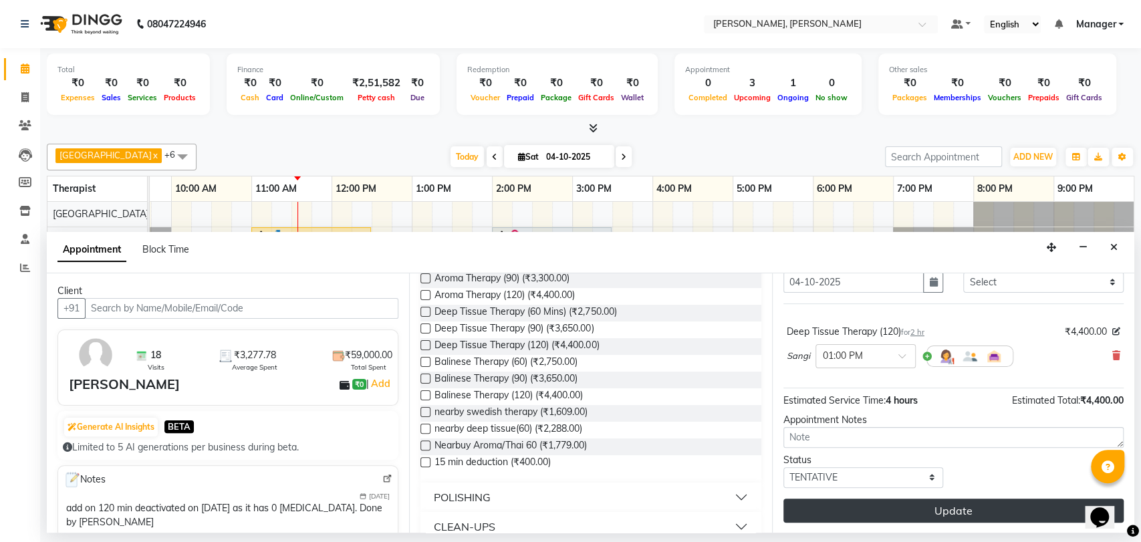
click at [834, 505] on button "Update" at bounding box center [954, 511] width 340 height 24
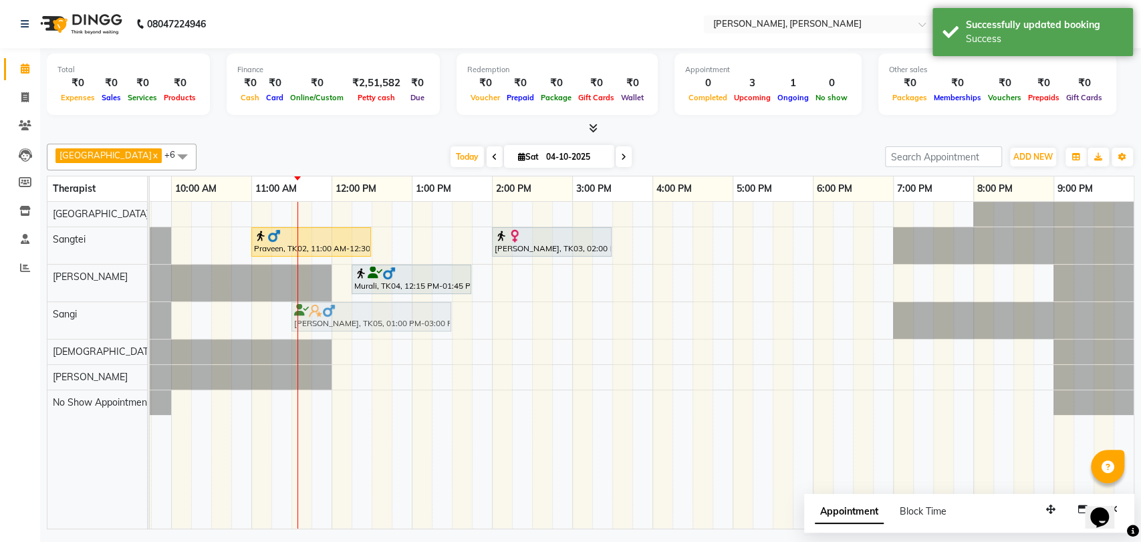
drag, startPoint x: 470, startPoint y: 306, endPoint x: 356, endPoint y: 320, distance: 115.2
click at [91, 320] on div "[PERSON_NAME], TK05, 01:00 PM-03:00 PM, Deep Tissue Therapy (120) [PERSON_NAME]…" at bounding box center [91, 320] width 0 height 37
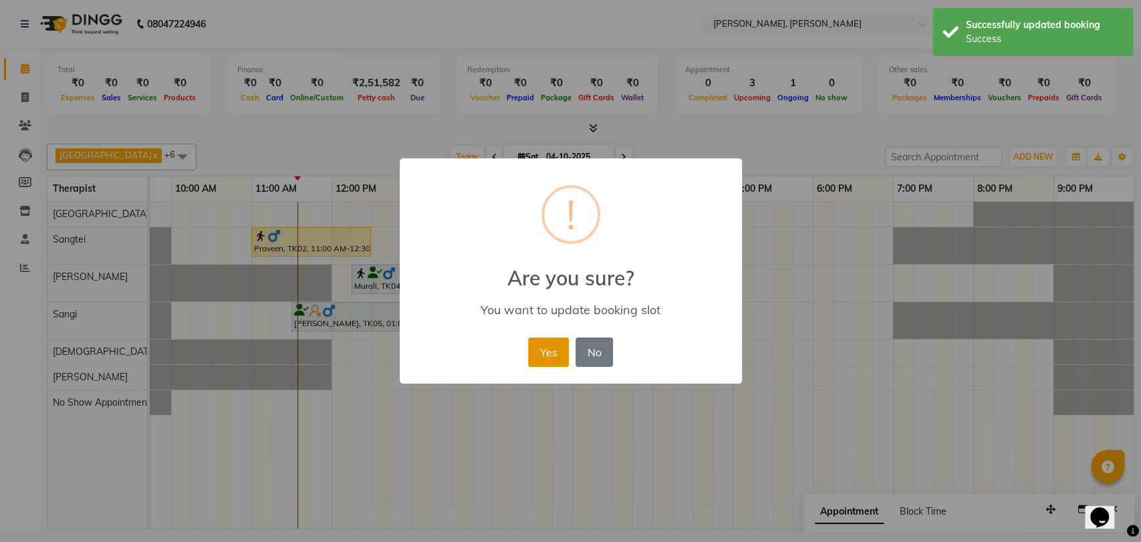
click at [552, 354] on button "Yes" at bounding box center [548, 352] width 41 height 29
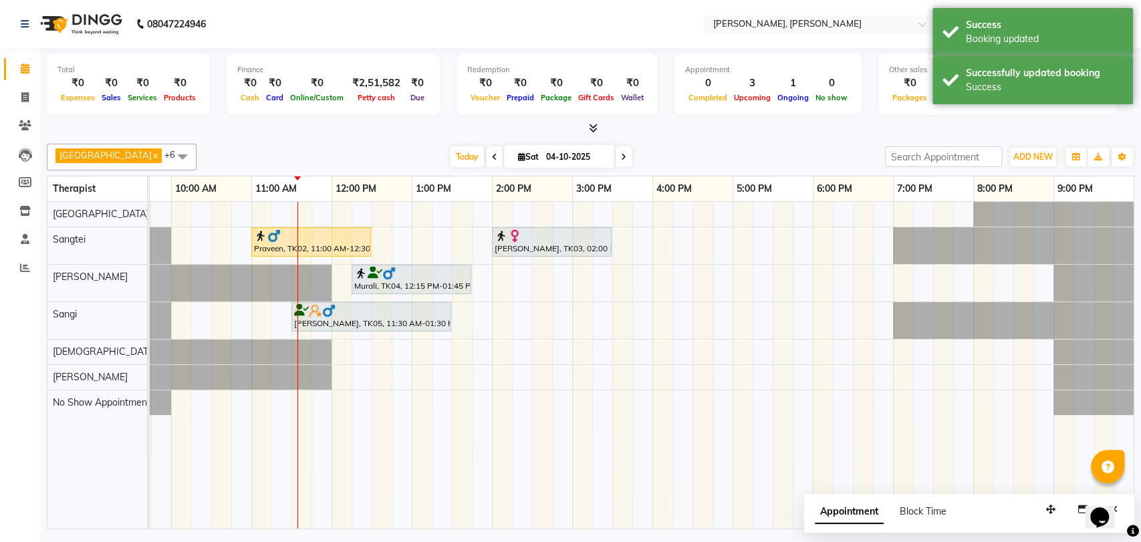
click at [377, 320] on div "[PERSON_NAME], TK05, 11:30 AM-01:30 PM, Deep Tissue Therapy (120)" at bounding box center [371, 316] width 157 height 25
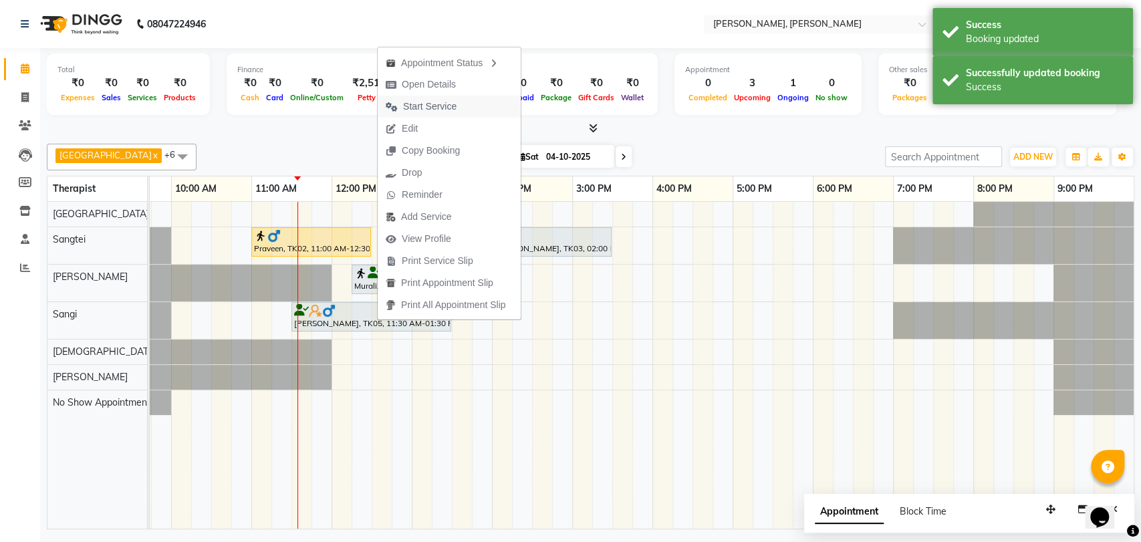
click at [443, 97] on span "Start Service" at bounding box center [421, 107] width 87 height 22
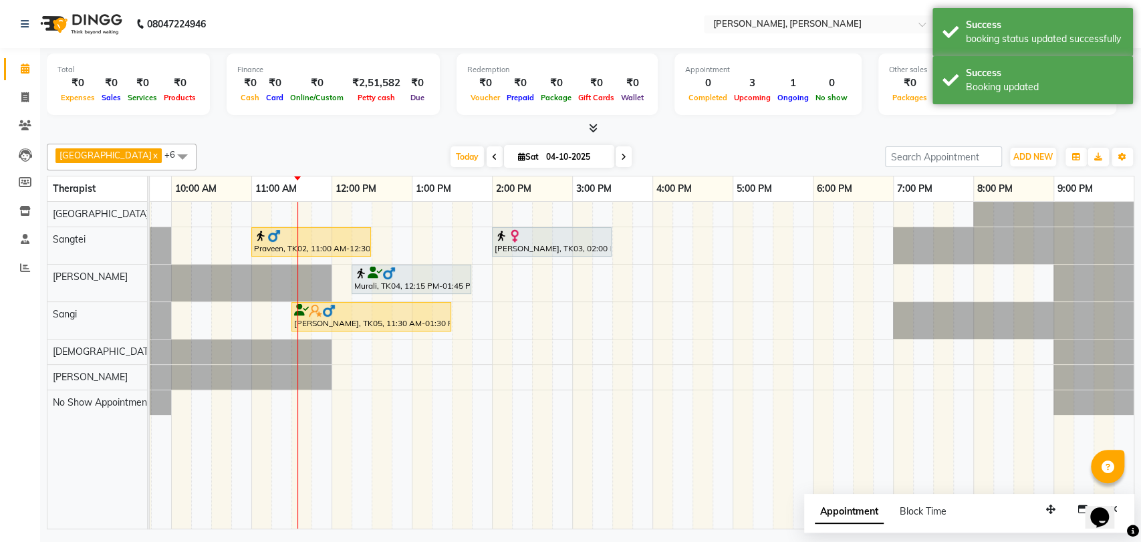
click at [584, 241] on div "[PERSON_NAME], TK03, 02:00 PM-03:30 PM, Swedish Therapy (90)" at bounding box center [551, 241] width 117 height 25
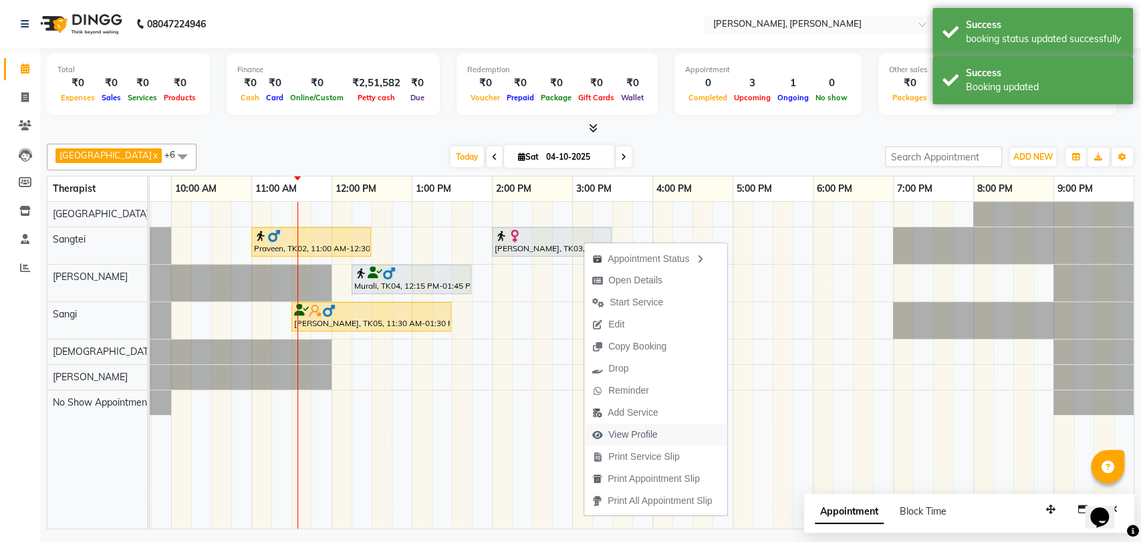
click at [619, 431] on span "View Profile" at bounding box center [632, 435] width 49 height 14
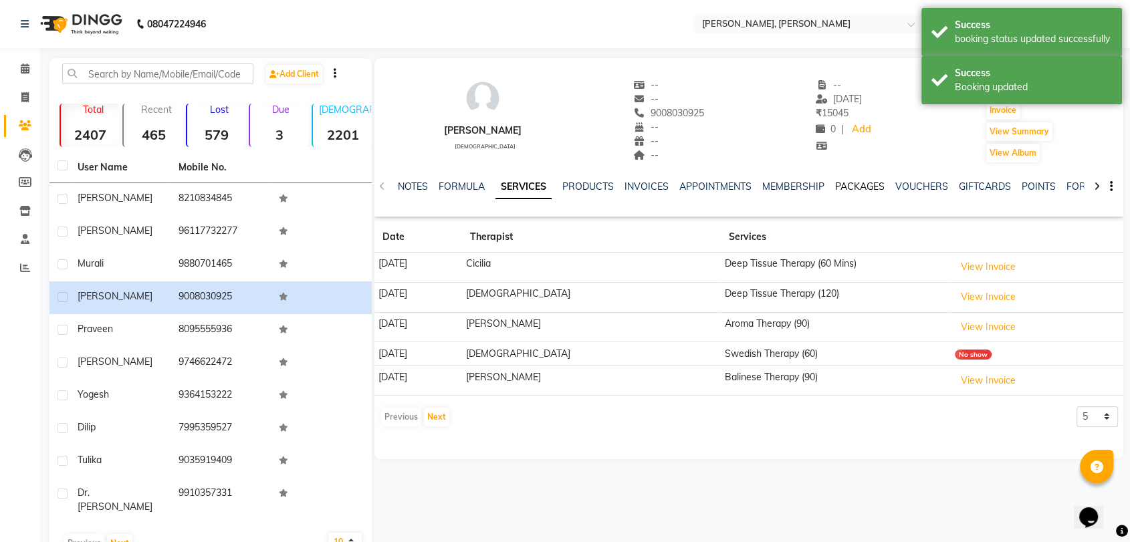
click at [860, 187] on link "PACKAGES" at bounding box center [859, 187] width 49 height 12
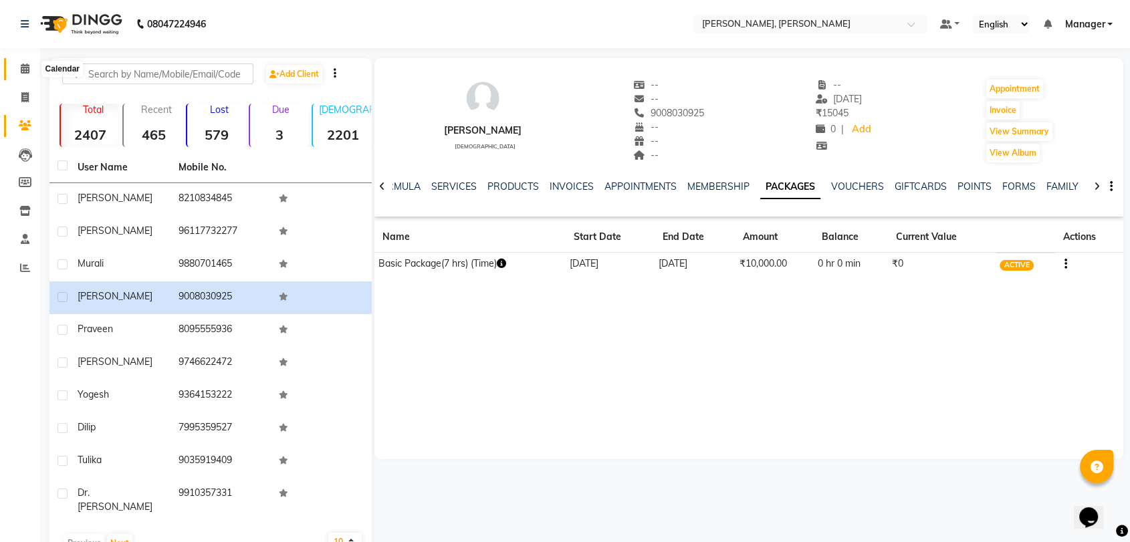
click at [29, 66] on icon at bounding box center [25, 69] width 9 height 10
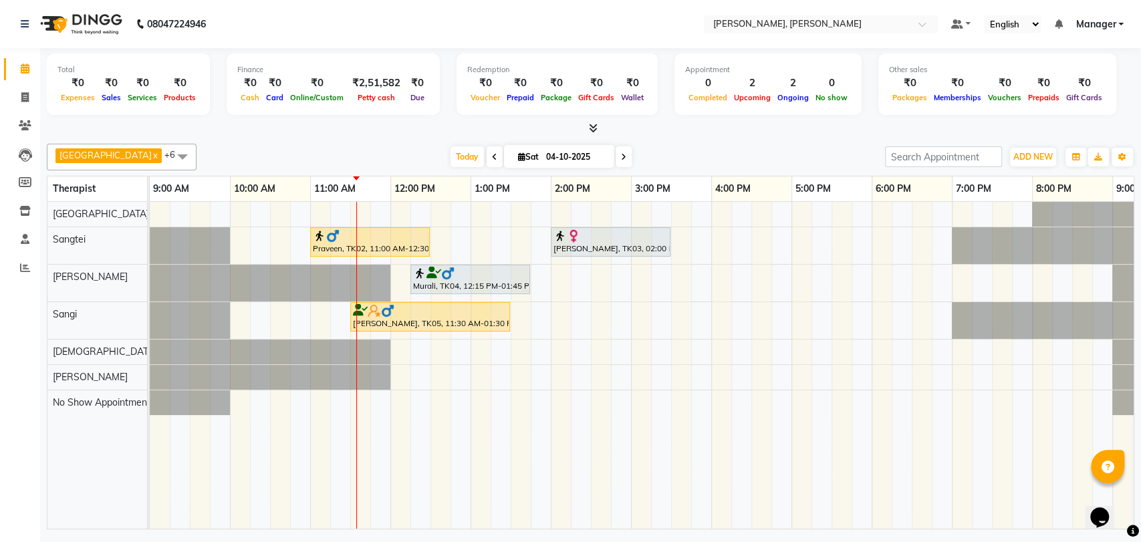
click at [477, 270] on div at bounding box center [470, 273] width 114 height 13
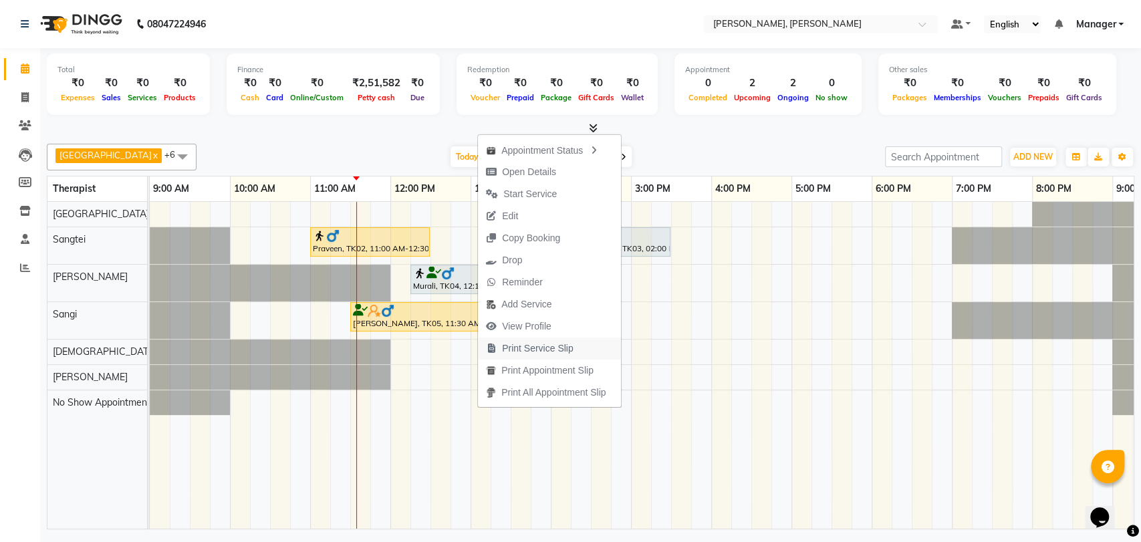
click at [550, 336] on span "View Profile" at bounding box center [519, 327] width 82 height 22
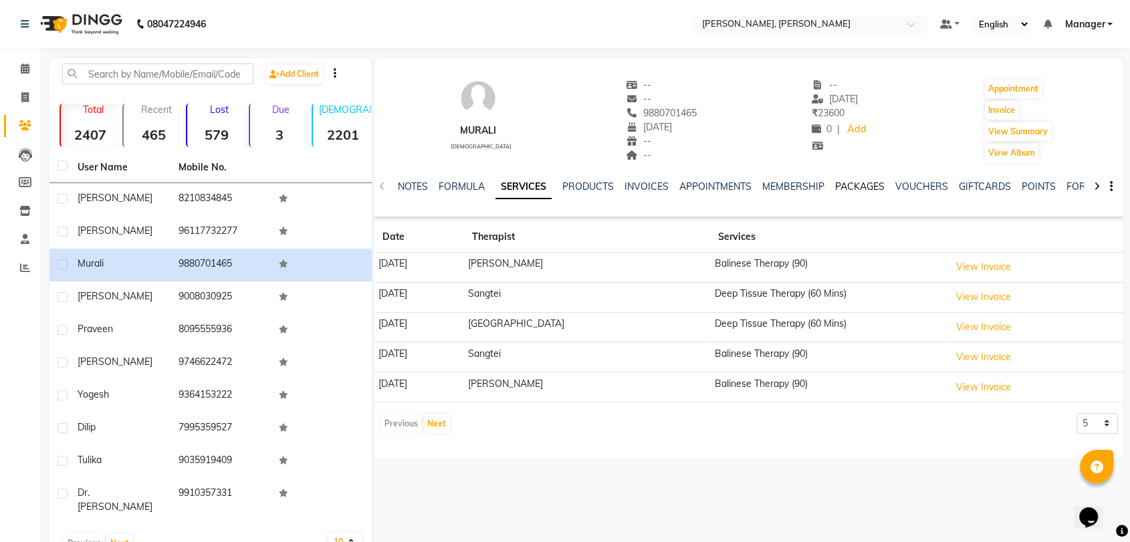
click at [872, 187] on link "PACKAGES" at bounding box center [859, 187] width 49 height 12
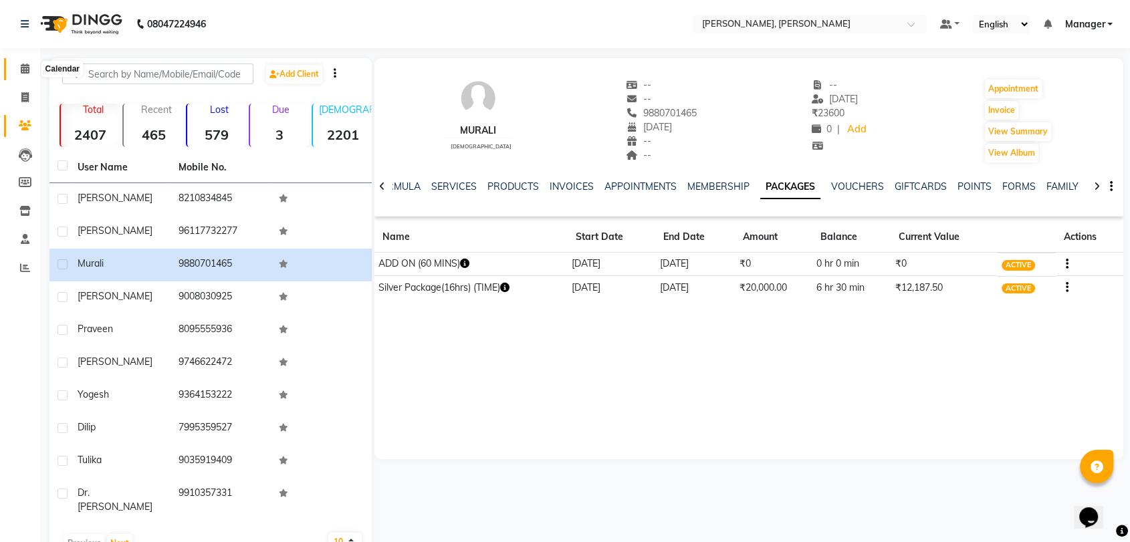
click at [17, 67] on span at bounding box center [24, 69] width 23 height 15
